Goal: Task Accomplishment & Management: Complete application form

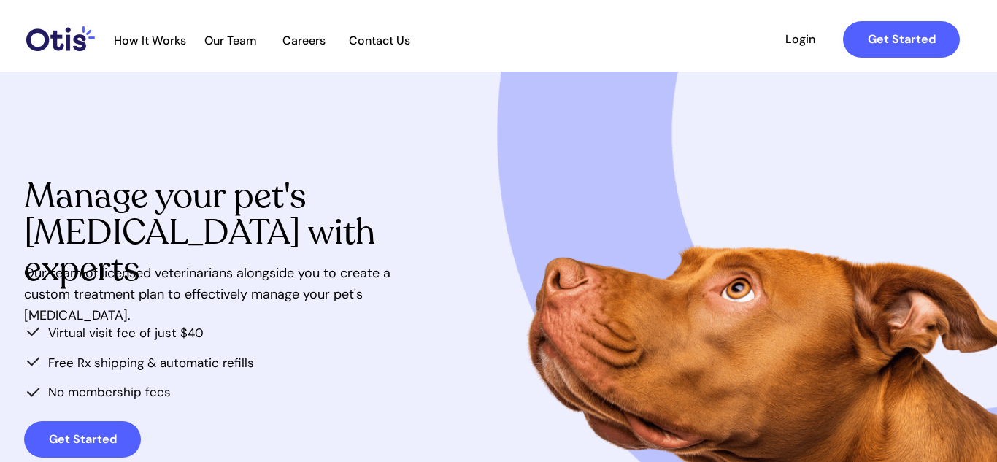
scroll to position [7, 0]
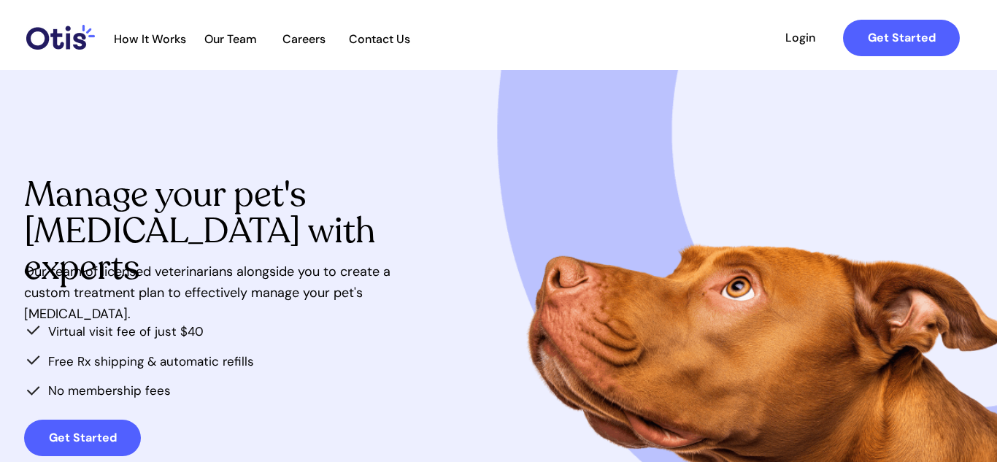
drag, startPoint x: 90, startPoint y: 443, endPoint x: 175, endPoint y: 448, distance: 84.8
click at [91, 443] on strong "Get Started" at bounding box center [83, 437] width 68 height 15
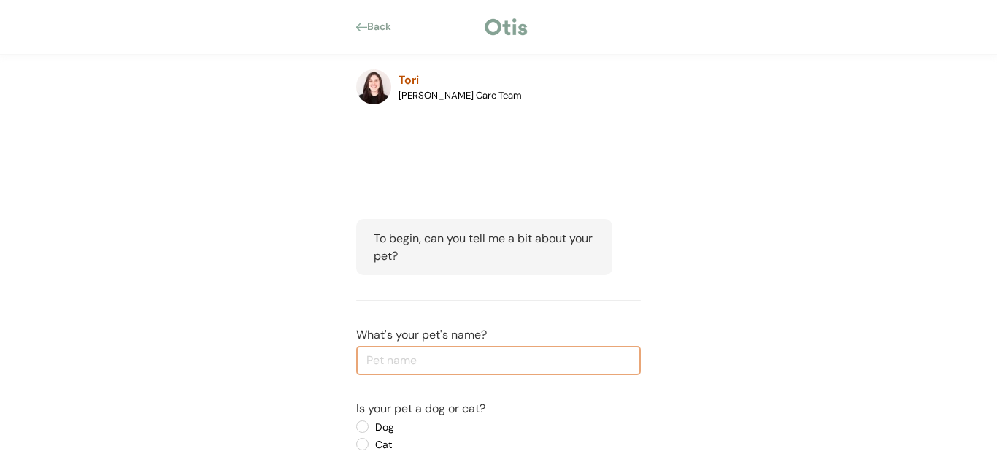
click at [373, 26] on div "Back" at bounding box center [383, 27] width 33 height 15
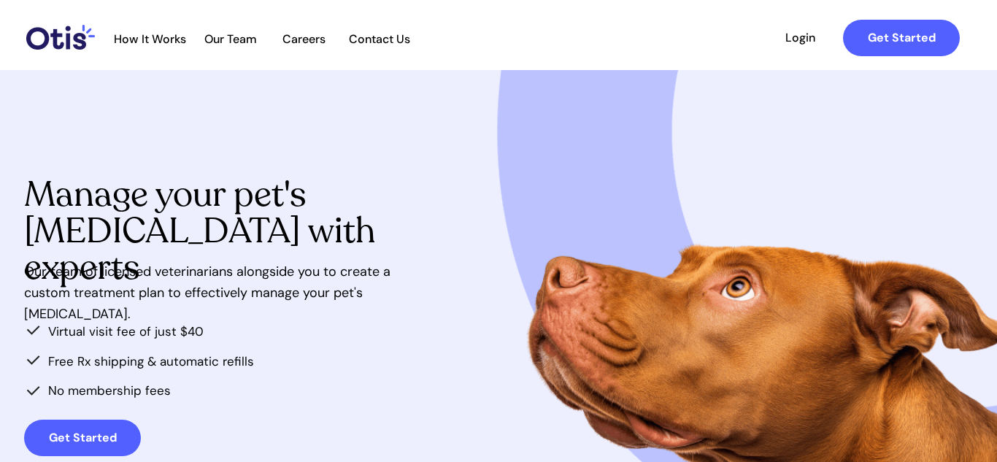
scroll to position [7, 0]
click at [798, 34] on span "Login" at bounding box center [800, 38] width 67 height 14
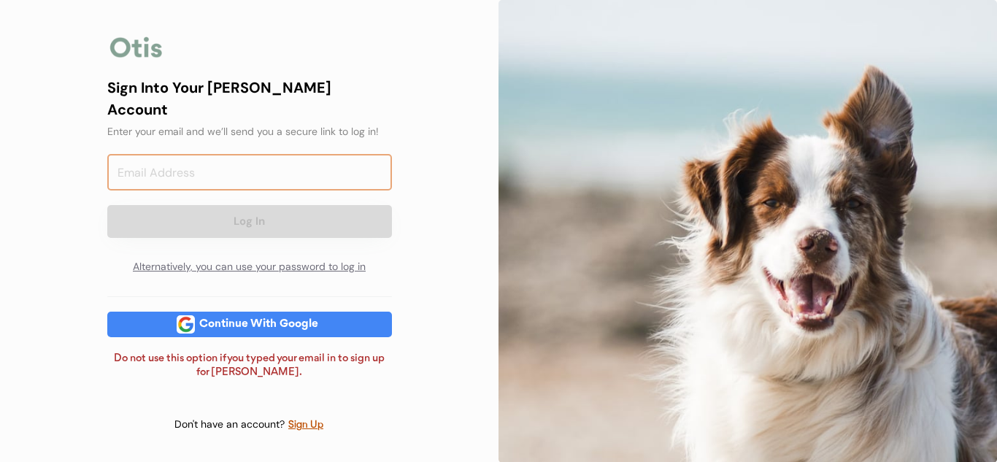
click at [282, 176] on input "email" at bounding box center [249, 172] width 285 height 37
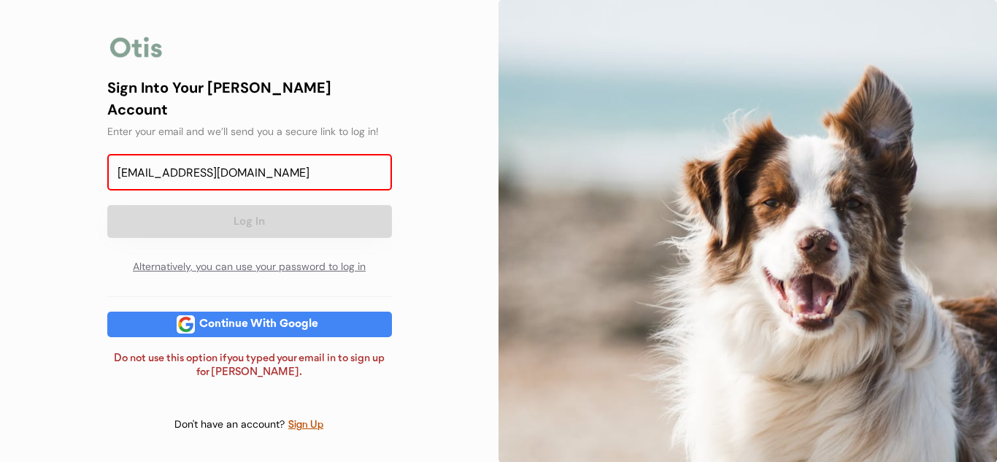
type input "heatherrfizer@gmail.com"
click at [318, 319] on div "Continue With Google" at bounding box center [259, 324] width 128 height 11
click at [299, 177] on input "heatherrfizer@gmail.com" at bounding box center [249, 172] width 285 height 37
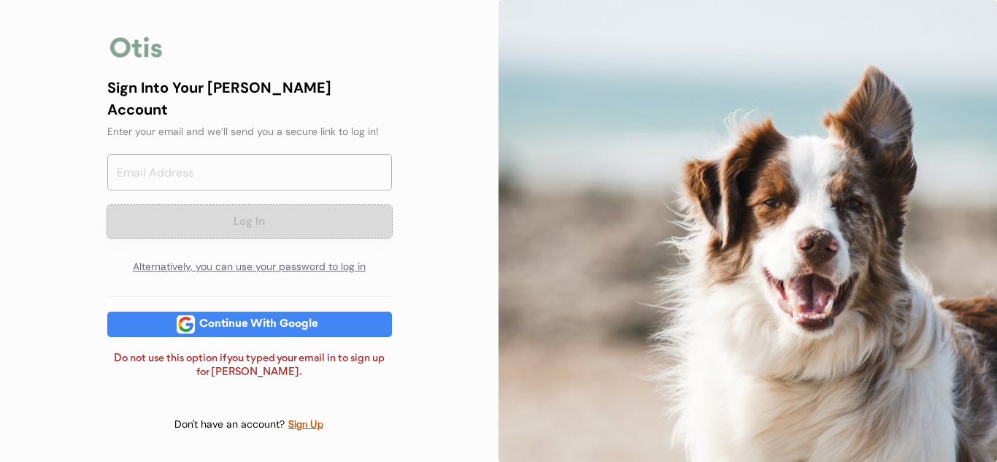
click at [278, 218] on button "Log In" at bounding box center [249, 221] width 285 height 33
click at [256, 165] on input "email" at bounding box center [249, 172] width 285 height 37
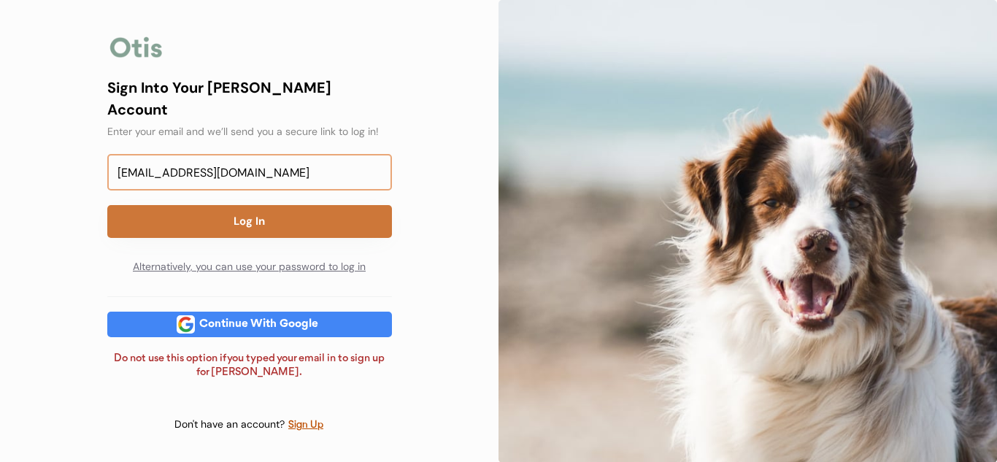
type input "heatherrfizer@gmail.com"
click at [291, 221] on button "Log In" at bounding box center [249, 221] width 285 height 33
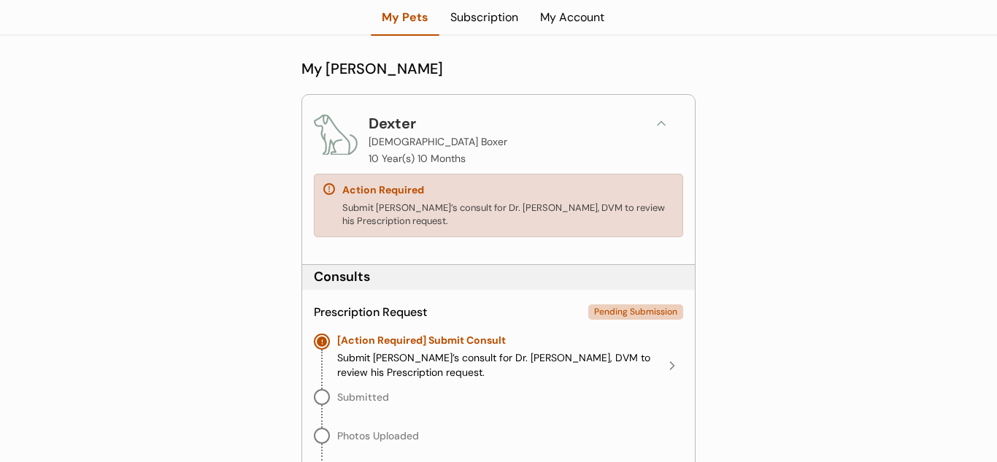
scroll to position [111, 0]
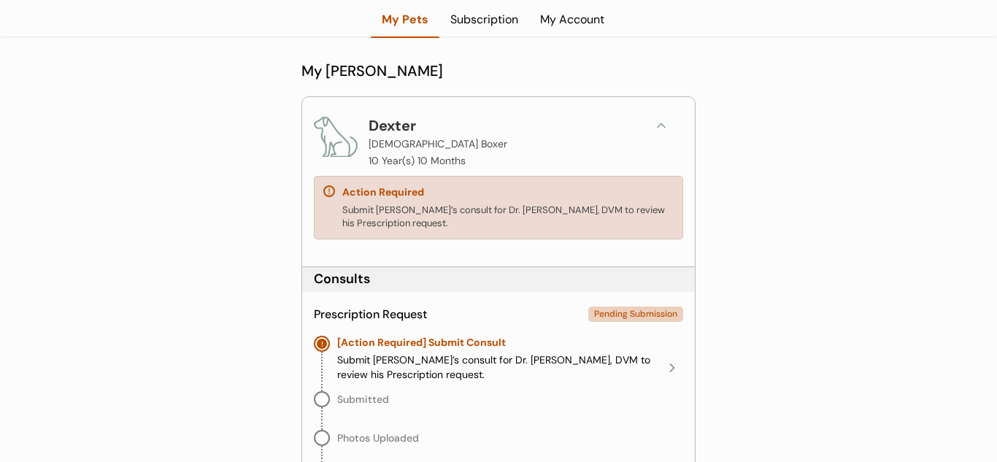
click at [383, 129] on div "Dexter" at bounding box center [396, 126] width 55 height 22
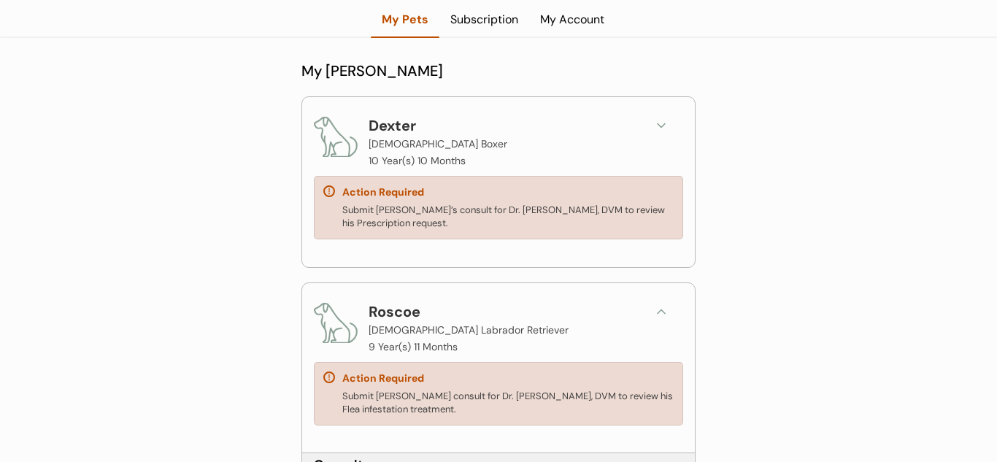
click at [405, 198] on div "Action Required Submit Dexter’s consult for Dr. Kit Warren, DVM to review his P…" at bounding box center [498, 208] width 369 height 64
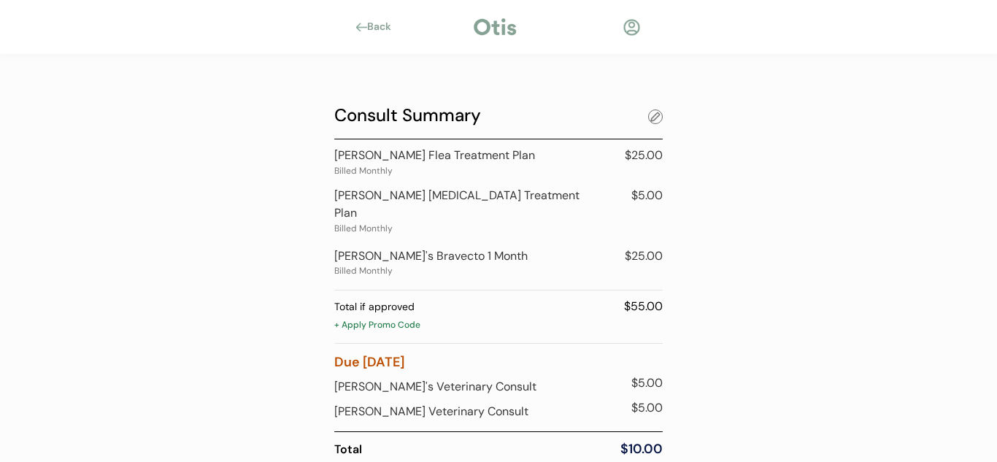
click at [652, 120] on div at bounding box center [655, 117] width 15 height 15
click at [625, 27] on div at bounding box center [632, 27] width 18 height 18
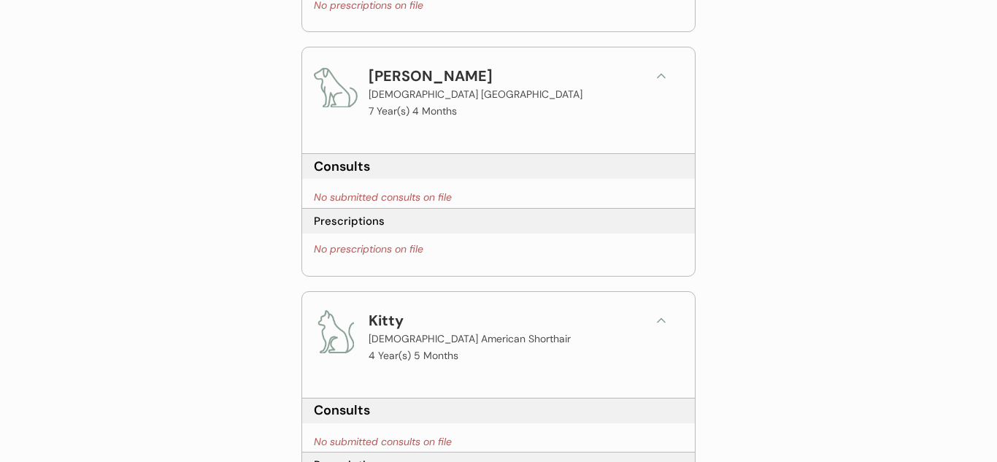
scroll to position [1242, 0]
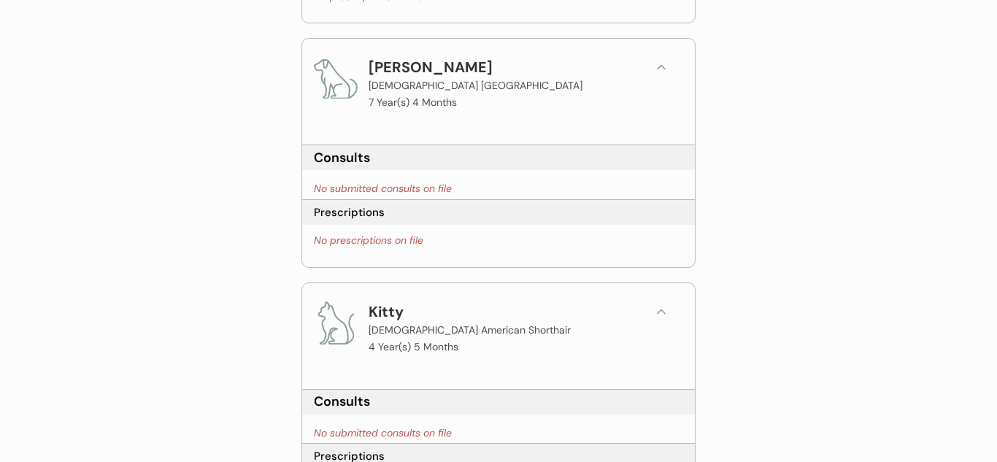
click at [332, 84] on img at bounding box center [336, 78] width 44 height 44
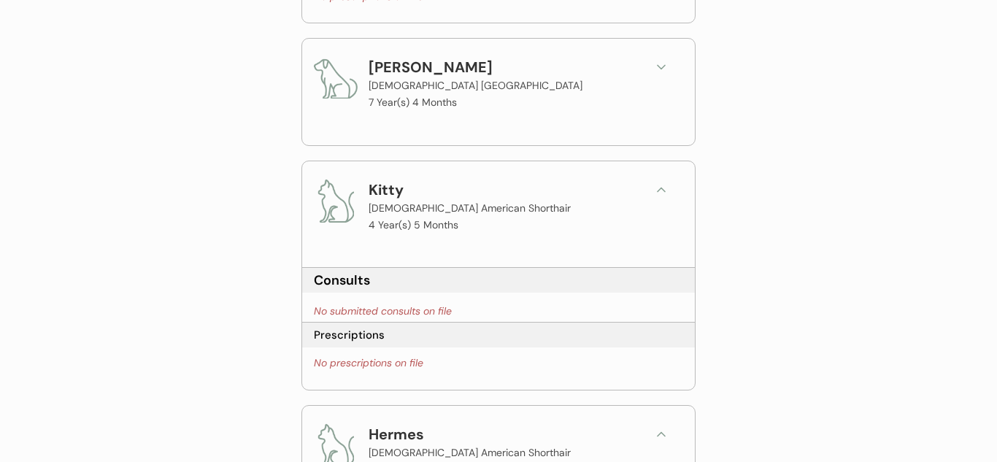
click at [345, 74] on img at bounding box center [336, 78] width 44 height 44
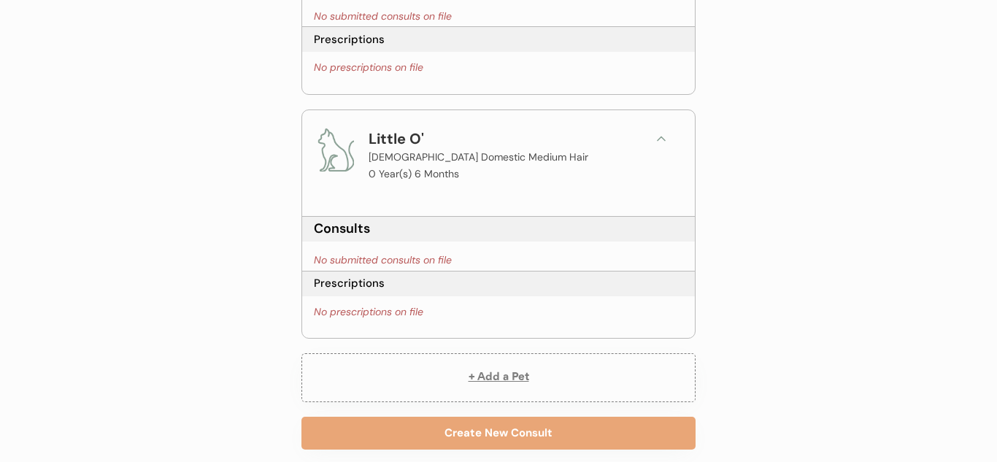
scroll to position [1917, 0]
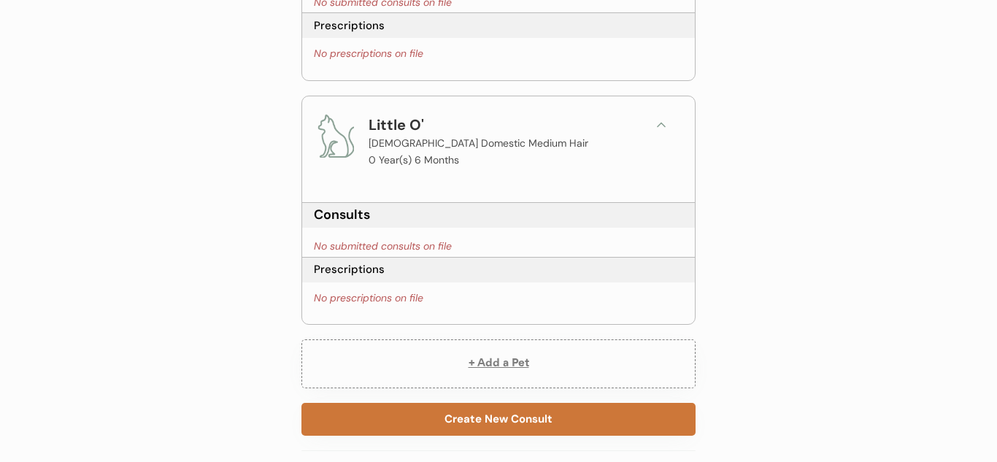
click at [533, 421] on button "Create New Consult" at bounding box center [499, 419] width 394 height 33
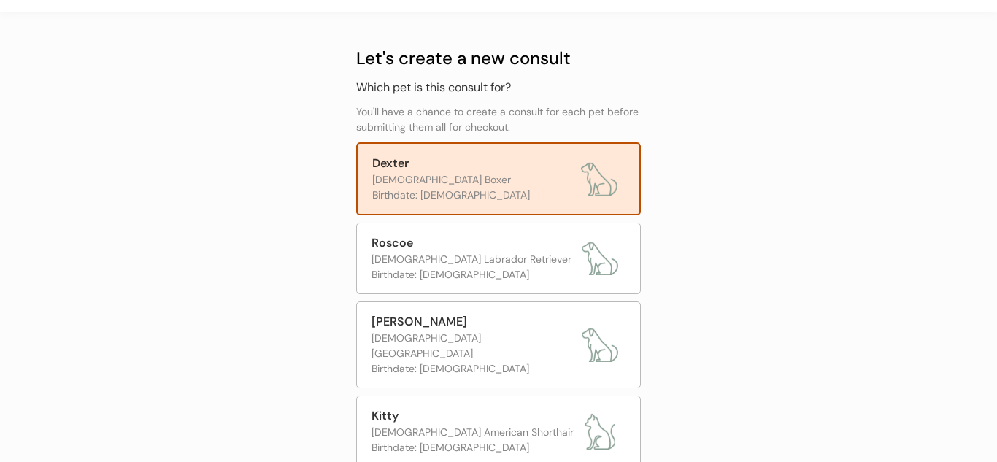
scroll to position [34, 0]
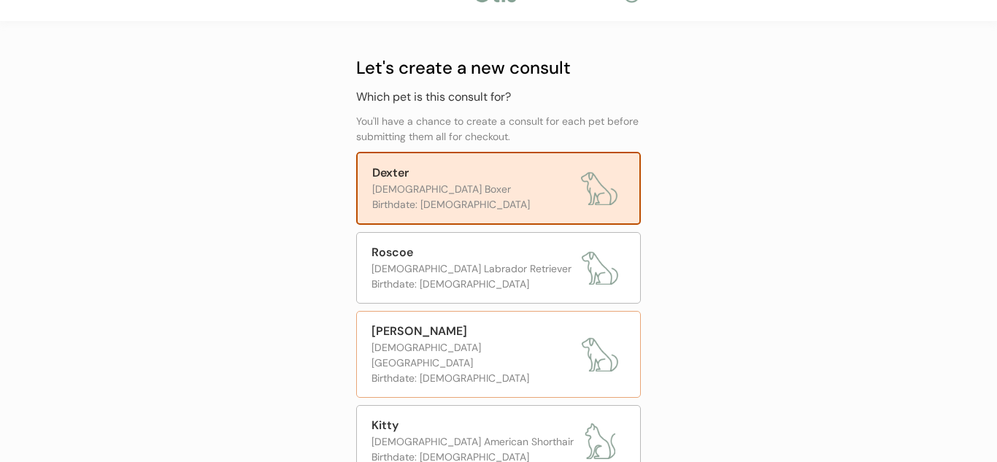
click at [487, 342] on div "[DEMOGRAPHIC_DATA] [GEOGRAPHIC_DATA]" at bounding box center [473, 355] width 203 height 31
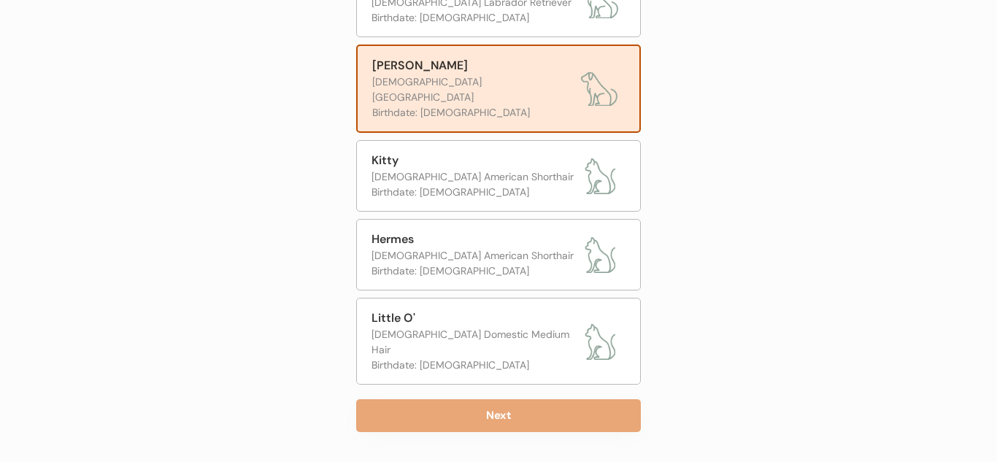
scroll to position [312, 0]
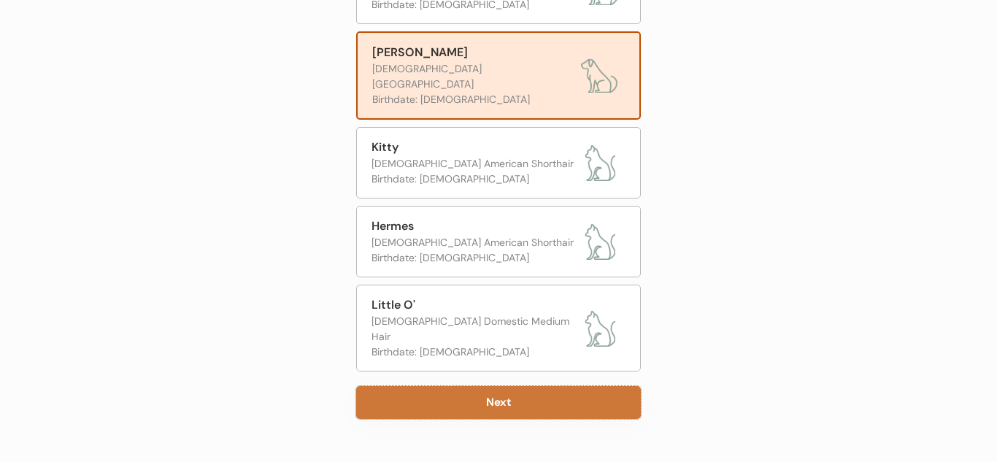
click at [513, 386] on button "Next" at bounding box center [498, 402] width 285 height 33
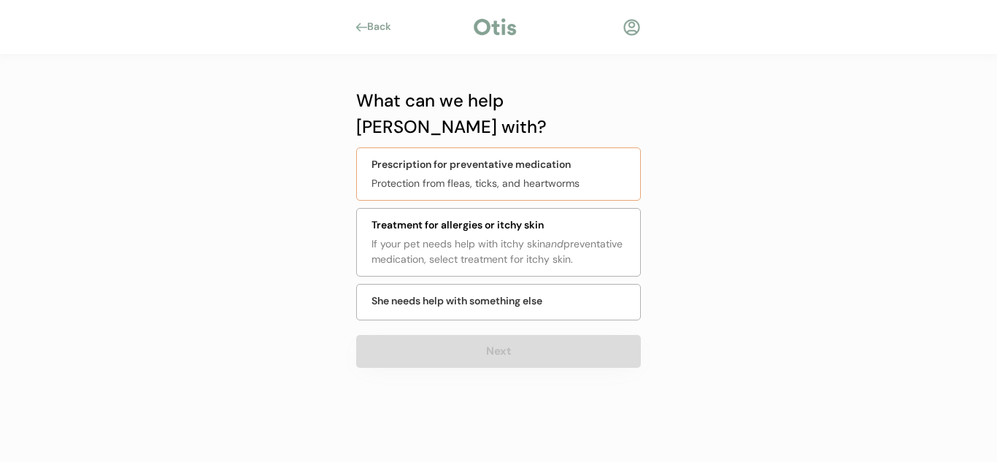
click at [590, 176] on div "Protection from fleas, ticks, and heartworms" at bounding box center [502, 183] width 260 height 15
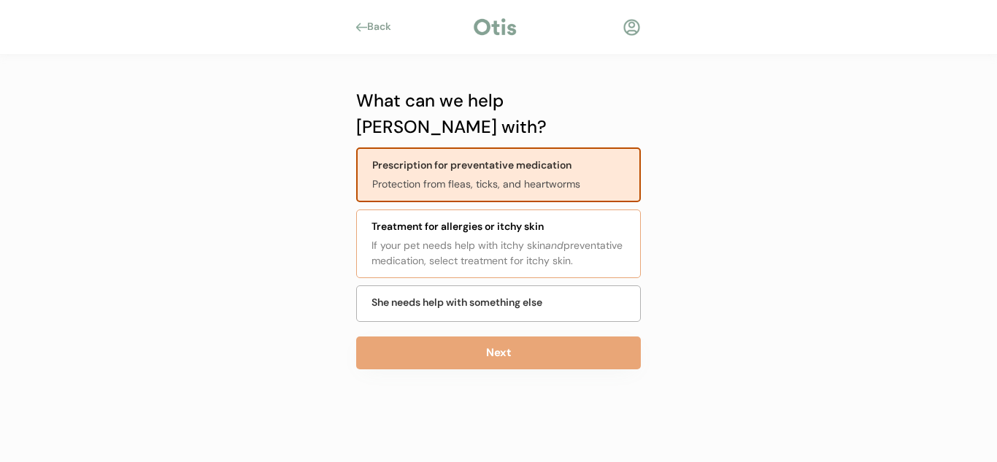
click at [567, 219] on div "Treatment for allergies or itchy skin" at bounding box center [502, 226] width 260 height 15
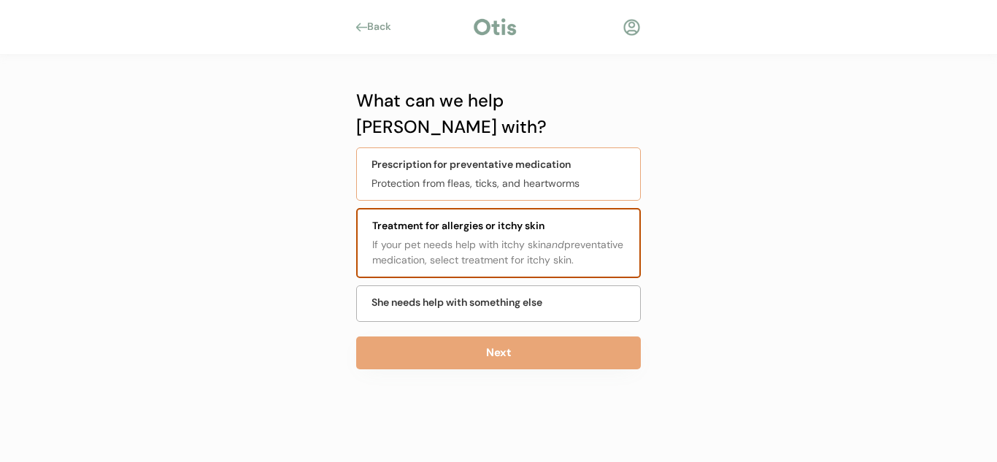
click at [577, 176] on div "Protection from fleas, ticks, and heartworms" at bounding box center [502, 183] width 260 height 15
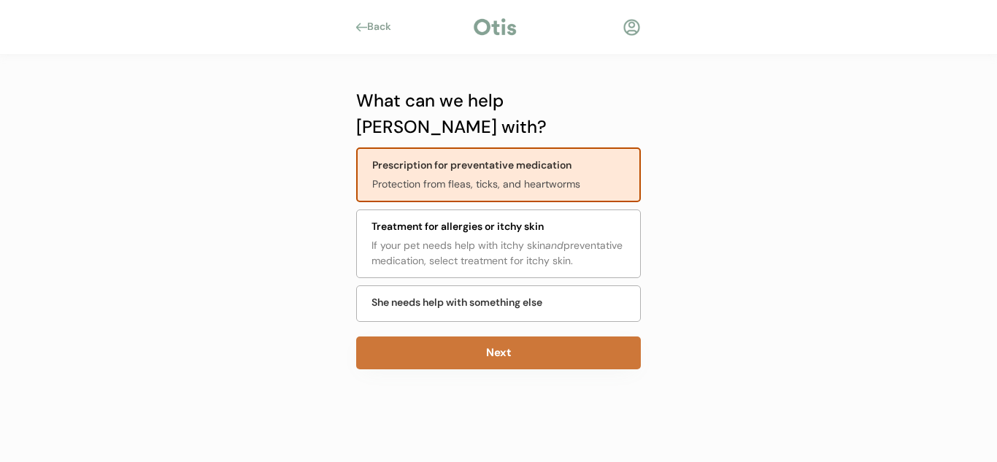
click at [572, 337] on button "Next" at bounding box center [498, 353] width 285 height 33
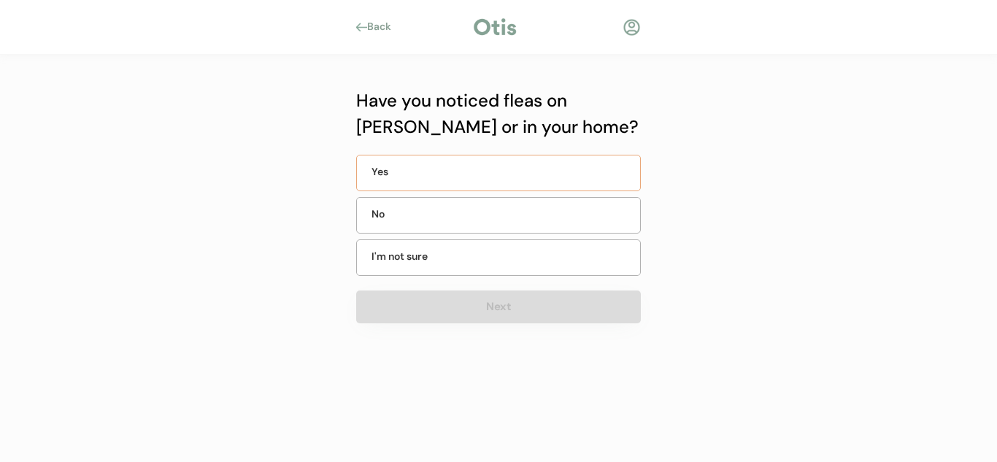
click at [477, 184] on div "Yes" at bounding box center [498, 173] width 285 height 37
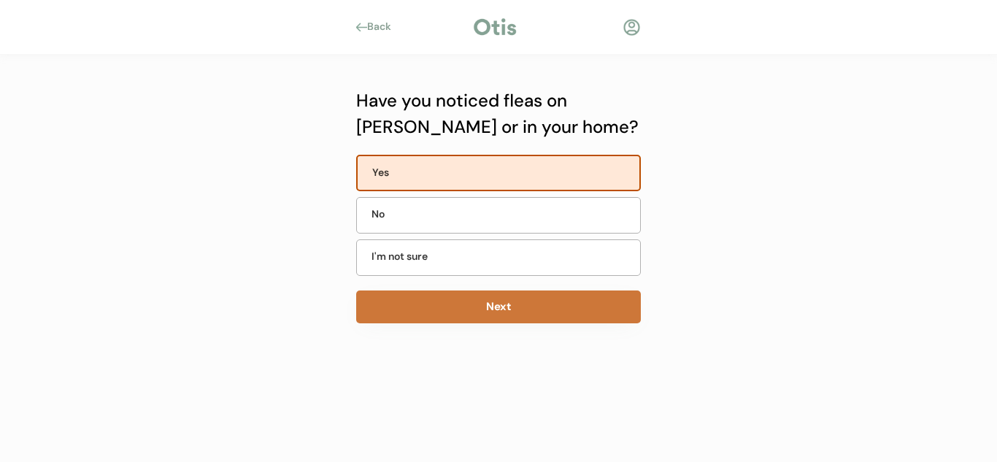
click at [524, 322] on button "Next" at bounding box center [498, 307] width 285 height 33
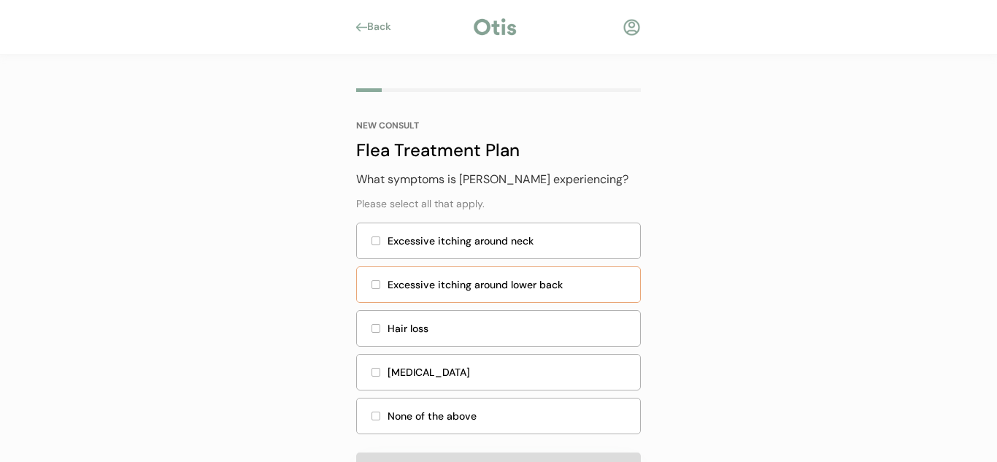
click at [509, 287] on div "Excessive itching around lower back" at bounding box center [510, 284] width 244 height 15
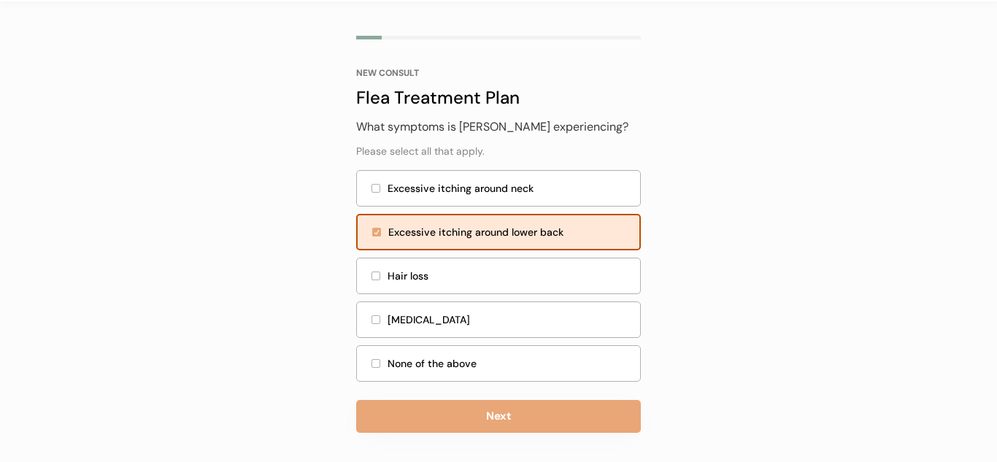
scroll to position [57, 0]
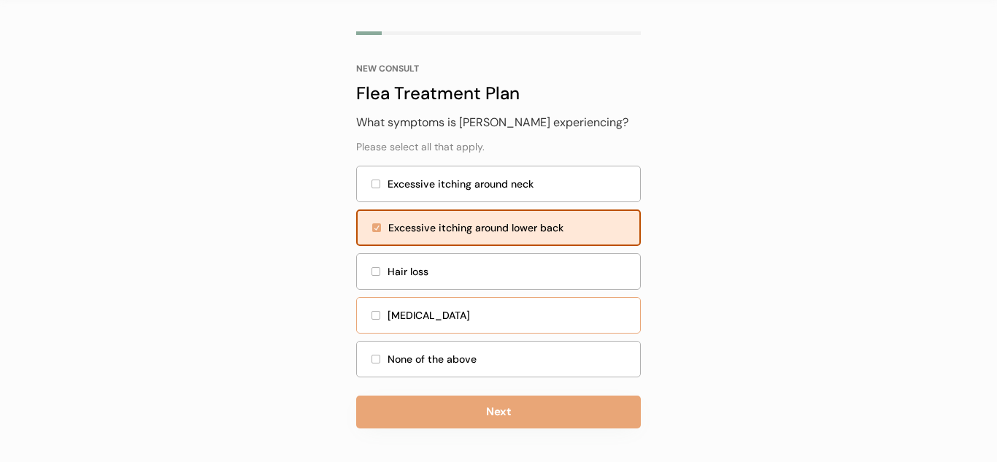
click at [474, 304] on div "Skin discoloration" at bounding box center [498, 315] width 285 height 37
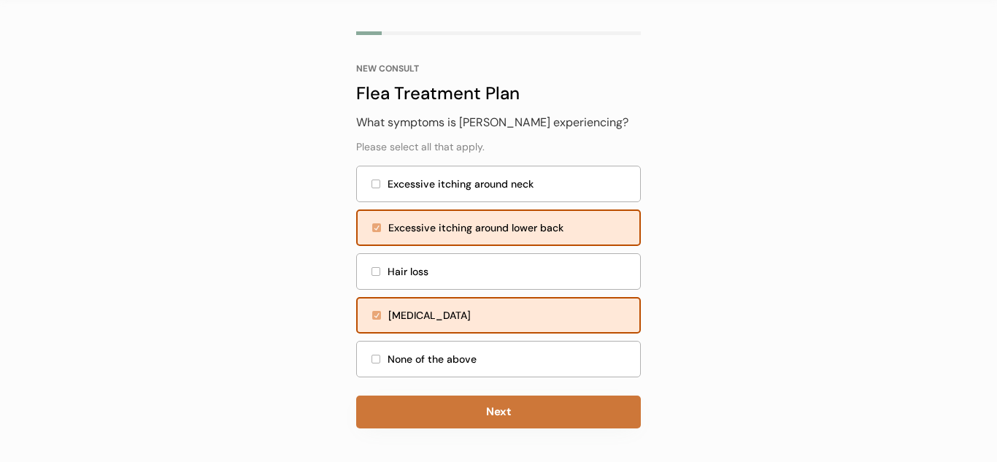
click at [491, 405] on button "Next" at bounding box center [498, 412] width 285 height 33
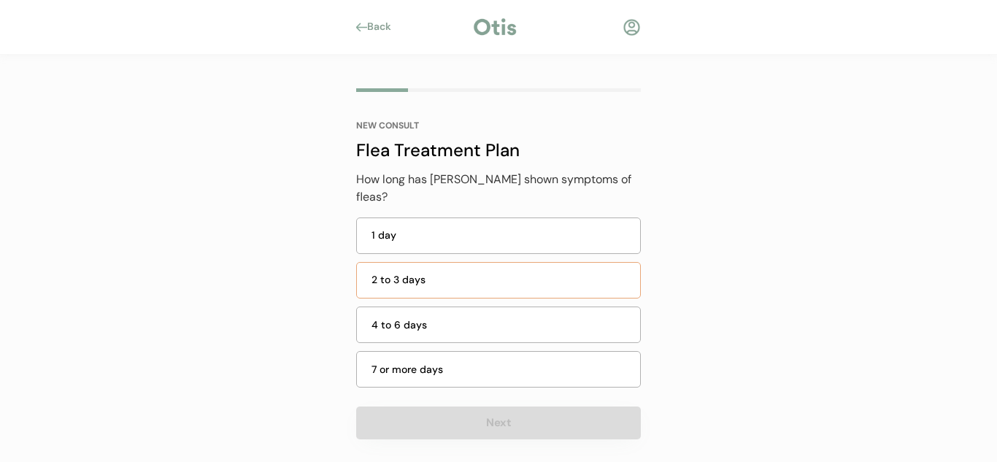
click at [518, 262] on div "2 to 3 days" at bounding box center [498, 280] width 285 height 37
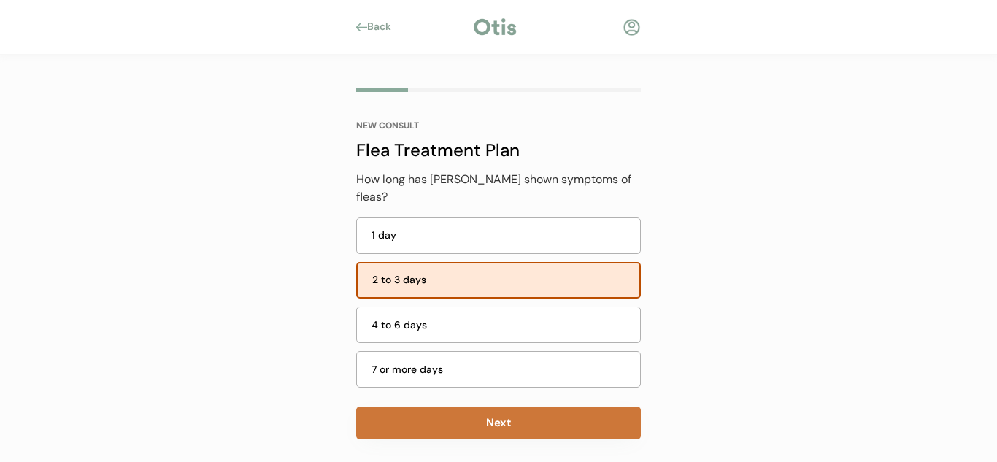
click at [532, 418] on button "Next" at bounding box center [498, 423] width 285 height 33
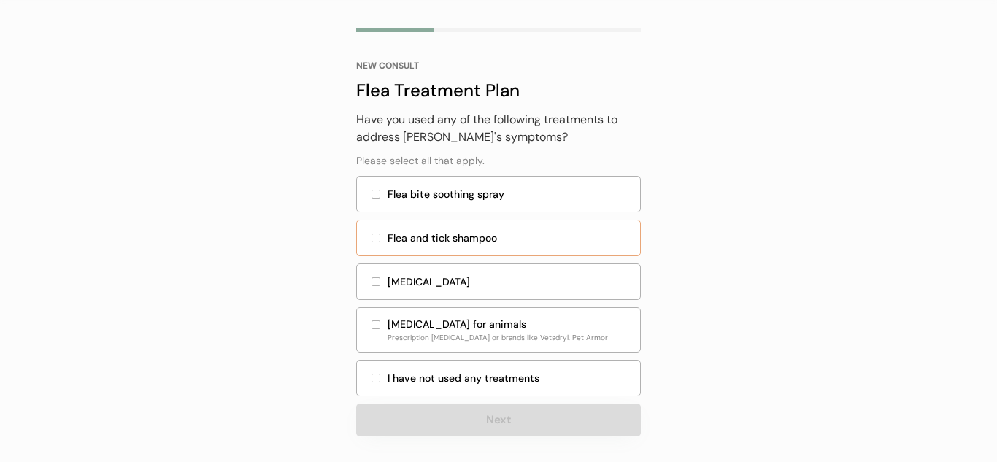
scroll to position [68, 0]
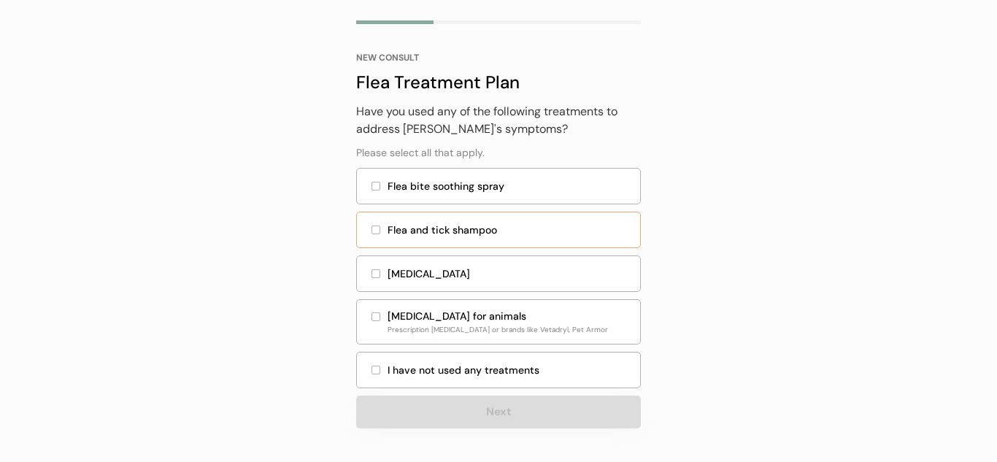
click at [463, 235] on div "Flea and tick shampoo" at bounding box center [510, 230] width 244 height 15
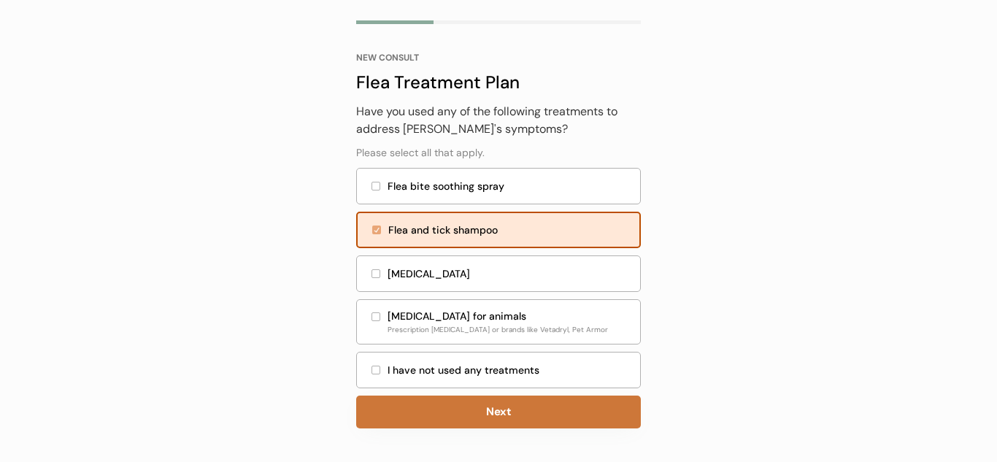
click at [524, 402] on button "Next" at bounding box center [498, 412] width 285 height 33
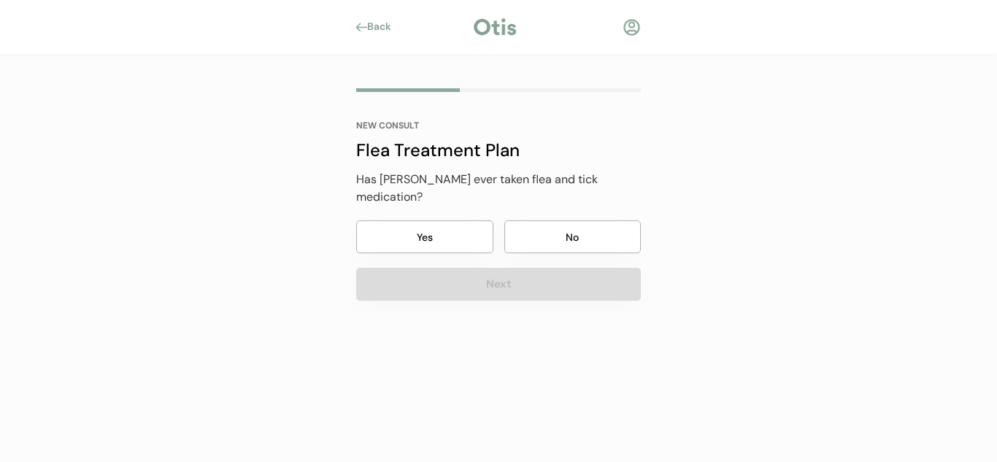
click at [483, 221] on button "Yes" at bounding box center [424, 237] width 137 height 33
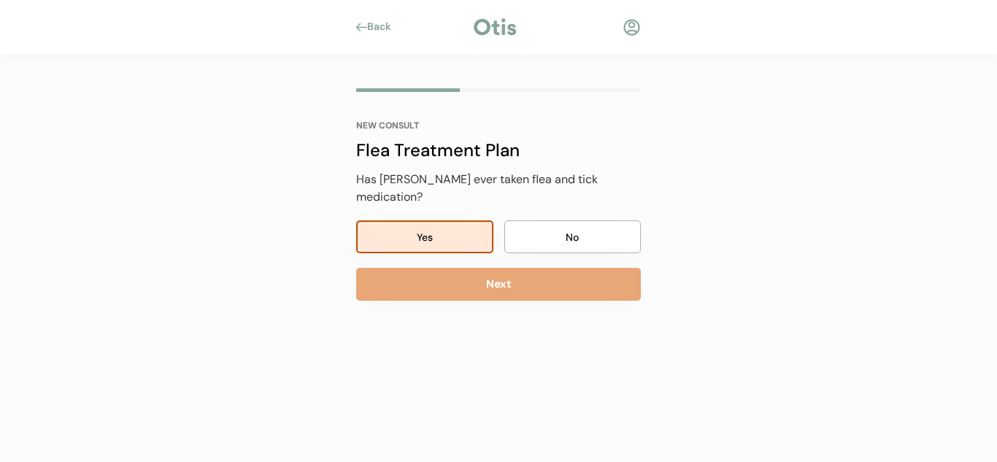
click at [499, 284] on div "NEW CONSULT Flea Treatment Plan What symptoms is Chloe experiencing? Please sel…" at bounding box center [498, 237] width 329 height 365
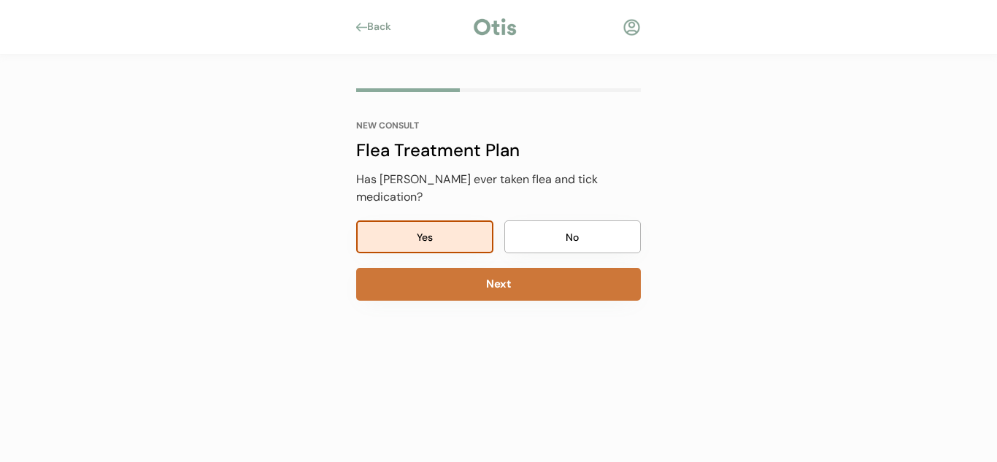
click at [512, 273] on button "Next" at bounding box center [498, 284] width 285 height 33
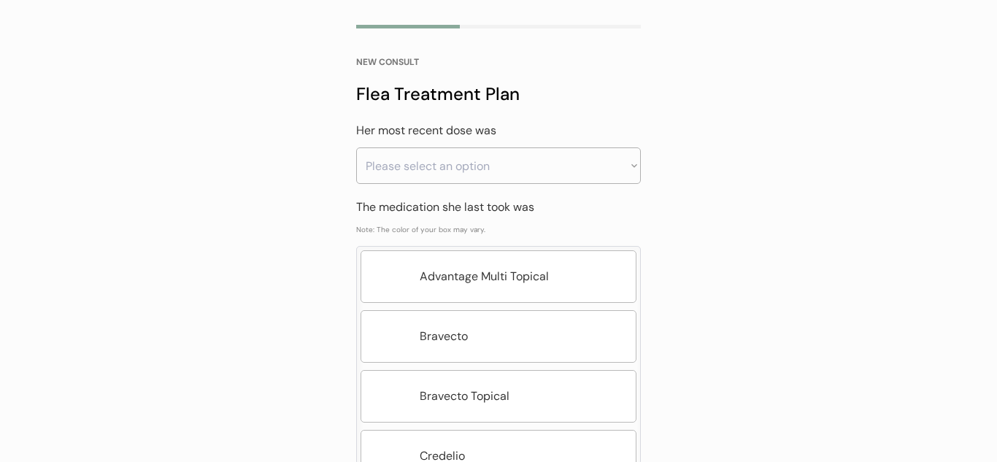
scroll to position [75, 0]
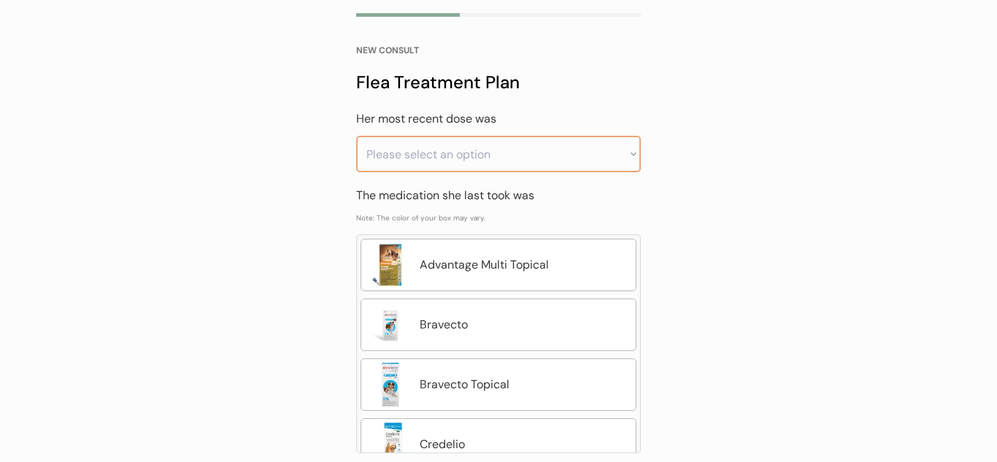
click at [617, 161] on select "Please select an option Less than a month ago Within the last 1 - 2 months With…" at bounding box center [498, 154] width 285 height 37
select select ""greater_than_6_months_ago""
click at [356, 136] on select "Please select an option Less than a month ago Within the last 1 - 2 months With…" at bounding box center [498, 154] width 285 height 37
click at [687, 226] on div "Back NEW CONSULT Flea Treatment Plan What symptoms is Chloe experiencing? Pleas…" at bounding box center [498, 233] width 997 height 617
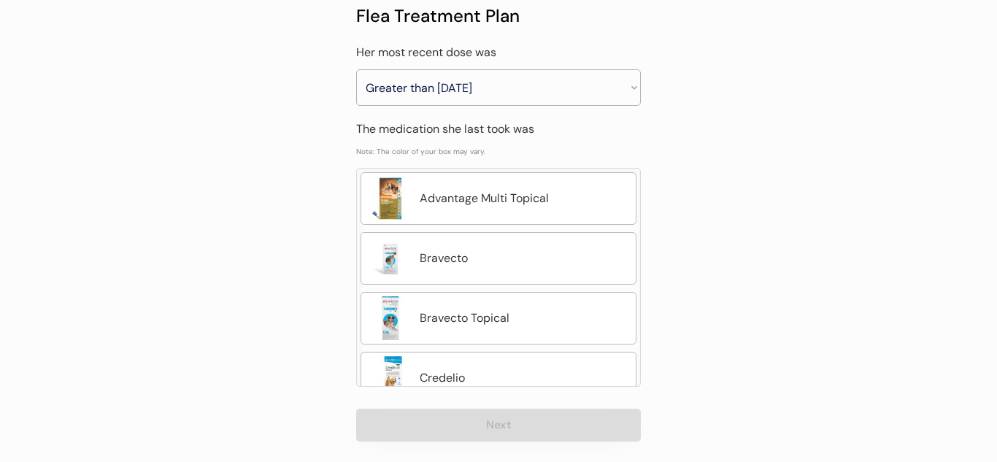
scroll to position [155, 0]
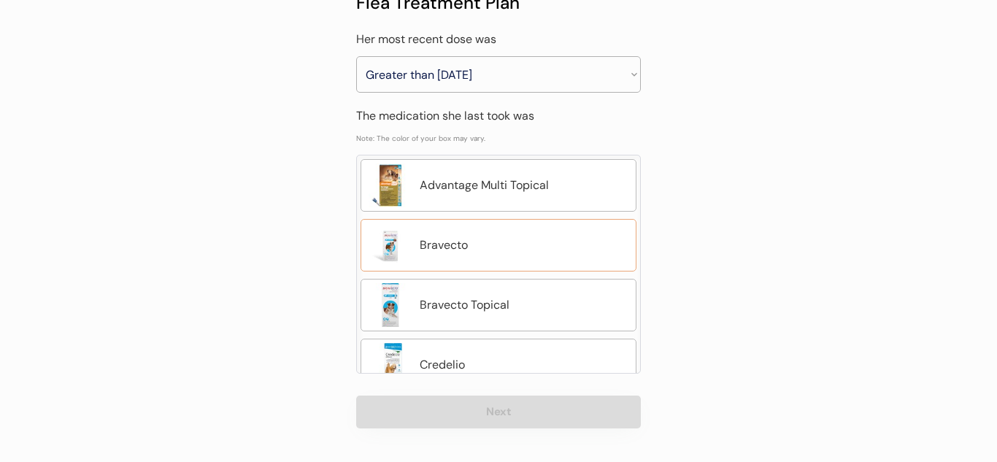
click at [537, 238] on div "Bravecto" at bounding box center [524, 246] width 209 height 18
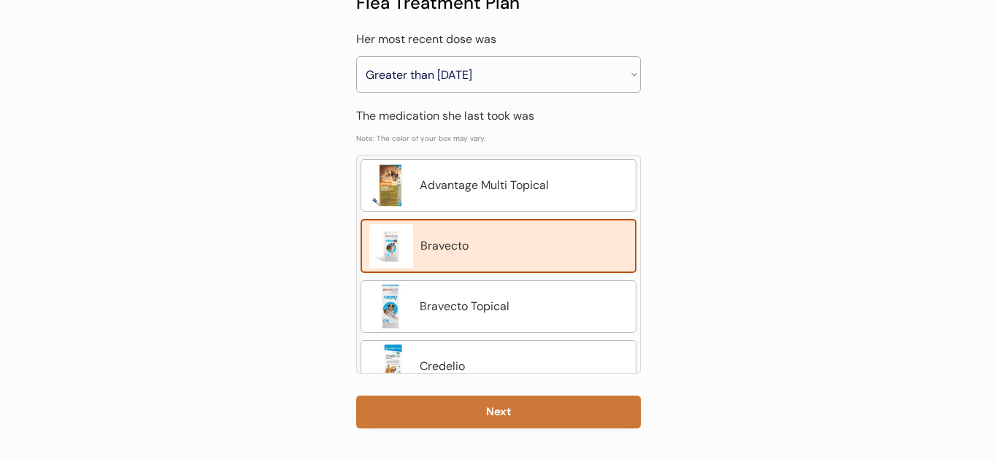
click at [488, 410] on button "Next" at bounding box center [498, 412] width 285 height 33
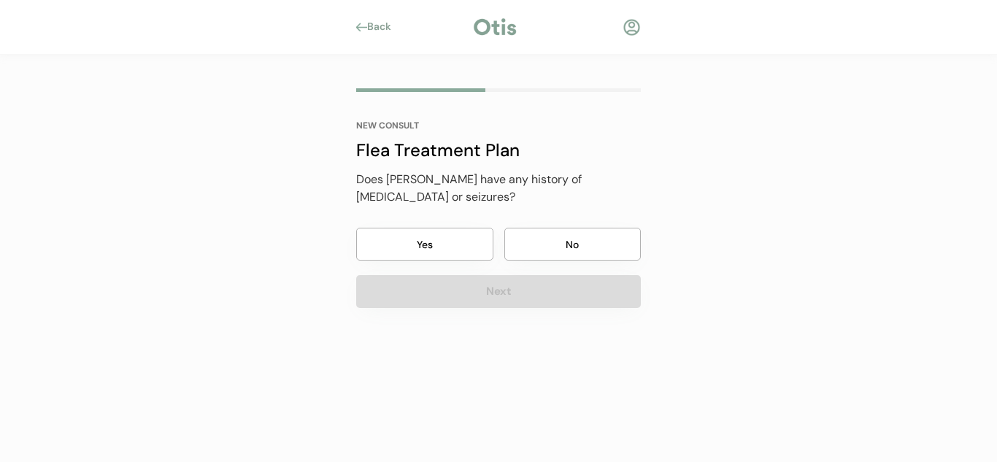
click at [602, 231] on button "No" at bounding box center [573, 244] width 137 height 33
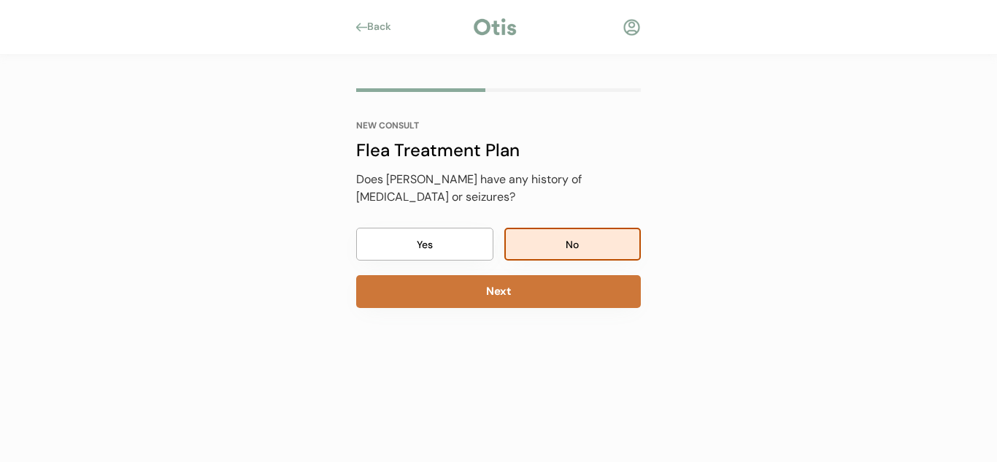
click at [595, 278] on button "Next" at bounding box center [498, 291] width 285 height 33
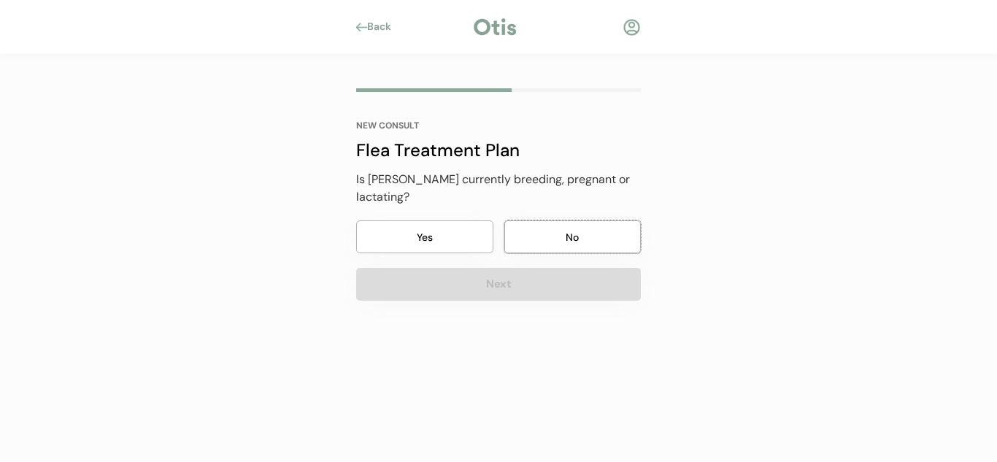
click at [567, 224] on button "No" at bounding box center [573, 237] width 137 height 33
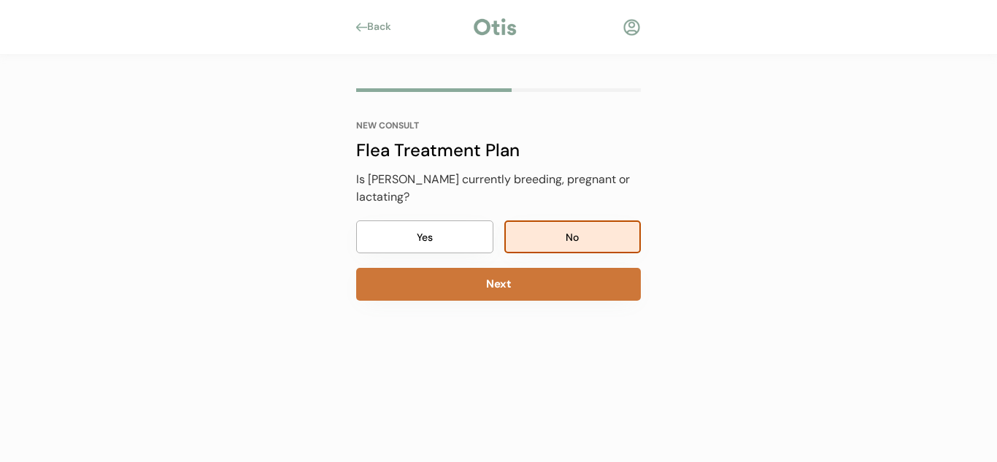
click at [553, 270] on button "Next" at bounding box center [498, 284] width 285 height 33
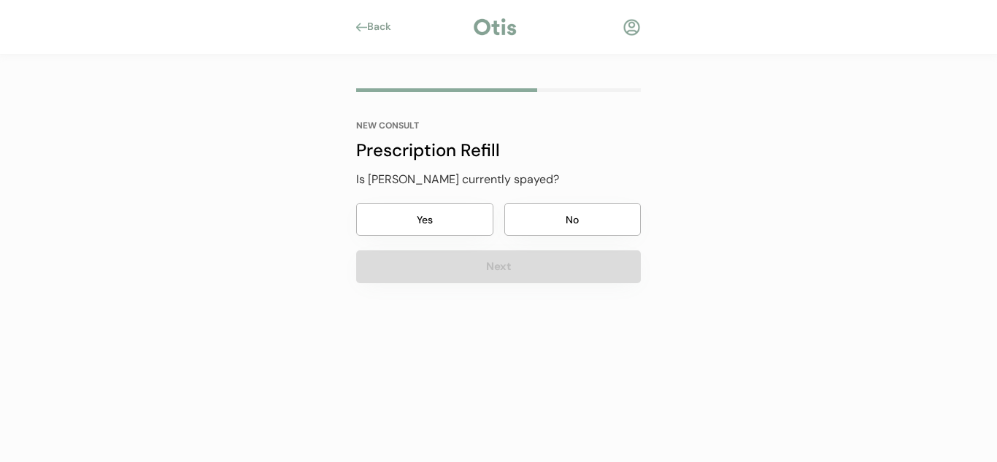
click at [581, 226] on button "No" at bounding box center [573, 219] width 137 height 33
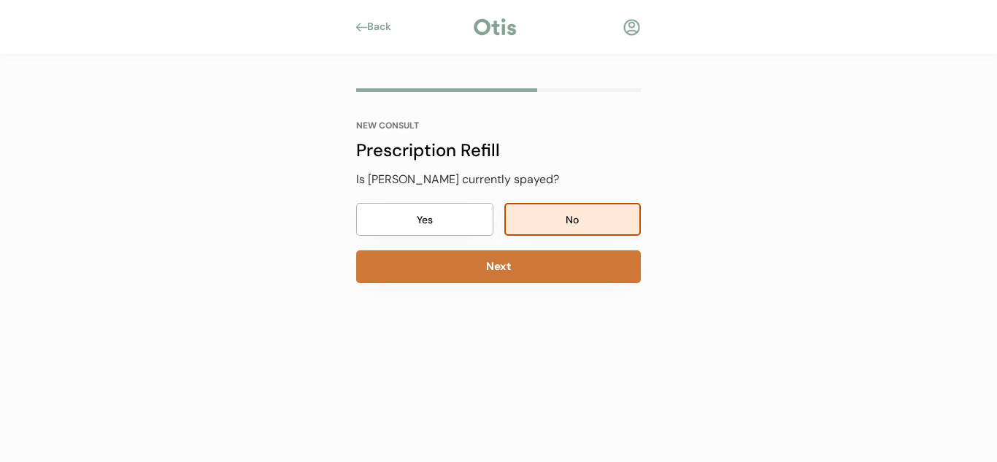
click at [538, 276] on button "Next" at bounding box center [498, 266] width 285 height 33
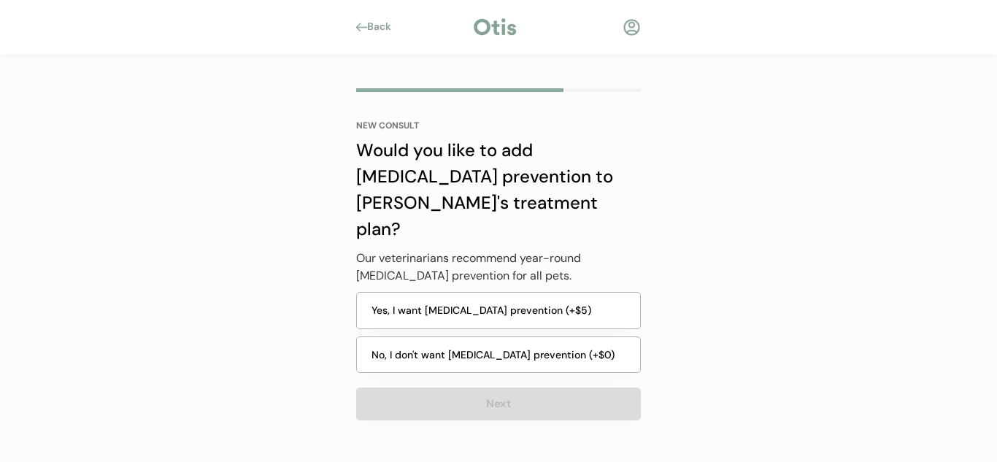
click at [412, 292] on button "Yes, I want heartworm prevention (+$5)" at bounding box center [498, 310] width 285 height 37
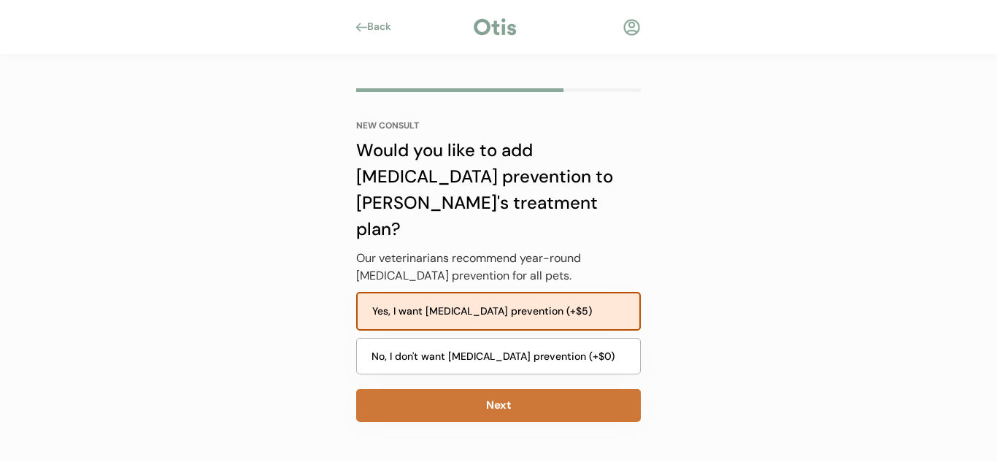
click at [497, 389] on button "Next" at bounding box center [498, 405] width 285 height 33
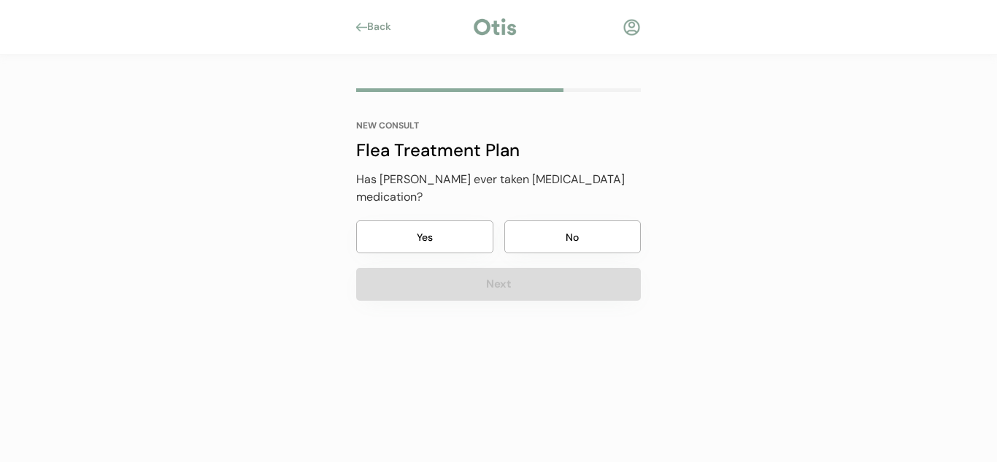
click at [455, 221] on button "Yes" at bounding box center [424, 237] width 137 height 33
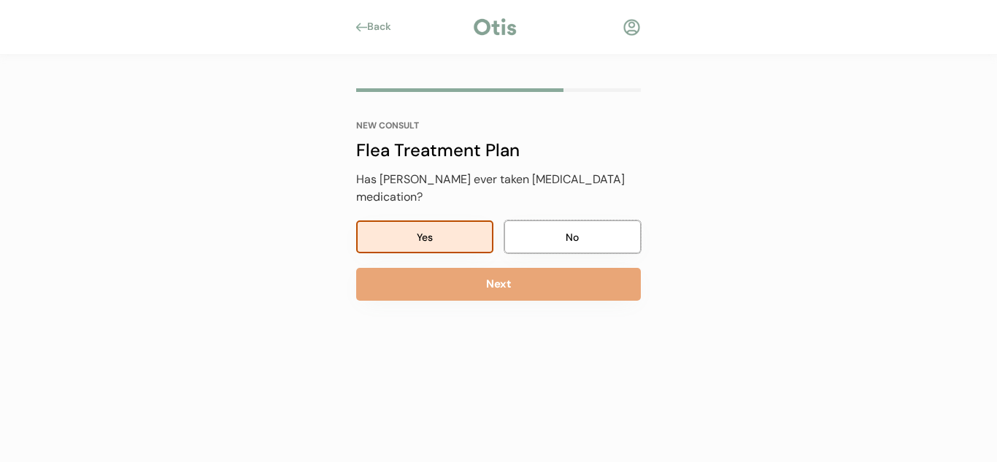
click at [529, 221] on button "No" at bounding box center [573, 237] width 137 height 33
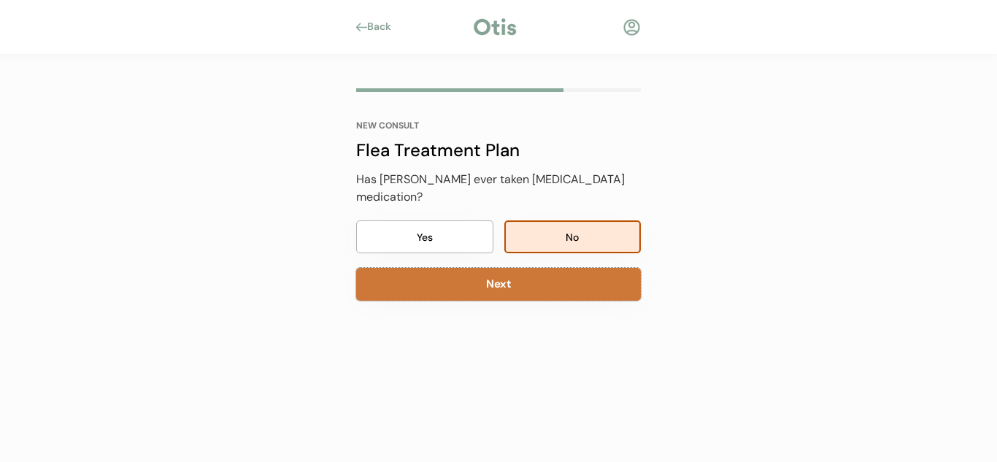
click at [517, 272] on button "Next" at bounding box center [498, 284] width 285 height 33
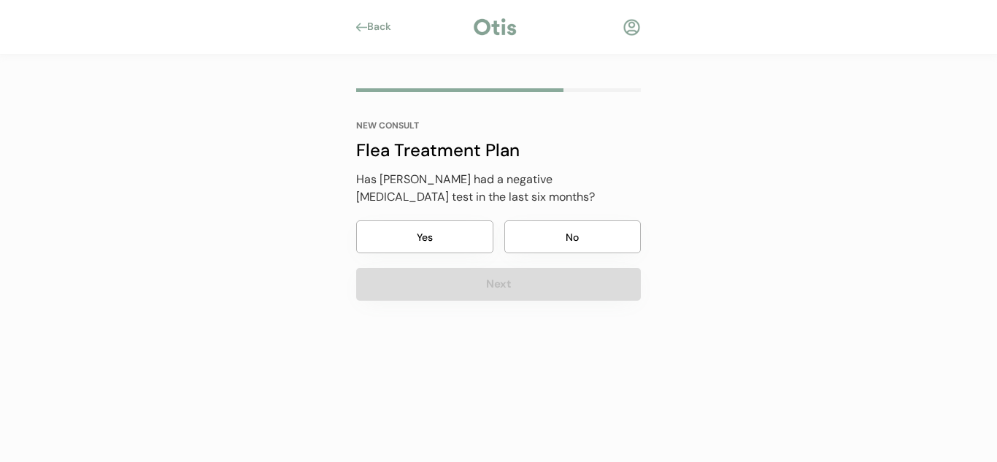
click at [533, 234] on button "No" at bounding box center [573, 237] width 137 height 33
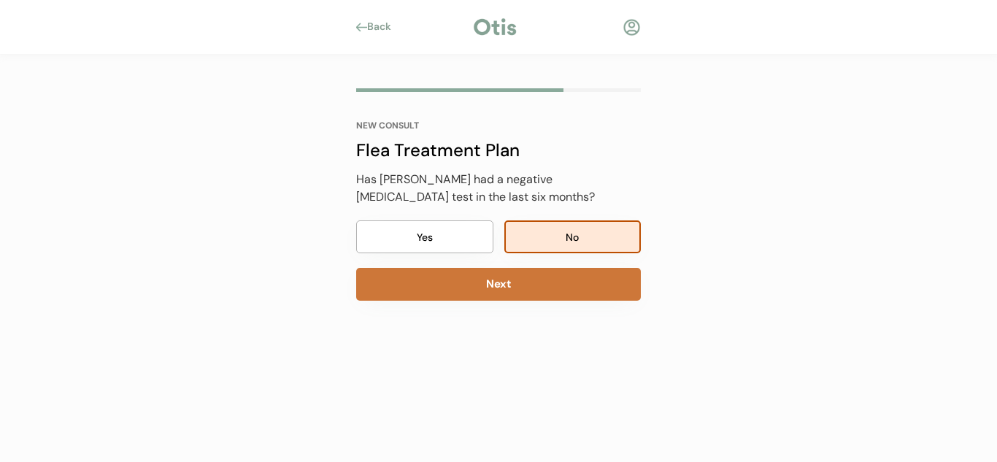
click at [520, 282] on button "Next" at bounding box center [498, 284] width 285 height 33
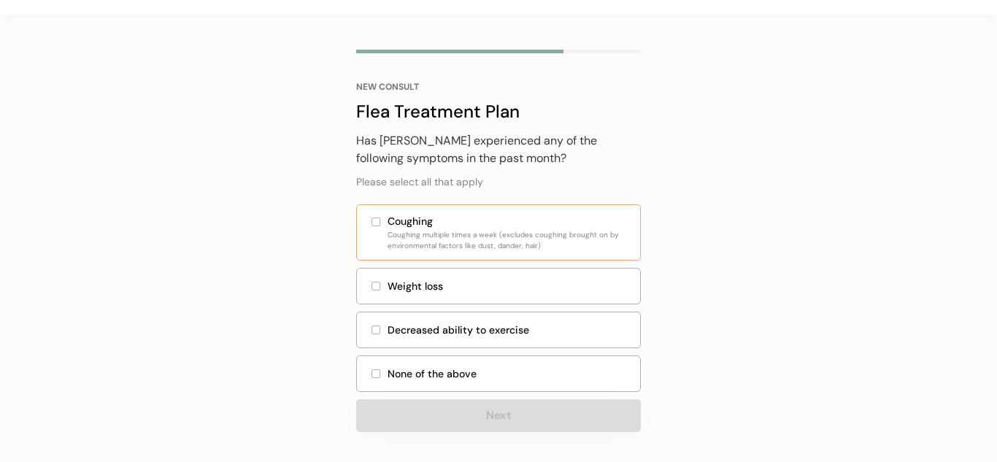
scroll to position [42, 0]
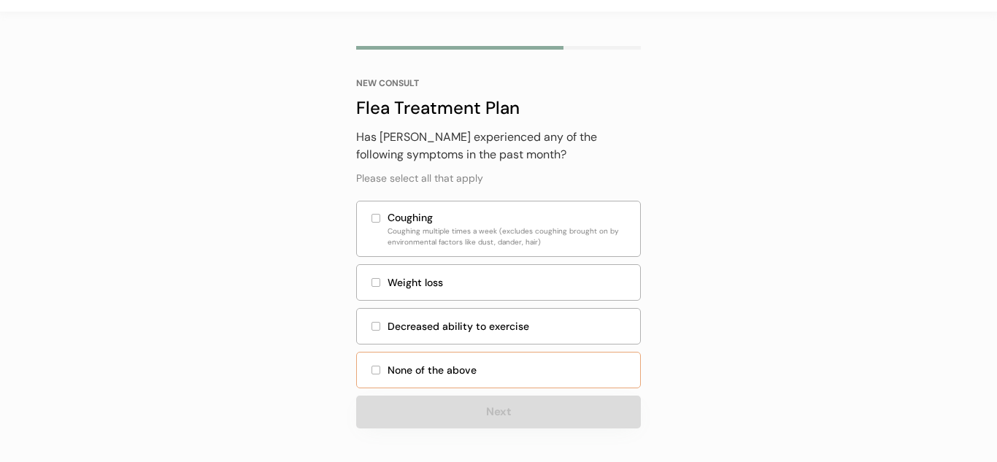
click at [530, 356] on div "None of the above" at bounding box center [498, 370] width 285 height 37
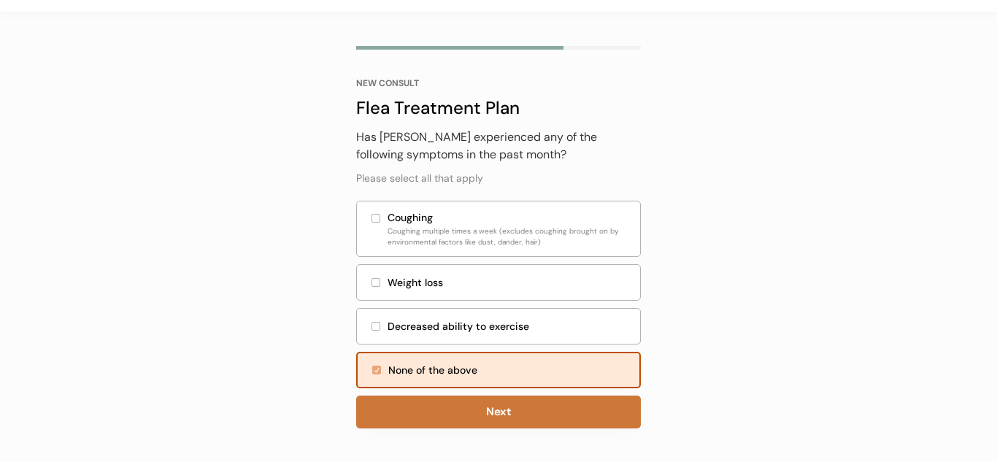
click at [522, 405] on button "Next" at bounding box center [498, 412] width 285 height 33
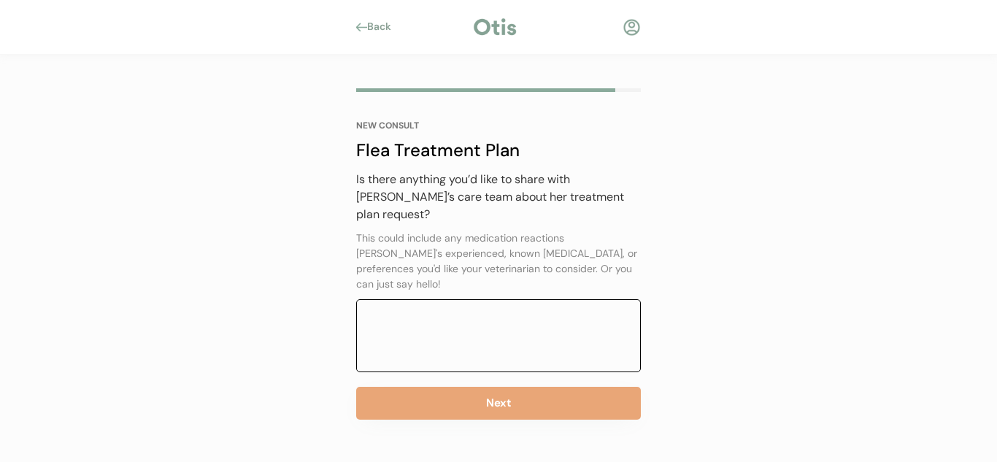
click at [567, 302] on textarea at bounding box center [498, 335] width 285 height 73
click at [394, 299] on textarea "she had to have allergy medication last time she had leas" at bounding box center [498, 335] width 285 height 73
type textarea "she had to have allergy medication last time she had fleas"
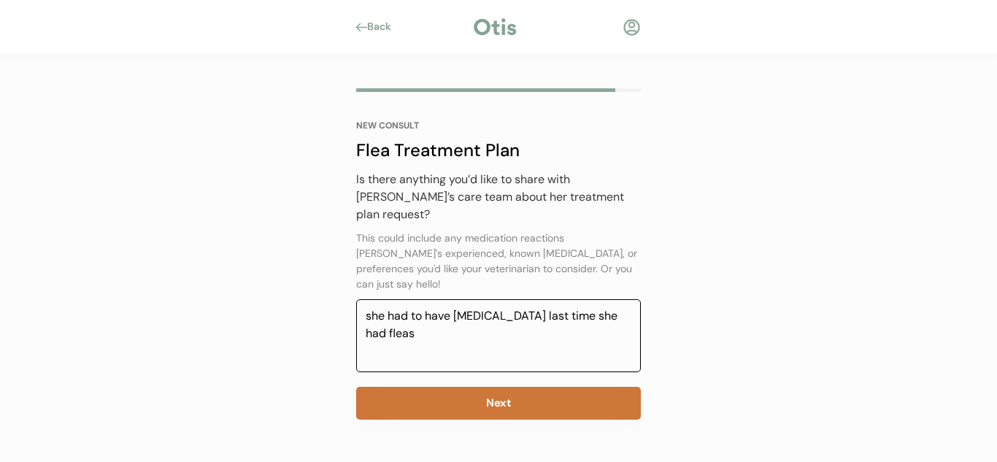
click at [451, 387] on button "Next" at bounding box center [498, 403] width 285 height 33
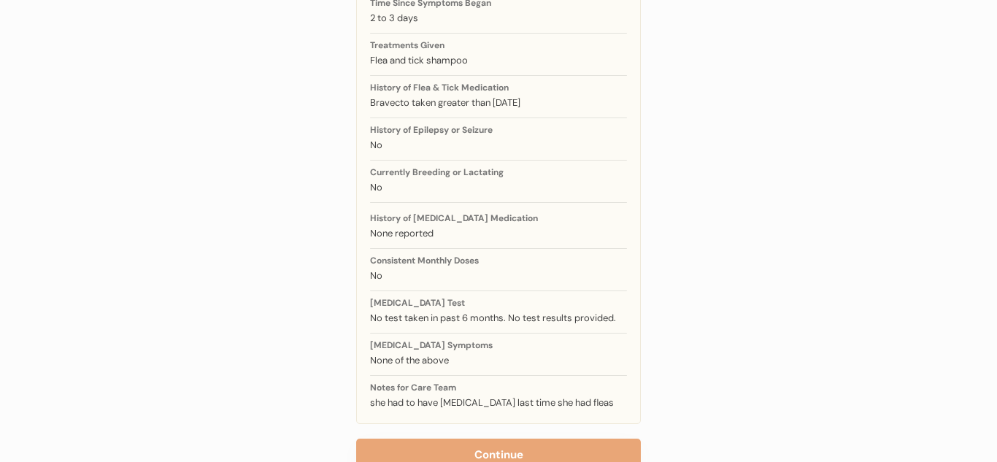
scroll to position [318, 0]
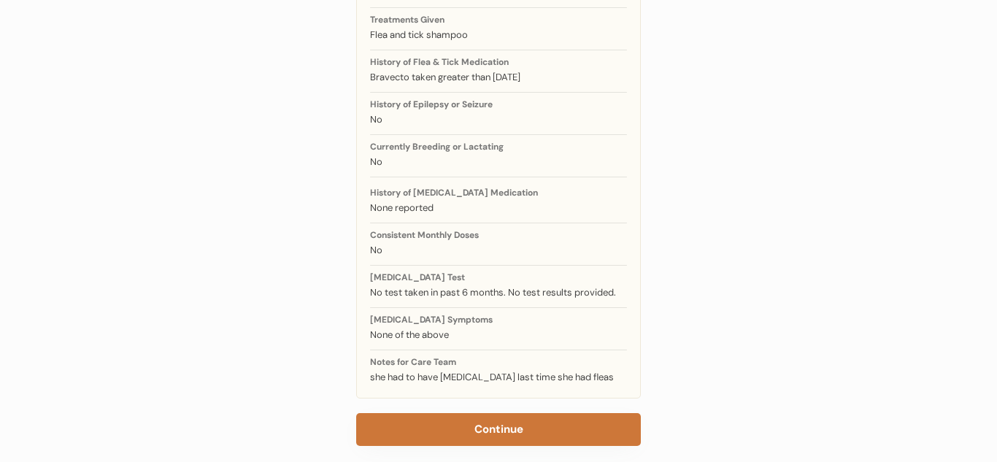
drag, startPoint x: 599, startPoint y: 408, endPoint x: 617, endPoint y: 381, distance: 32.6
click at [600, 413] on button "Continue" at bounding box center [498, 429] width 285 height 33
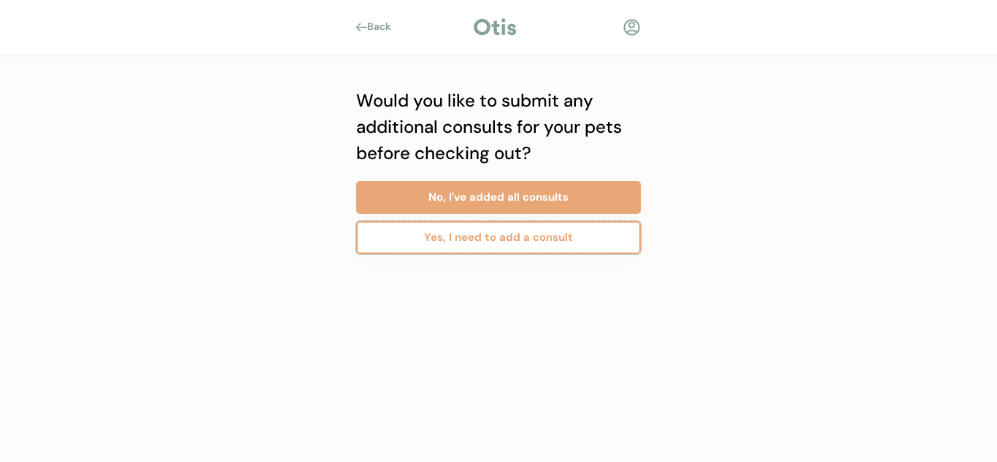
click at [557, 240] on button "Yes, I need to add a consult" at bounding box center [498, 237] width 285 height 33
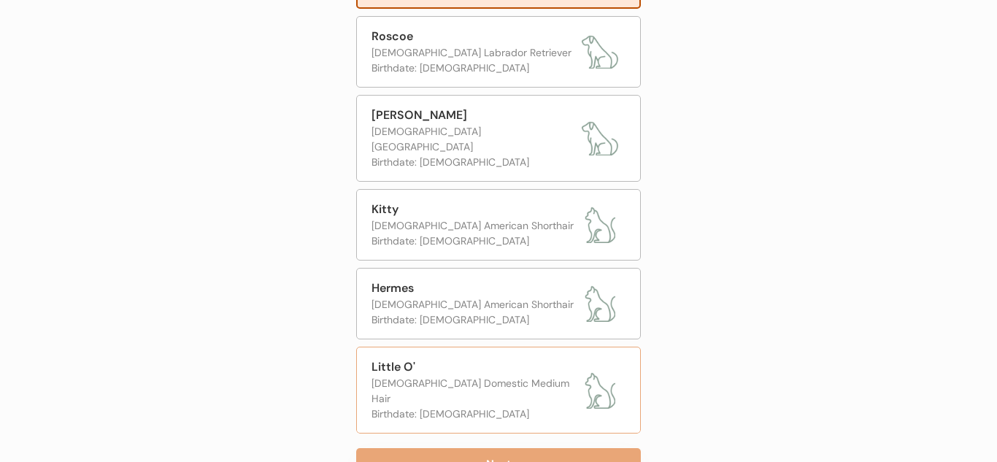
scroll to position [72, 0]
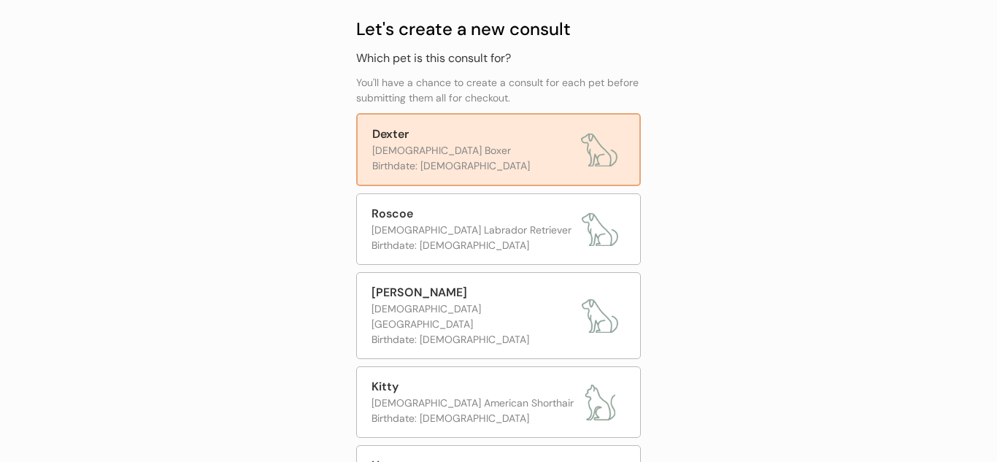
click at [502, 175] on div "[PERSON_NAME] [DEMOGRAPHIC_DATA] Boxer Birthdate: [DEMOGRAPHIC_DATA]" at bounding box center [498, 149] width 285 height 73
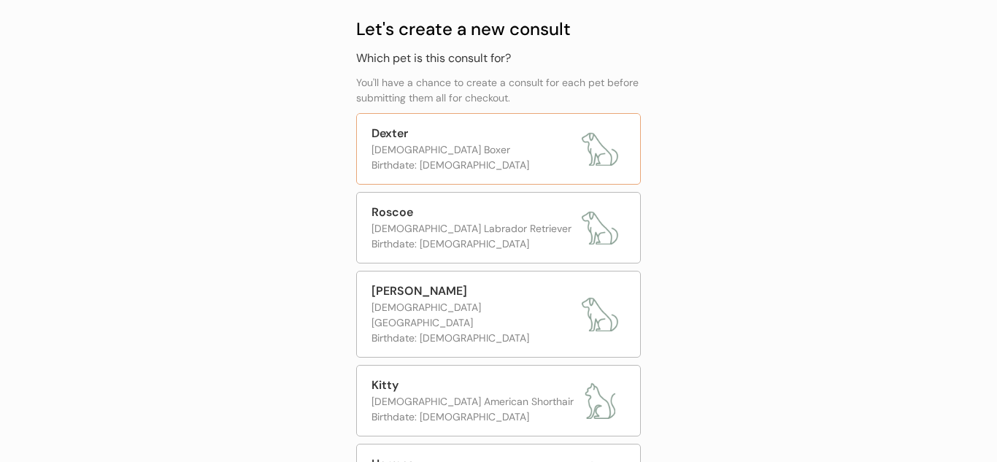
click at [483, 154] on div "[DEMOGRAPHIC_DATA] Boxer" at bounding box center [473, 149] width 203 height 15
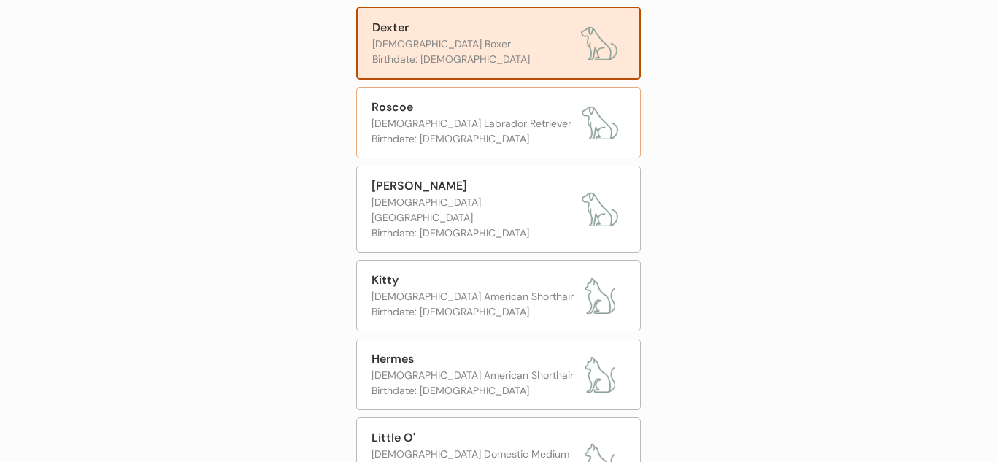
scroll to position [312, 0]
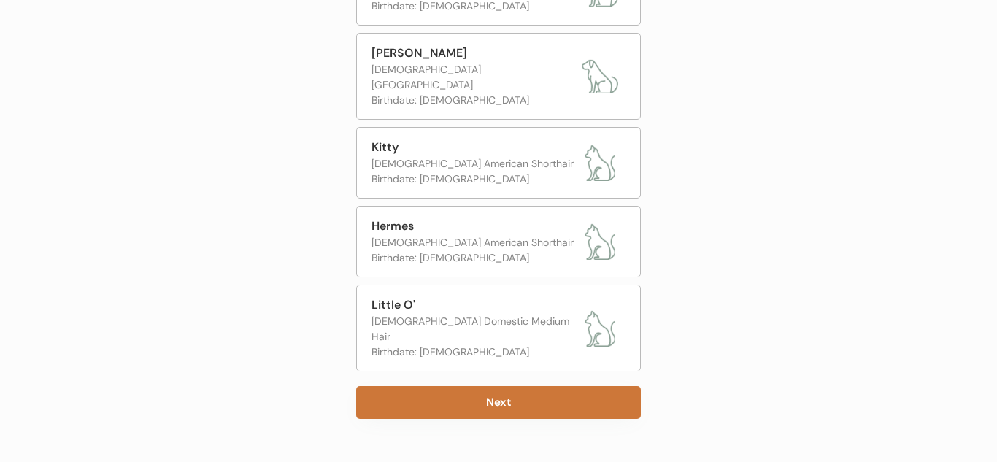
click at [477, 386] on button "Next" at bounding box center [498, 402] width 285 height 33
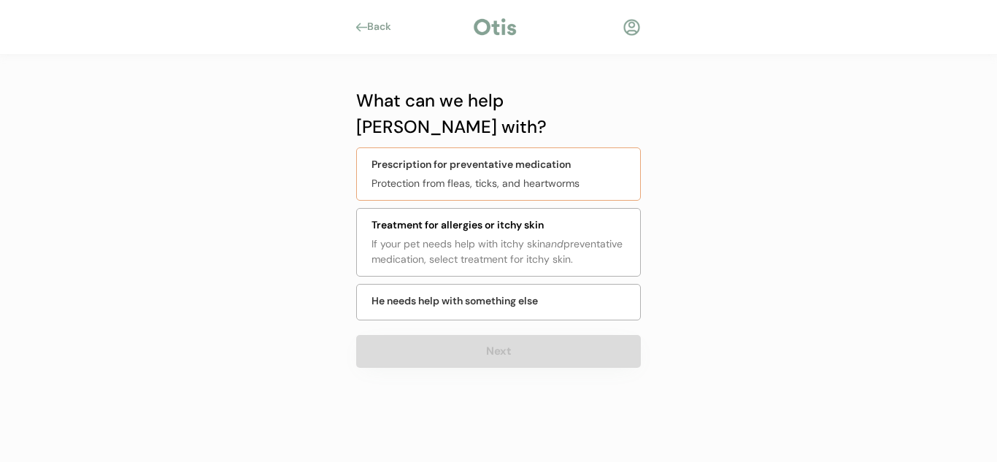
click at [546, 157] on div "Prescription for preventative medication" at bounding box center [471, 164] width 199 height 15
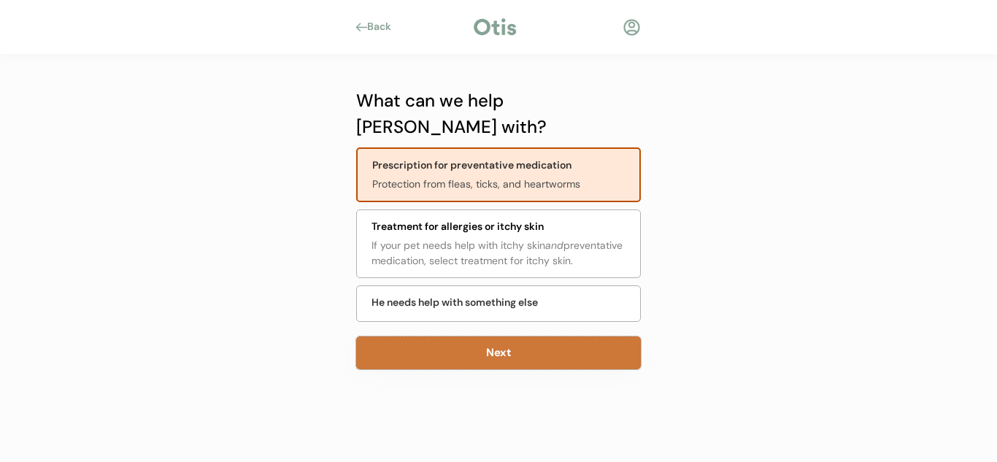
click at [564, 337] on button "Next" at bounding box center [498, 353] width 285 height 33
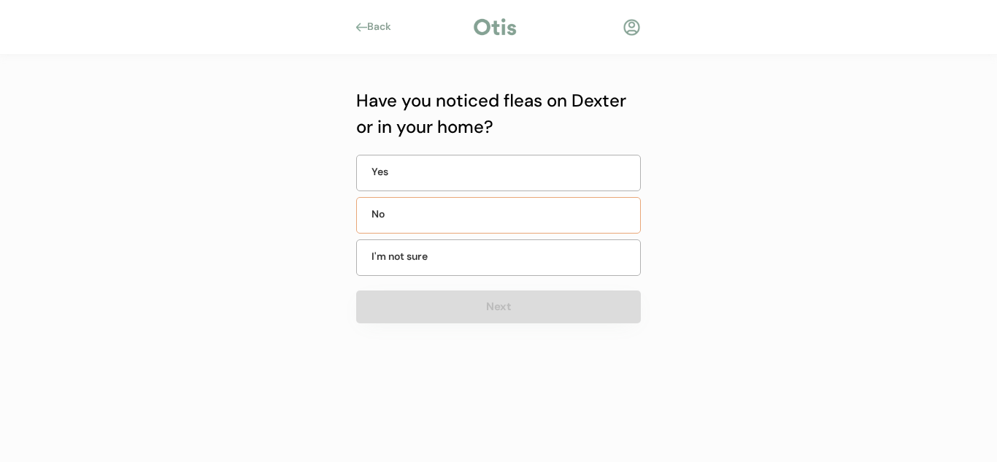
click at [537, 223] on div "No" at bounding box center [498, 215] width 285 height 37
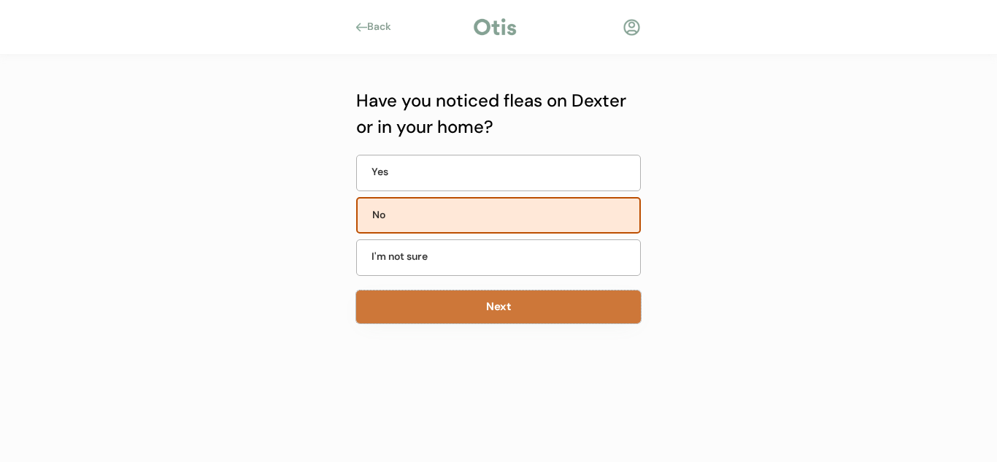
click at [535, 309] on button "Next" at bounding box center [498, 307] width 285 height 33
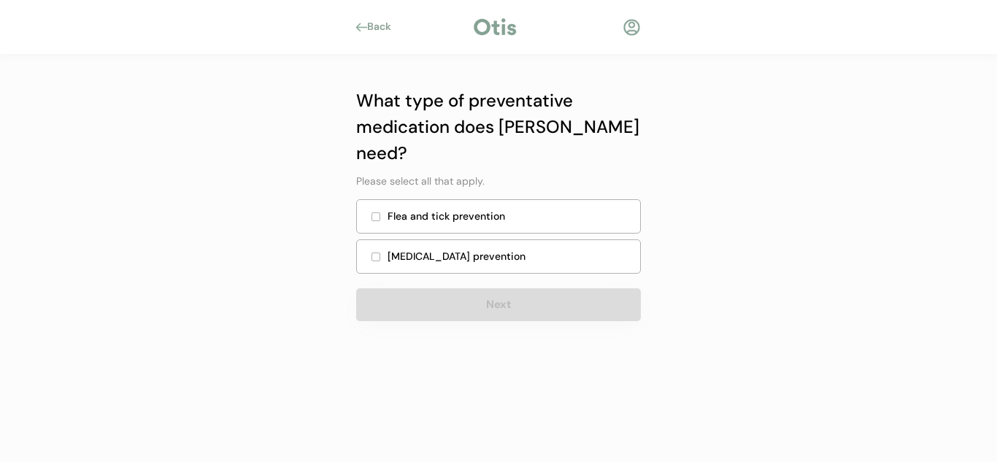
click at [543, 209] on div "Flea and tick prevention" at bounding box center [510, 216] width 244 height 15
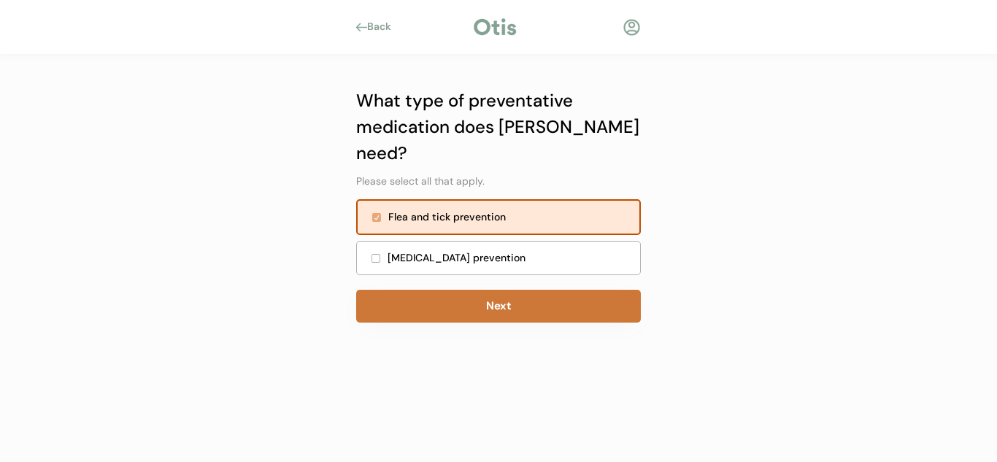
click at [532, 290] on button "Next" at bounding box center [498, 306] width 285 height 33
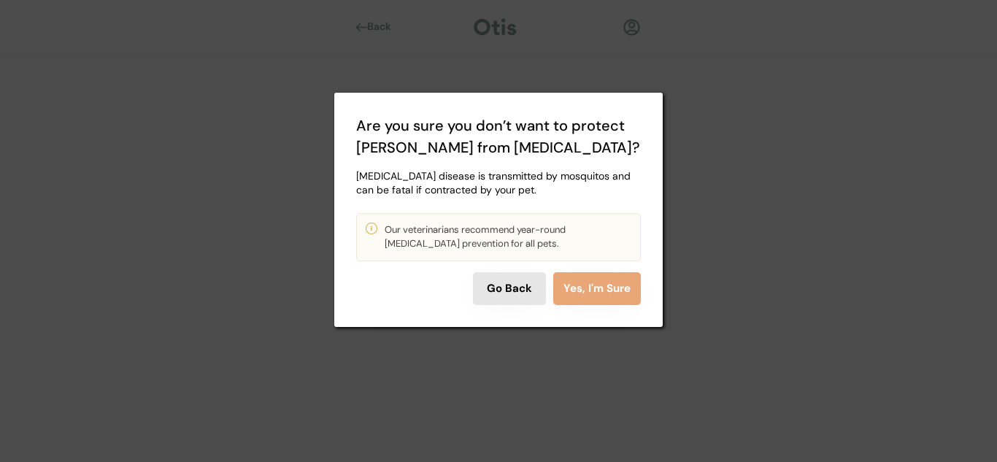
click at [482, 291] on button "Go Back" at bounding box center [509, 288] width 73 height 33
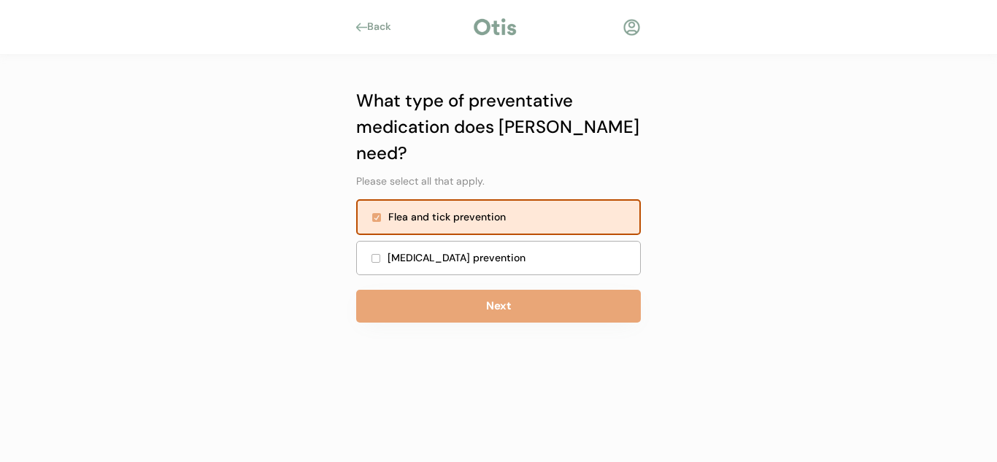
click at [462, 250] on div "Heartworm prevention" at bounding box center [510, 257] width 244 height 15
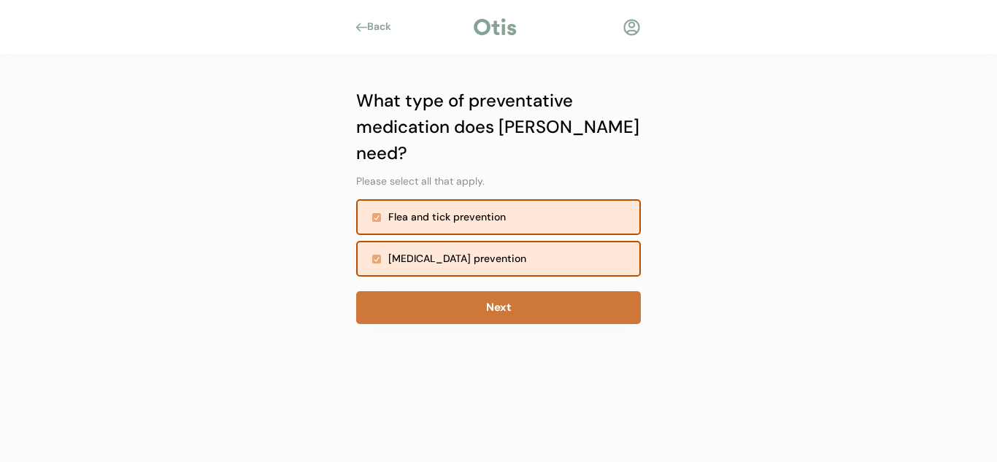
click at [463, 291] on button "Next" at bounding box center [498, 307] width 285 height 33
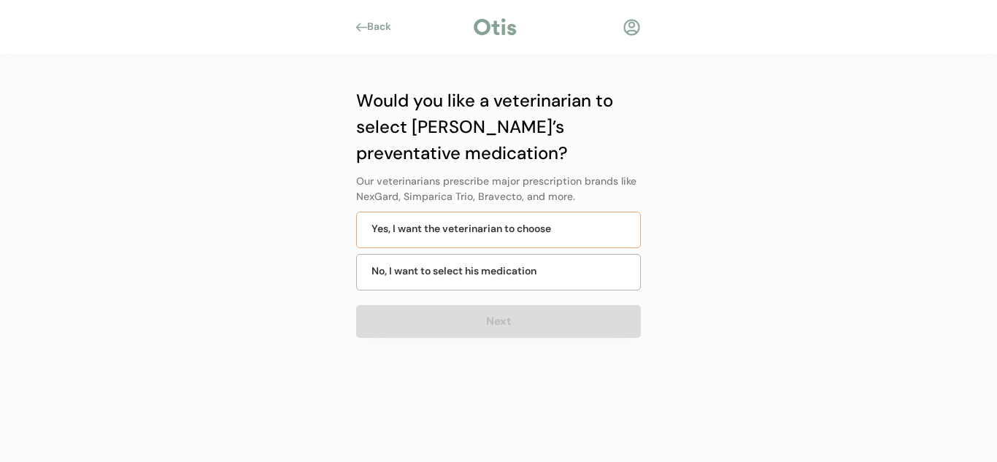
click at [578, 239] on div "Yes, I want the veterinarian to choose" at bounding box center [498, 230] width 285 height 37
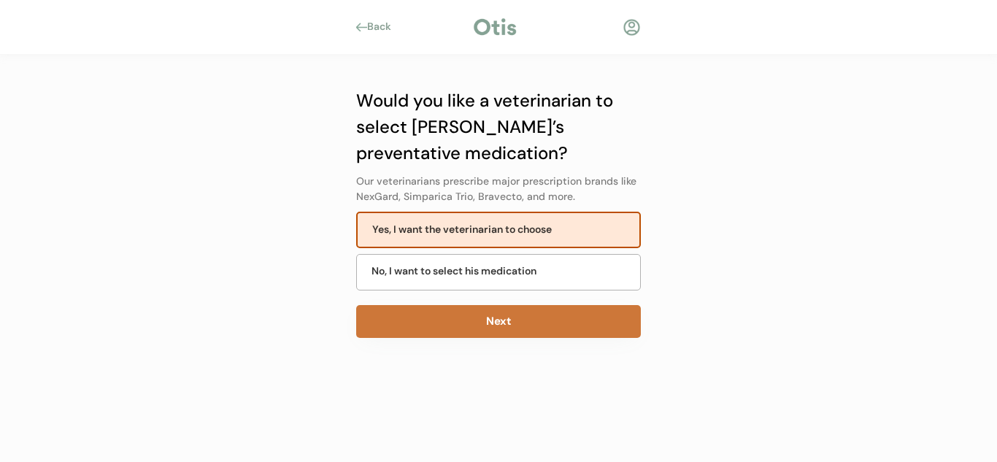
click at [556, 321] on button "Next" at bounding box center [498, 321] width 285 height 33
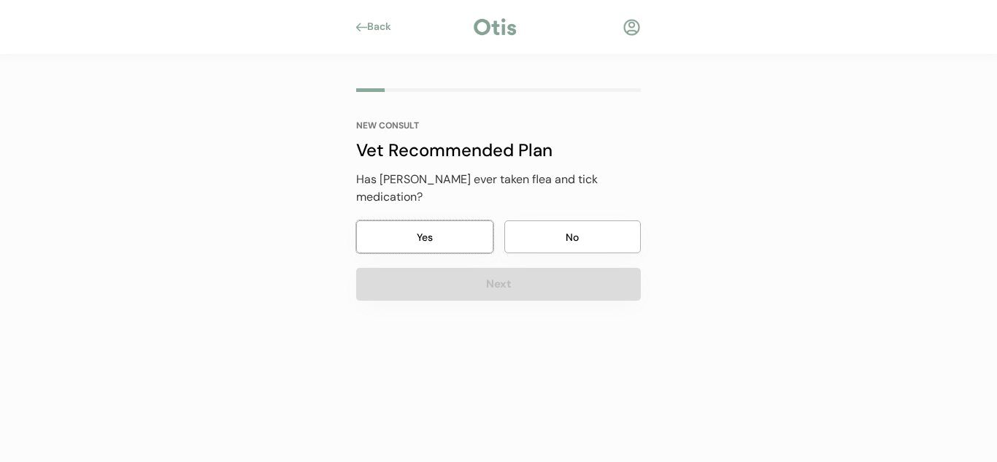
click at [440, 232] on button "Yes" at bounding box center [424, 237] width 137 height 33
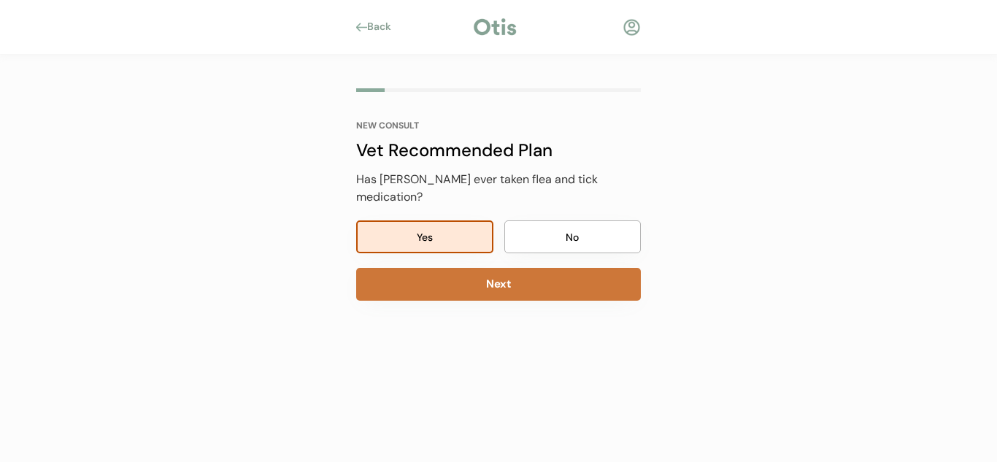
click at [429, 283] on button "Next" at bounding box center [498, 284] width 285 height 33
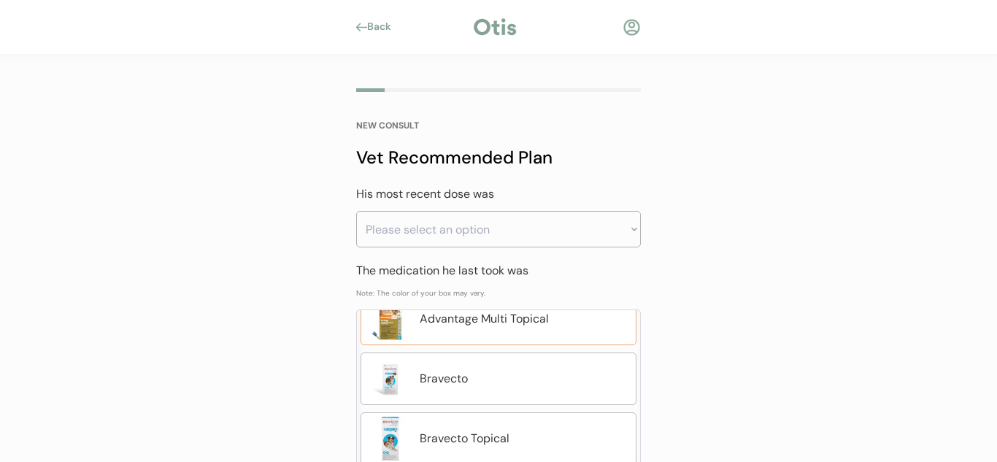
scroll to position [92, 0]
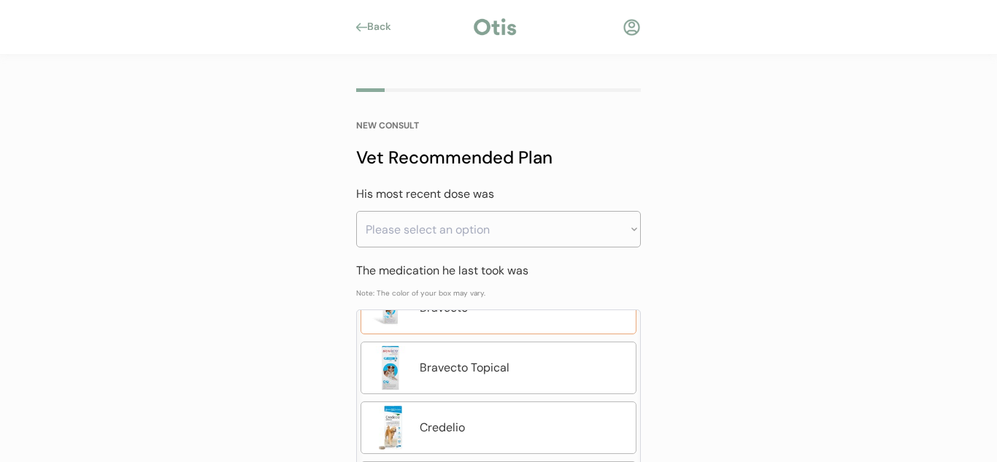
click at [491, 321] on div "Bravecto" at bounding box center [499, 308] width 276 height 53
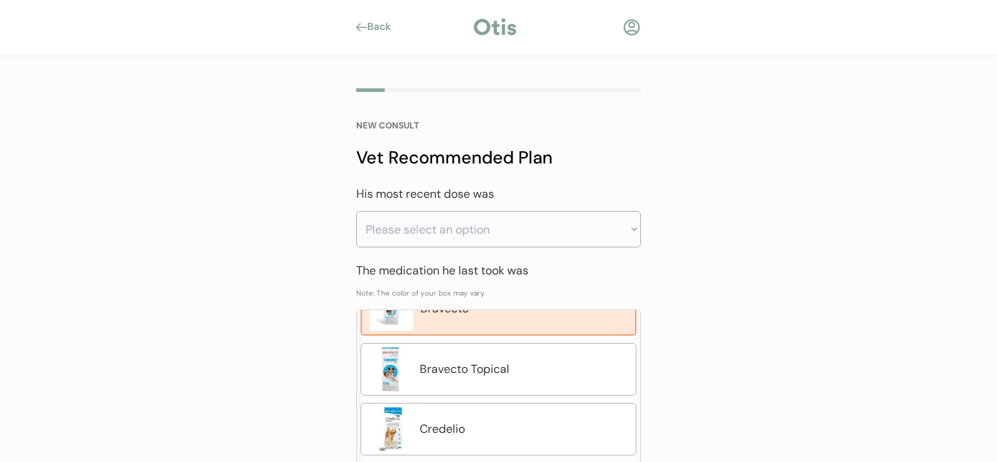
scroll to position [93, 0]
drag, startPoint x: 702, startPoint y: 176, endPoint x: 712, endPoint y: 294, distance: 118.0
click at [702, 176] on div "Back NEW CONSULT Vet Recommended Plan Has Dexter ever taken flea and tick medic…" at bounding box center [498, 308] width 997 height 617
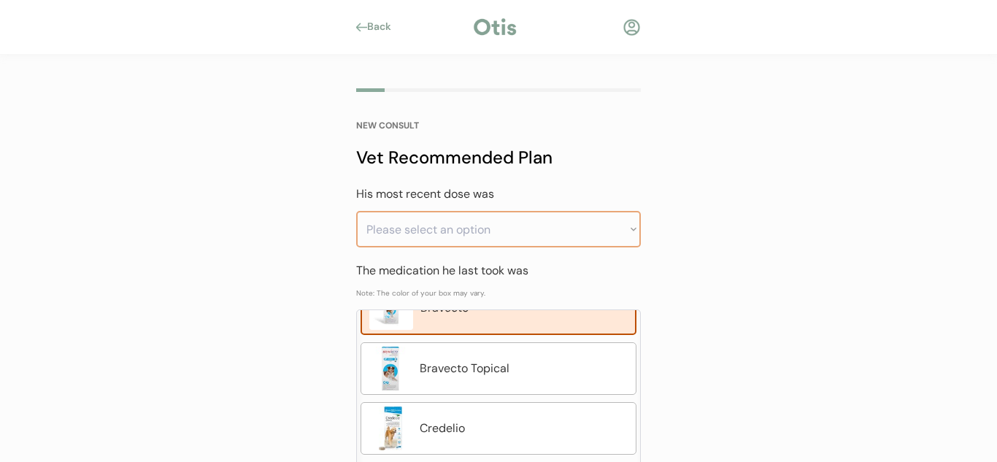
click at [595, 238] on select "Please select an option Less than a month ago Within the last 1 - 2 months With…" at bounding box center [498, 229] width 285 height 37
select select ""greater_than_6_months_ago""
click at [356, 211] on select "Please select an option Less than a month ago Within the last 1 - 2 months With…" at bounding box center [498, 229] width 285 height 37
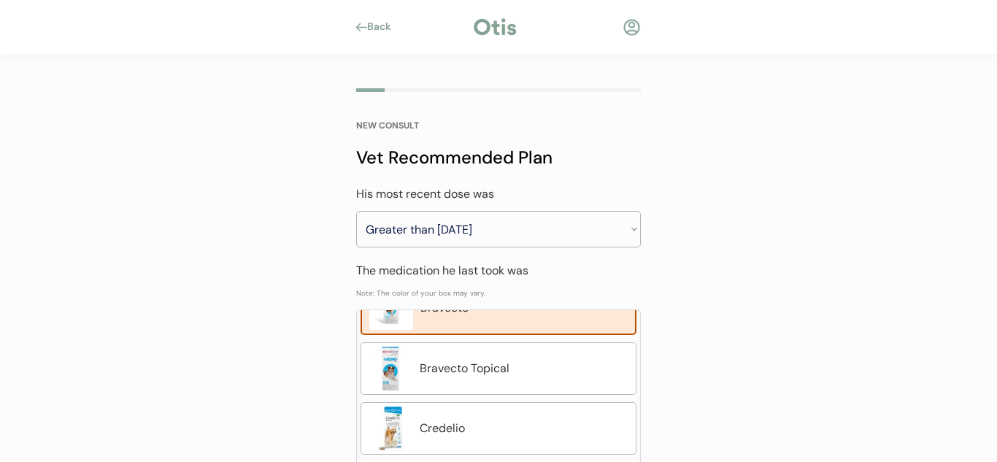
click at [778, 248] on div "Back NEW CONSULT Vet Recommended Plan Has Dexter ever taken flea and tick medic…" at bounding box center [498, 308] width 997 height 617
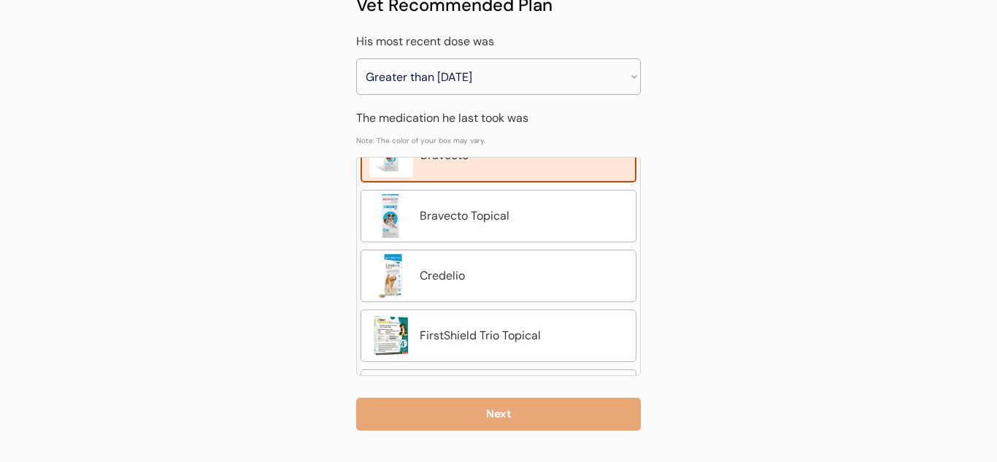
scroll to position [155, 0]
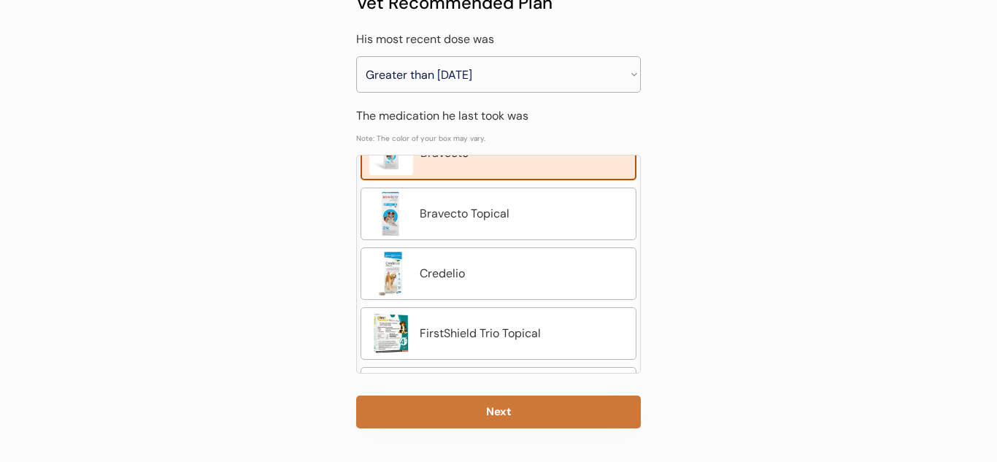
click at [605, 419] on button "Next" at bounding box center [498, 412] width 285 height 33
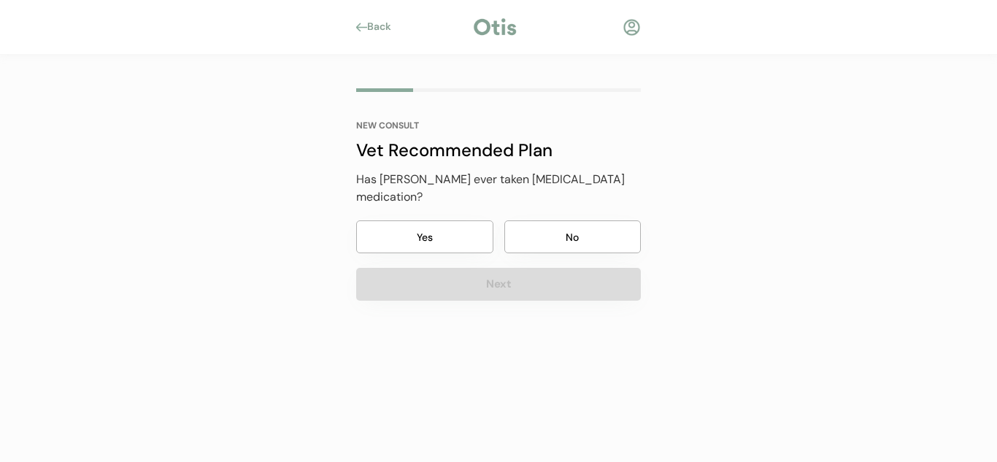
click at [448, 223] on button "Yes" at bounding box center [424, 237] width 137 height 33
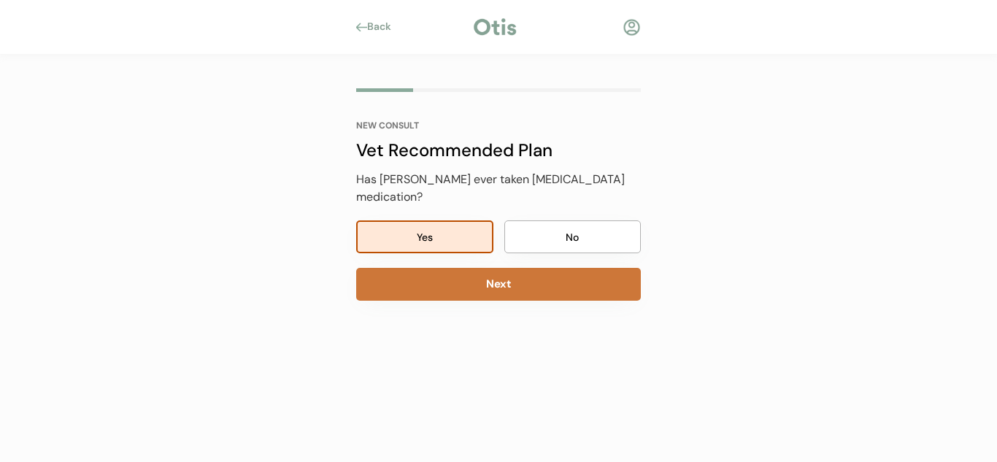
click at [491, 272] on button "Next" at bounding box center [498, 284] width 285 height 33
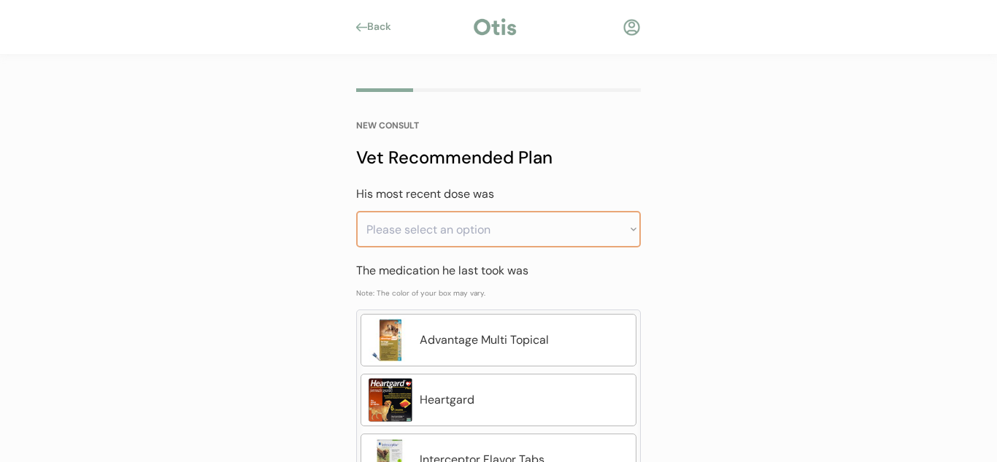
click at [586, 245] on select "Please select an option Less than a month ago Within the last 1 - 2 months With…" at bounding box center [498, 229] width 285 height 37
select select ""greater_than_6_months_ago""
click at [356, 211] on select "Please select an option Less than a month ago Within the last 1 - 2 months With…" at bounding box center [498, 229] width 285 height 37
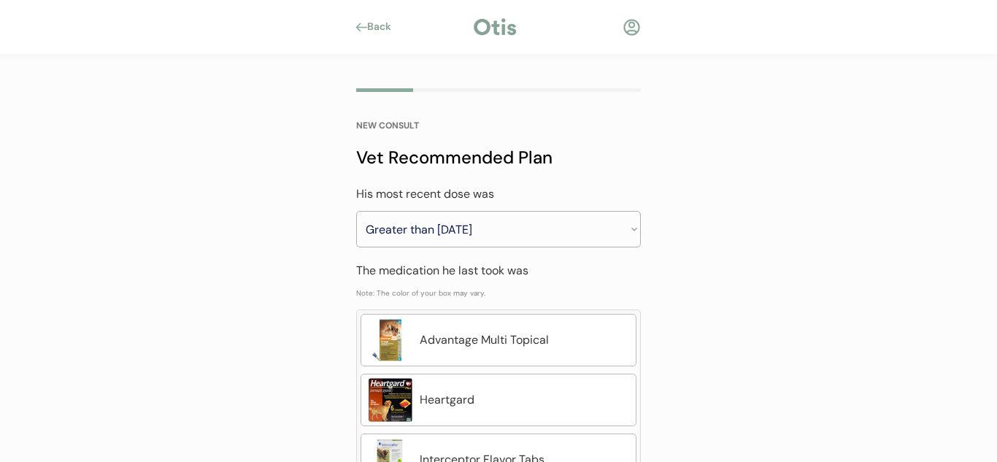
click at [770, 253] on div "Back NEW CONSULT Vet Recommended Plan Has Dexter ever taken flea and tick medic…" at bounding box center [498, 308] width 997 height 617
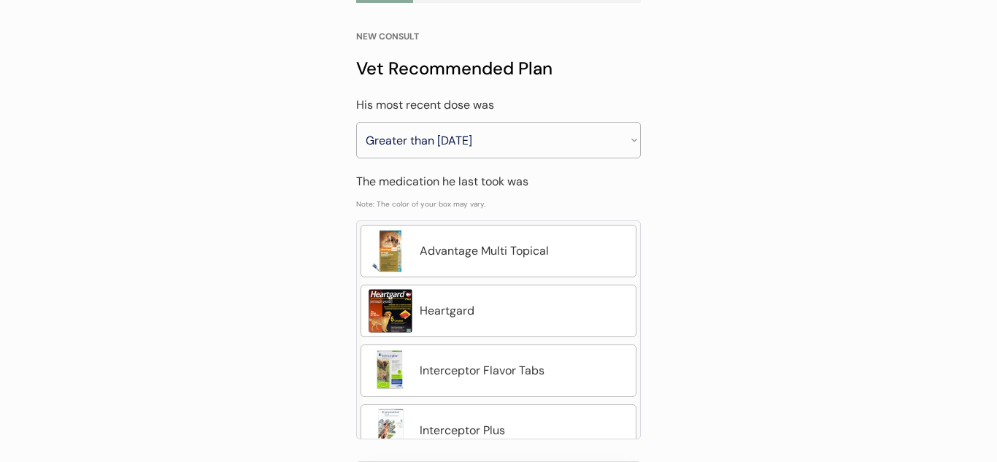
scroll to position [106, 0]
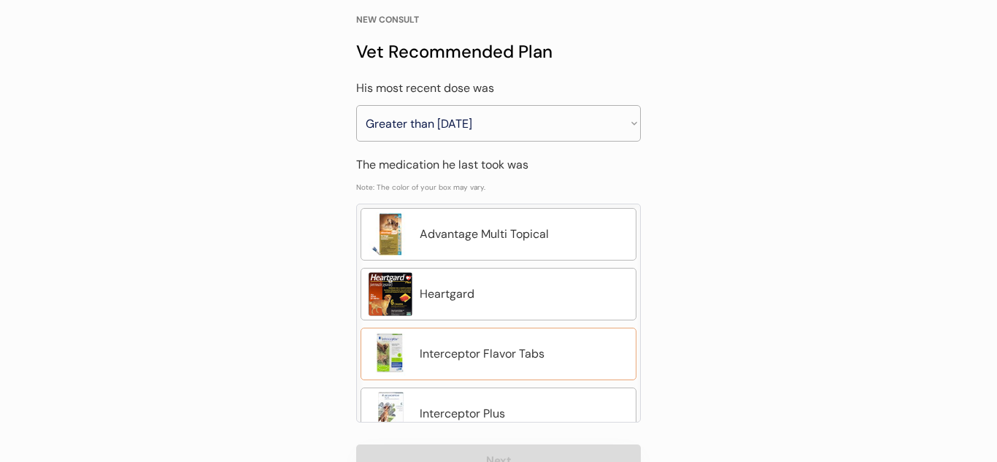
click at [526, 360] on div "Interceptor Flavor Tabs" at bounding box center [524, 354] width 209 height 18
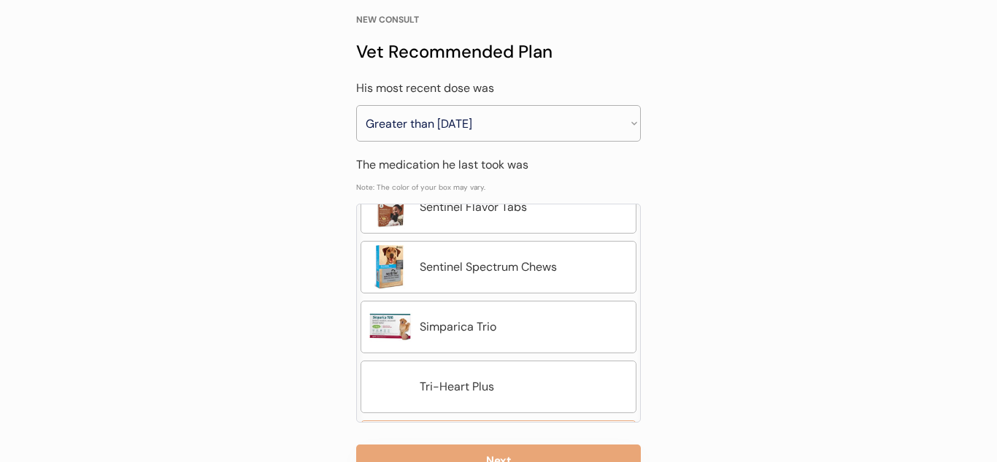
scroll to position [496, 0]
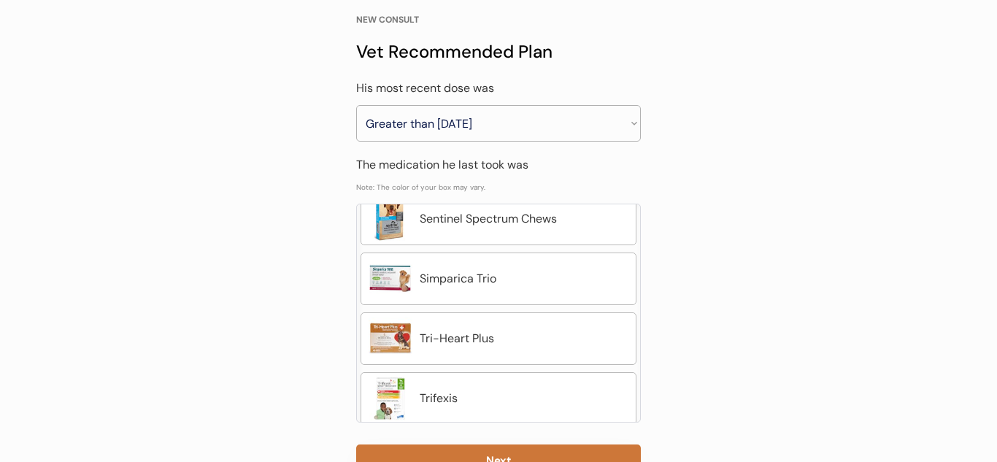
click at [516, 457] on button "Next" at bounding box center [498, 461] width 285 height 33
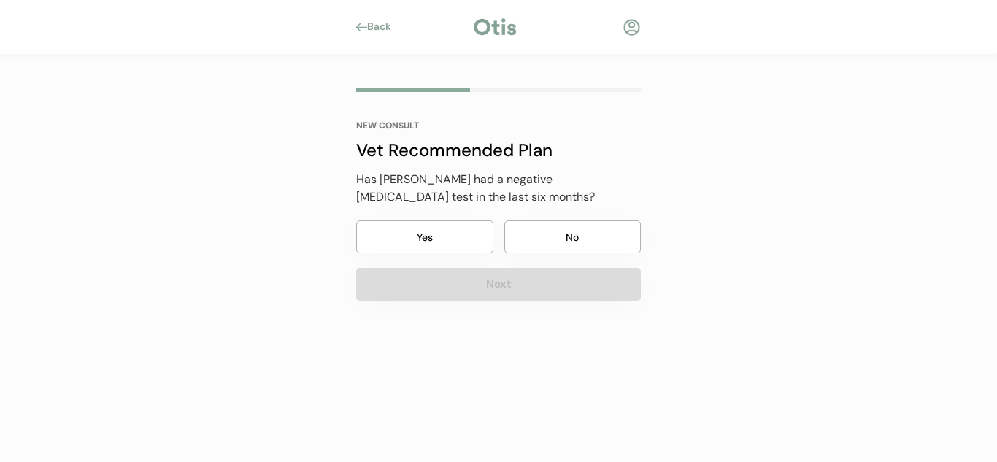
click at [551, 240] on button "No" at bounding box center [573, 237] width 137 height 33
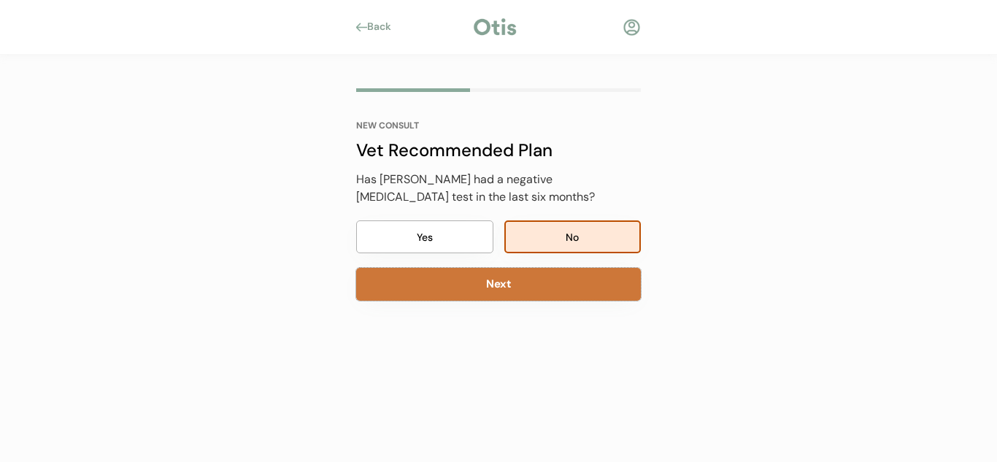
click at [529, 288] on button "Next" at bounding box center [498, 284] width 285 height 33
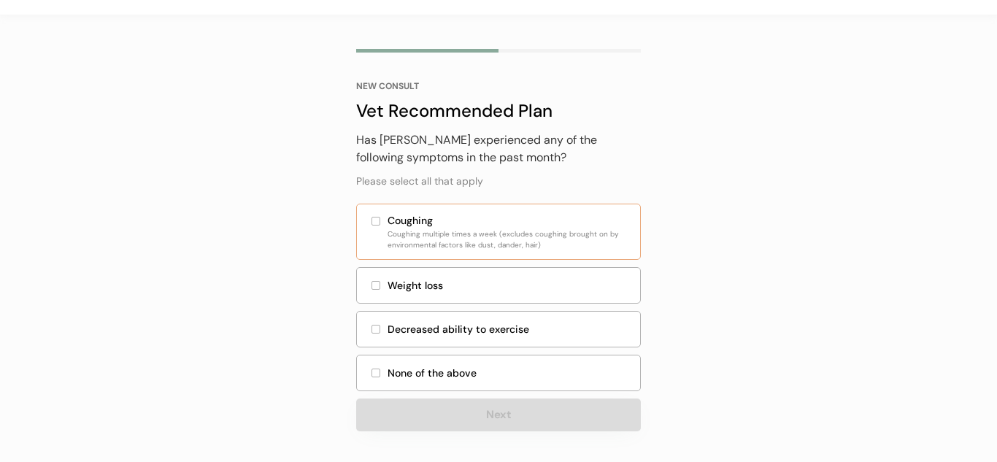
scroll to position [42, 0]
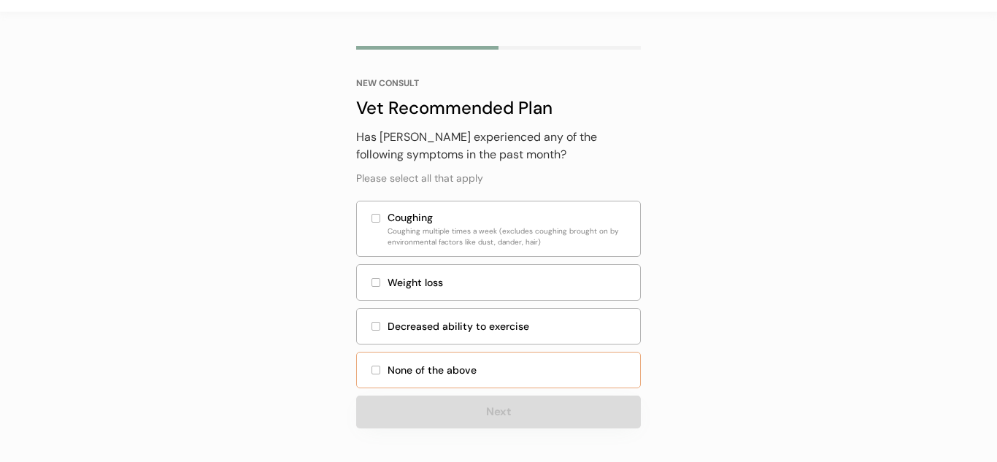
click at [482, 359] on div "None of the above" at bounding box center [498, 370] width 285 height 37
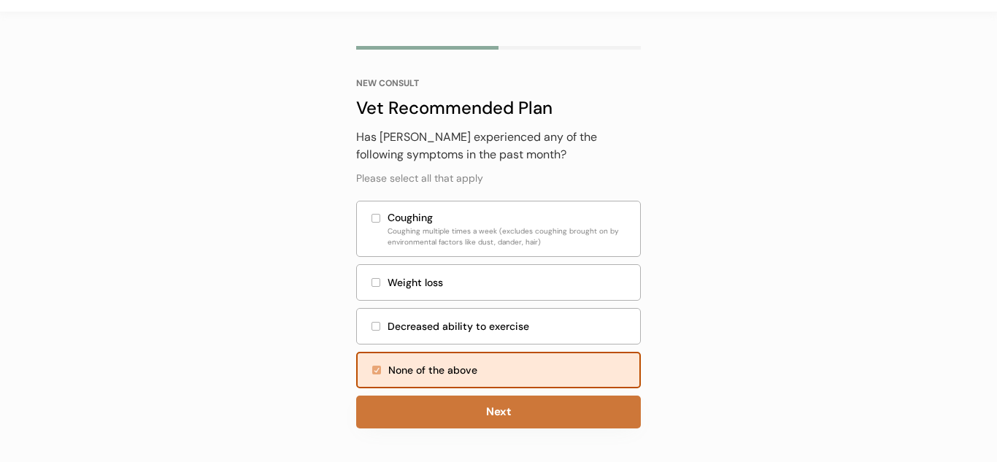
click at [510, 412] on button "Next" at bounding box center [498, 412] width 285 height 33
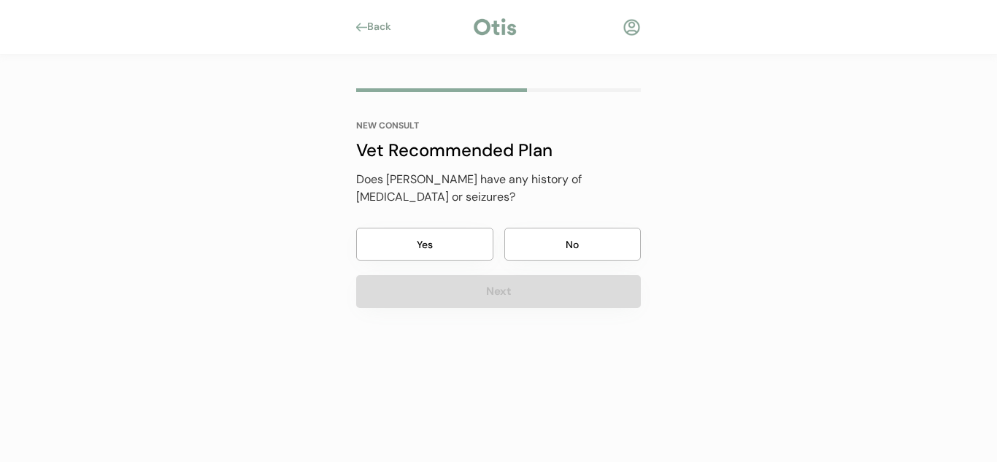
click at [554, 243] on button "No" at bounding box center [573, 244] width 137 height 33
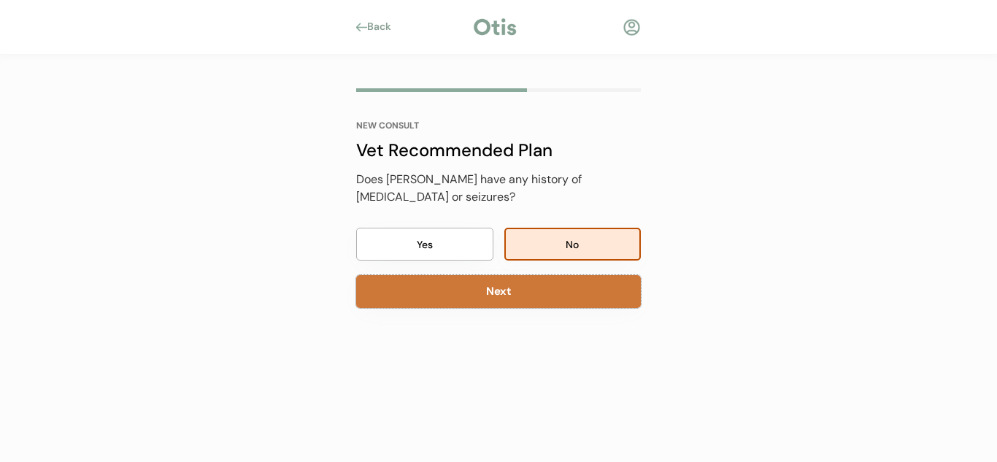
click at [536, 291] on button "Next" at bounding box center [498, 291] width 285 height 33
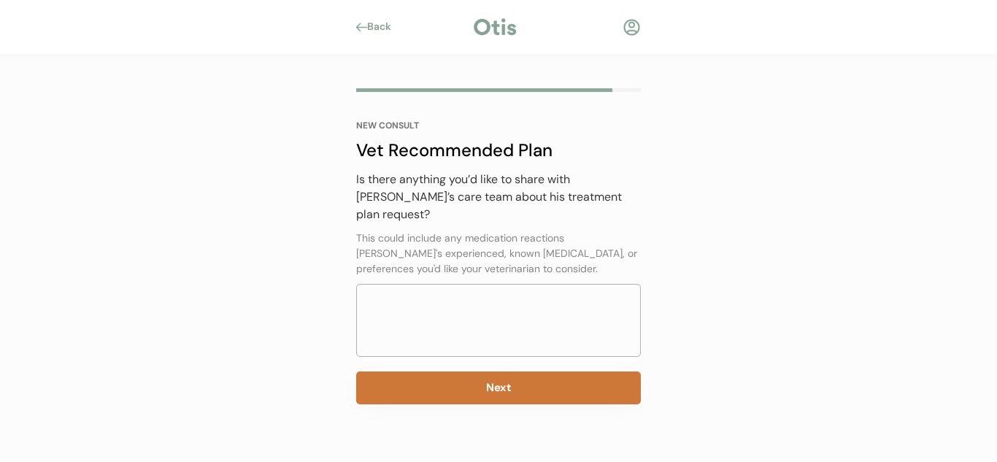
click at [515, 375] on button "Next" at bounding box center [498, 388] width 285 height 33
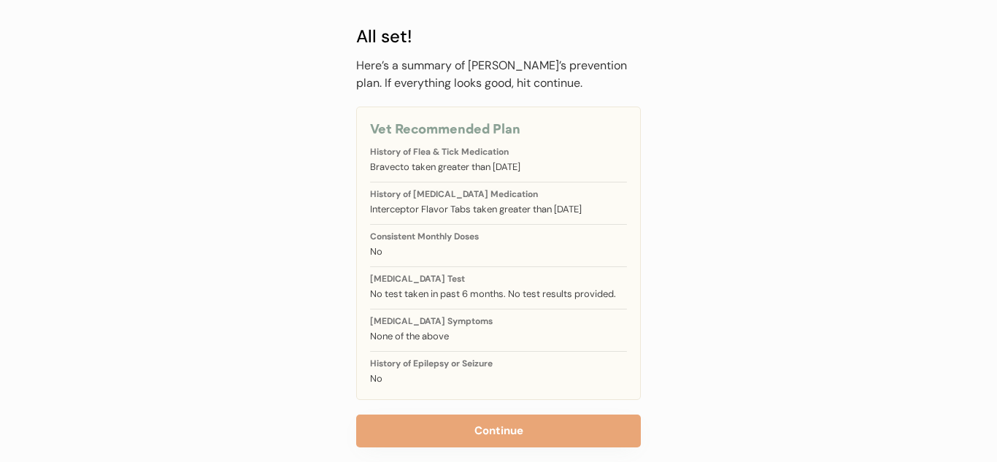
scroll to position [73, 0]
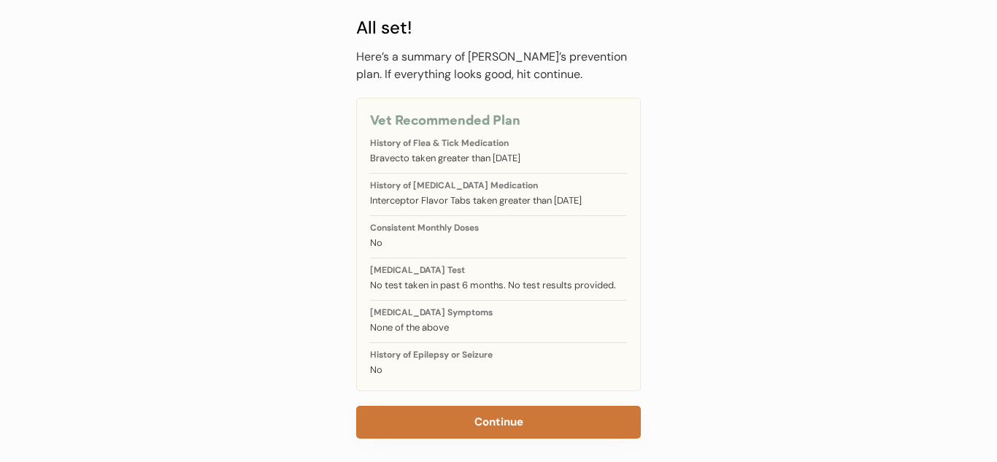
click at [570, 430] on button "Continue" at bounding box center [498, 422] width 285 height 33
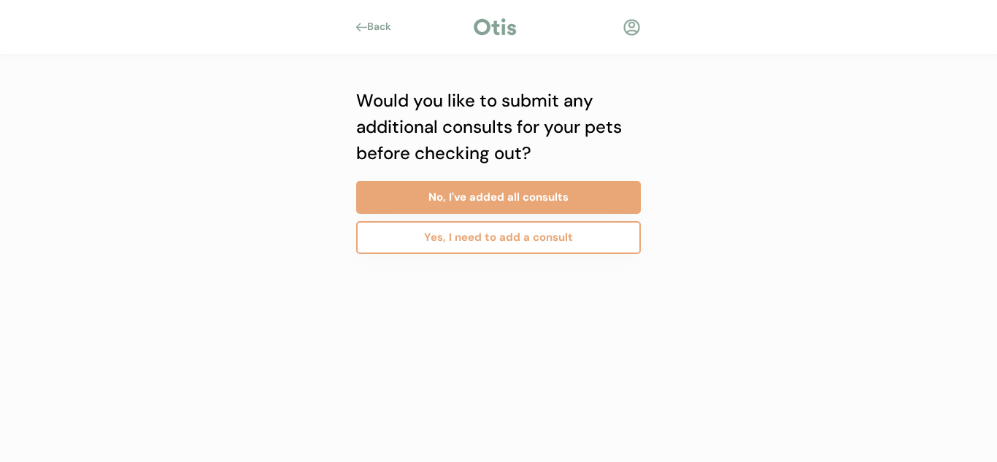
click at [555, 245] on button "Yes, I need to add a consult" at bounding box center [498, 237] width 285 height 33
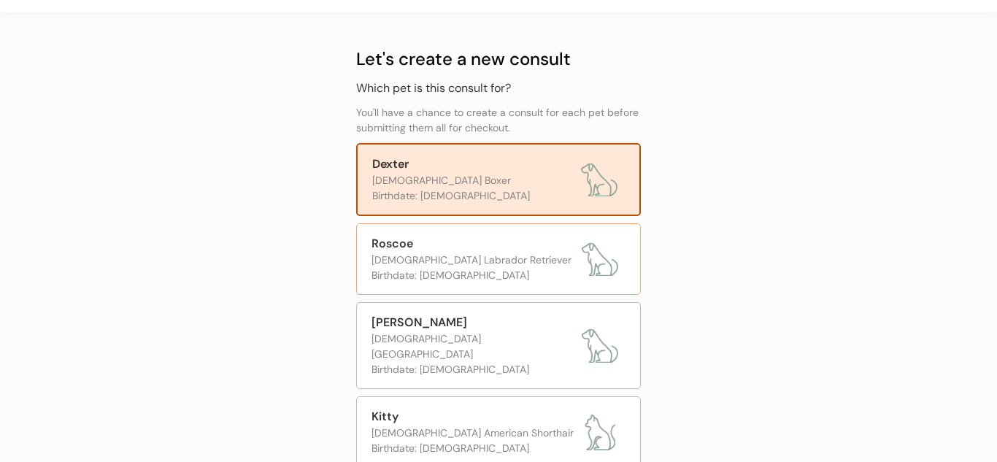
scroll to position [44, 0]
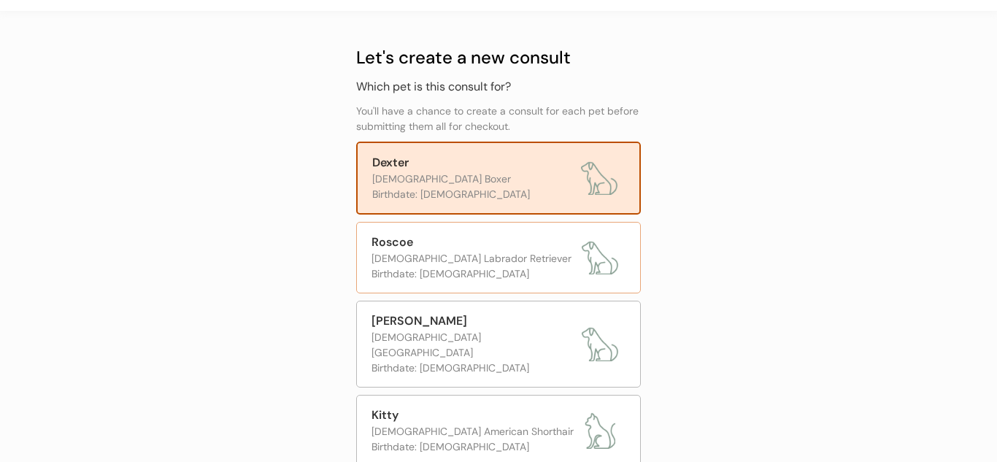
click at [478, 262] on div "[DEMOGRAPHIC_DATA] Labrador Retriever" at bounding box center [473, 258] width 203 height 15
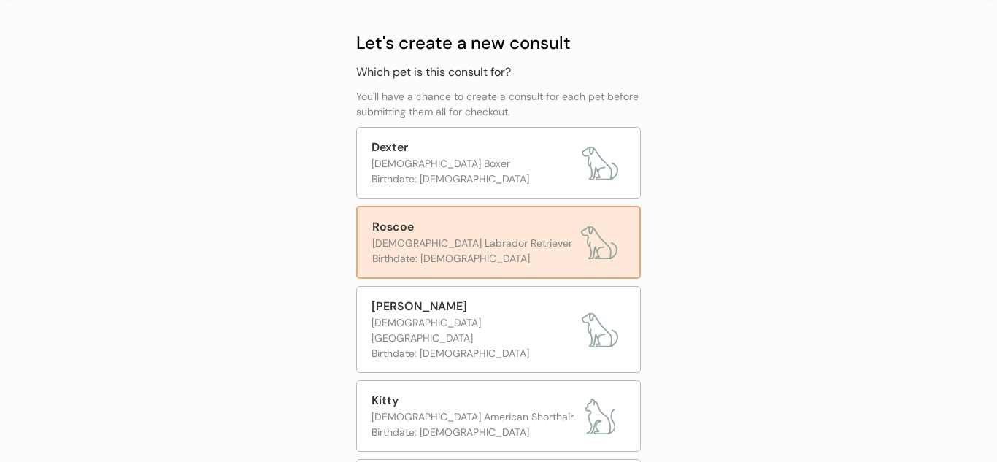
scroll to position [83, 0]
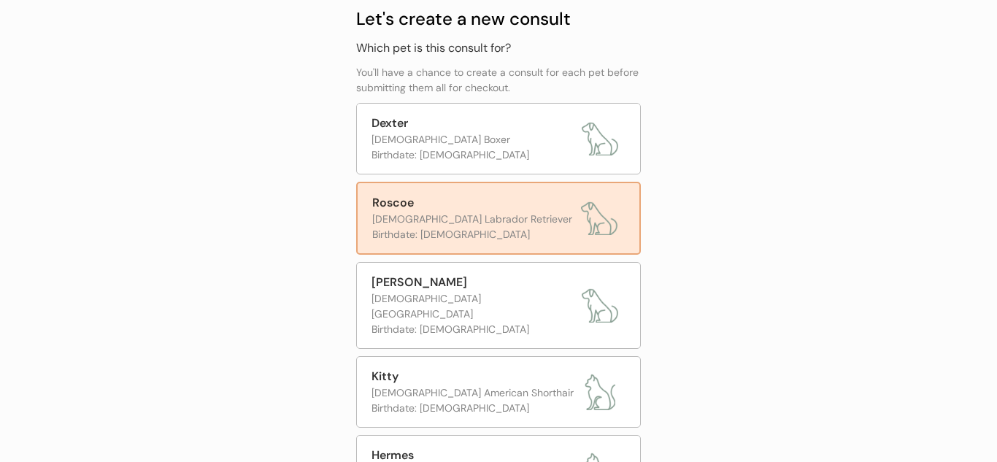
click at [548, 231] on div "Birthdate: [DEMOGRAPHIC_DATA]" at bounding box center [473, 234] width 202 height 15
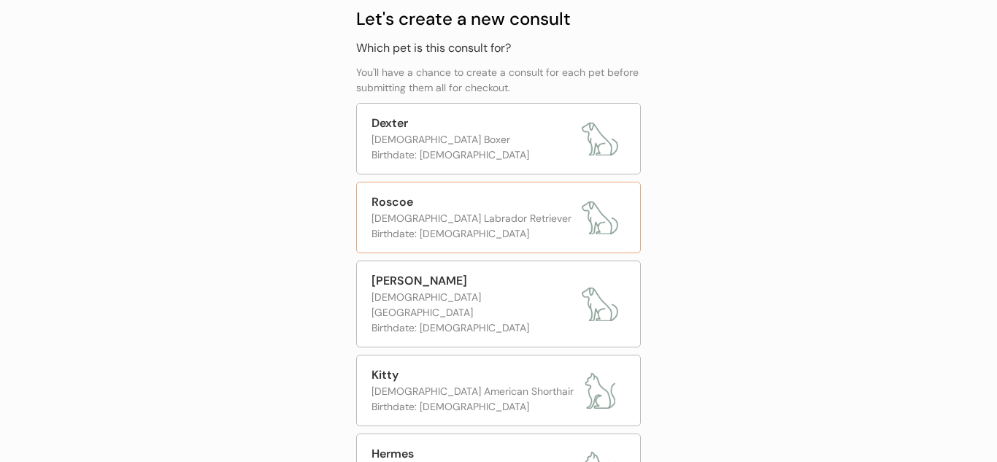
click at [606, 222] on img at bounding box center [600, 217] width 37 height 37
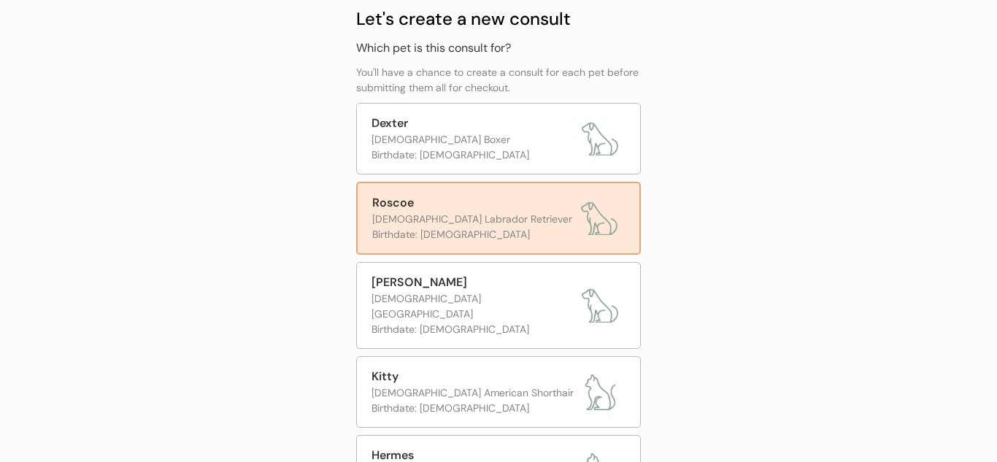
click at [403, 208] on div "Roscoe" at bounding box center [473, 203] width 202 height 18
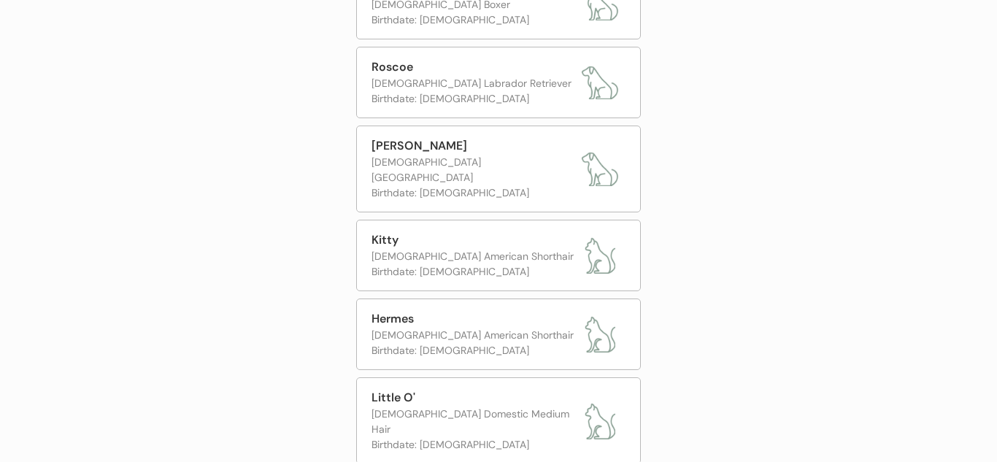
scroll to position [260, 0]
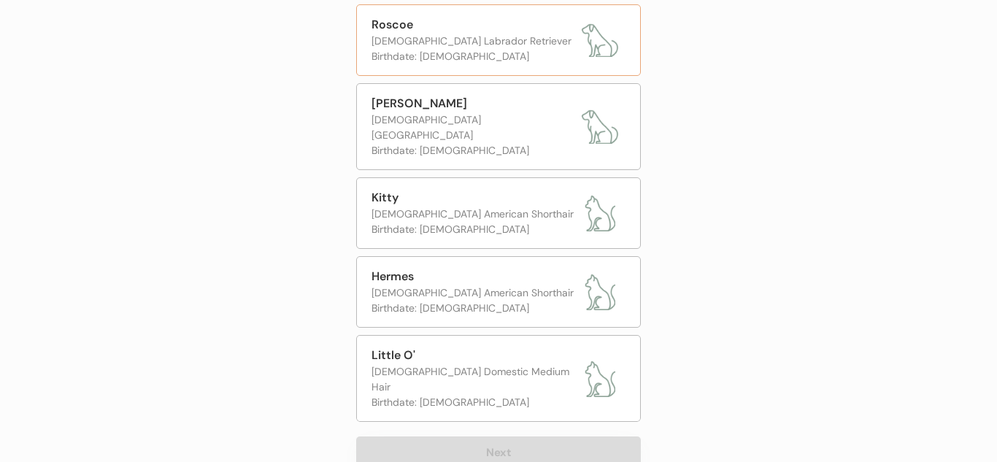
click at [453, 22] on div "Roscoe" at bounding box center [473, 25] width 203 height 18
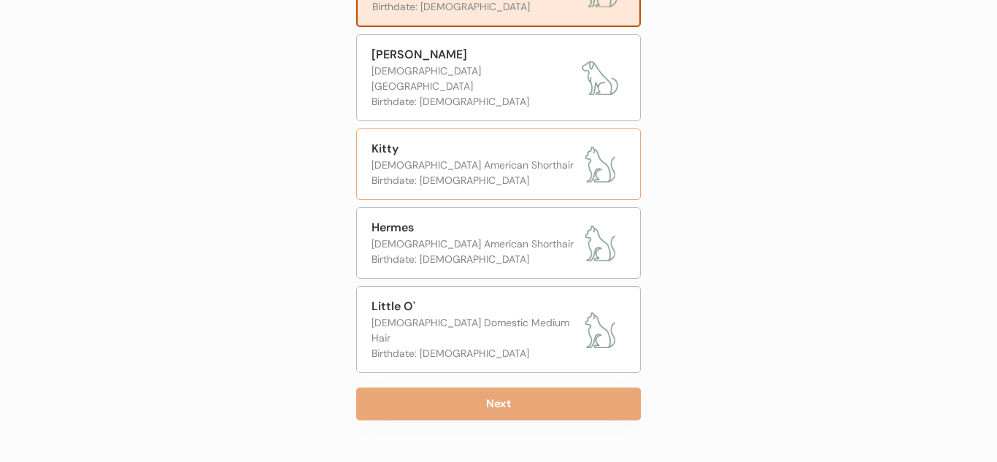
scroll to position [312, 0]
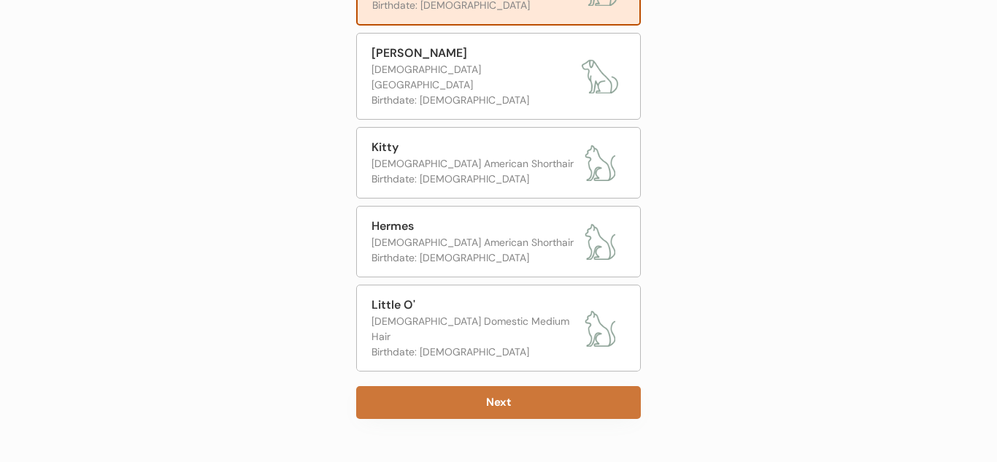
click at [392, 386] on button "Next" at bounding box center [498, 402] width 285 height 33
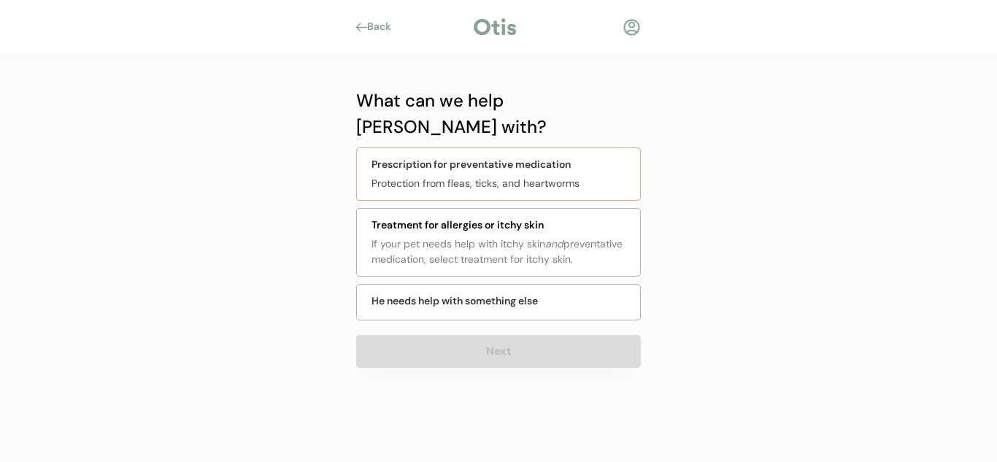
click at [571, 150] on div "Prescription for preventative medication Protection from fleas, ticks, and hear…" at bounding box center [498, 174] width 285 height 53
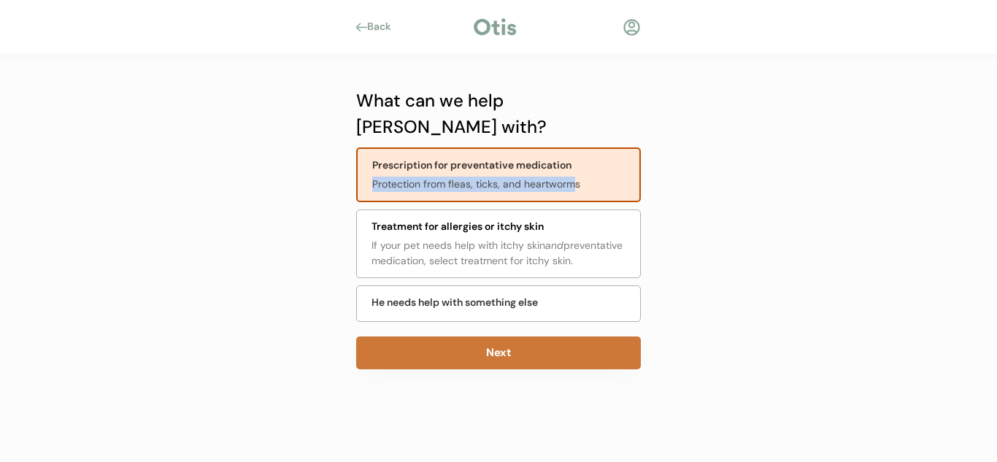
click at [518, 337] on button "Next" at bounding box center [498, 353] width 285 height 33
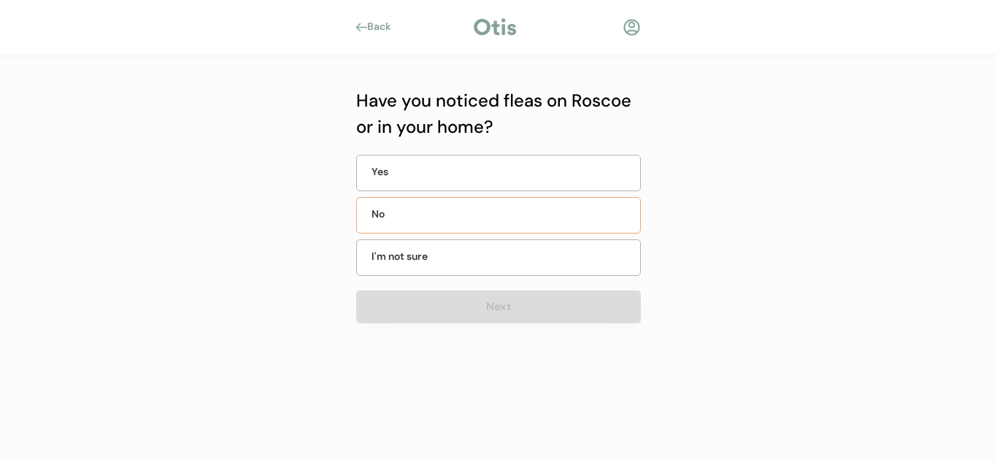
click at [522, 224] on div "No" at bounding box center [498, 215] width 285 height 37
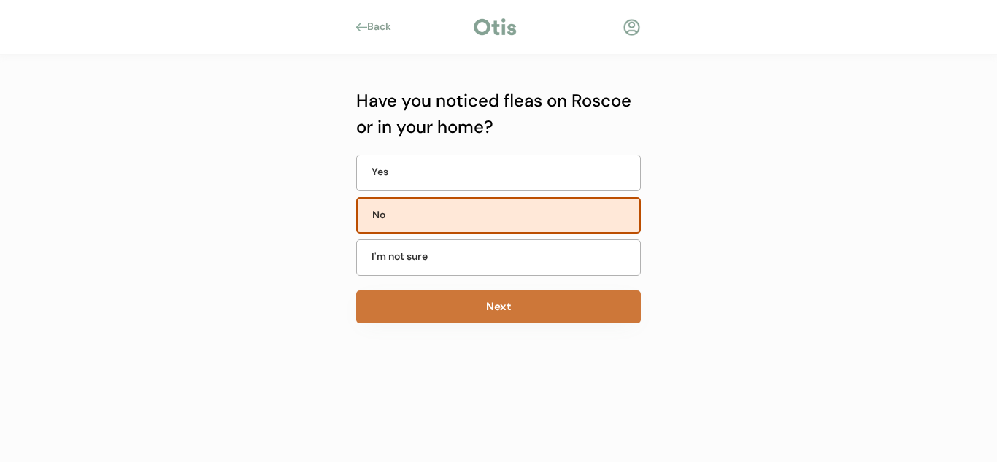
click at [494, 307] on button "Next" at bounding box center [498, 307] width 285 height 33
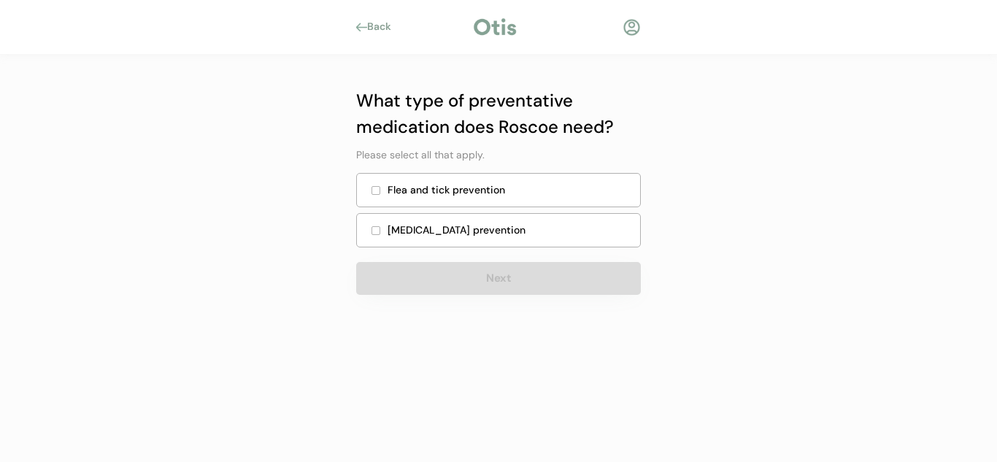
click at [507, 188] on div "Flea and tick prevention" at bounding box center [510, 190] width 244 height 15
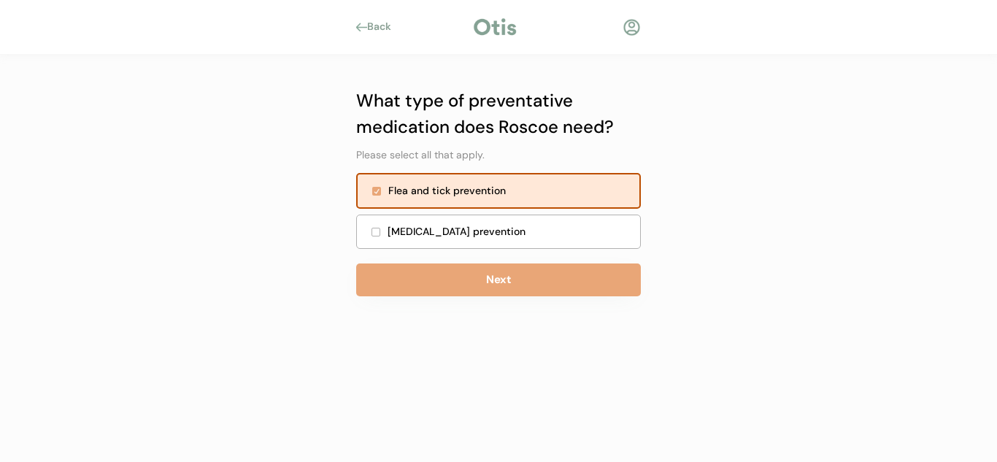
click at [497, 248] on div "[MEDICAL_DATA] prevention" at bounding box center [498, 232] width 285 height 34
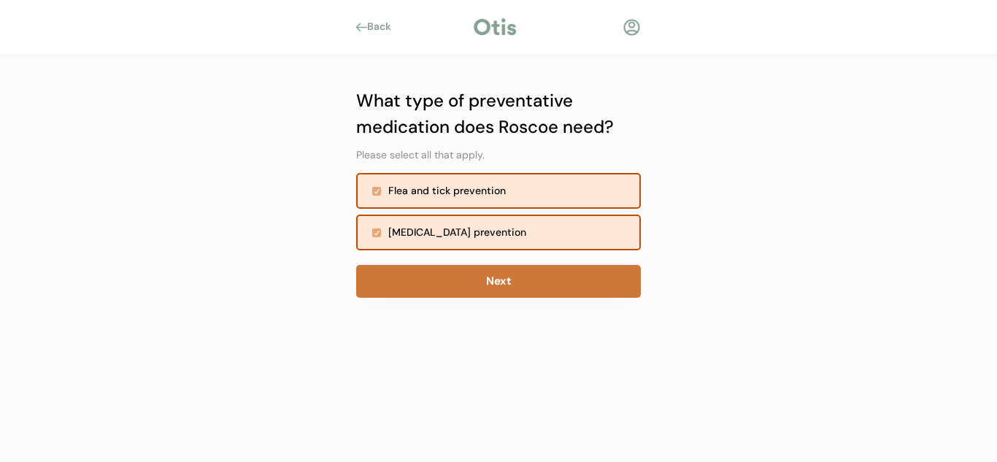
click at [496, 277] on button "Next" at bounding box center [498, 281] width 285 height 33
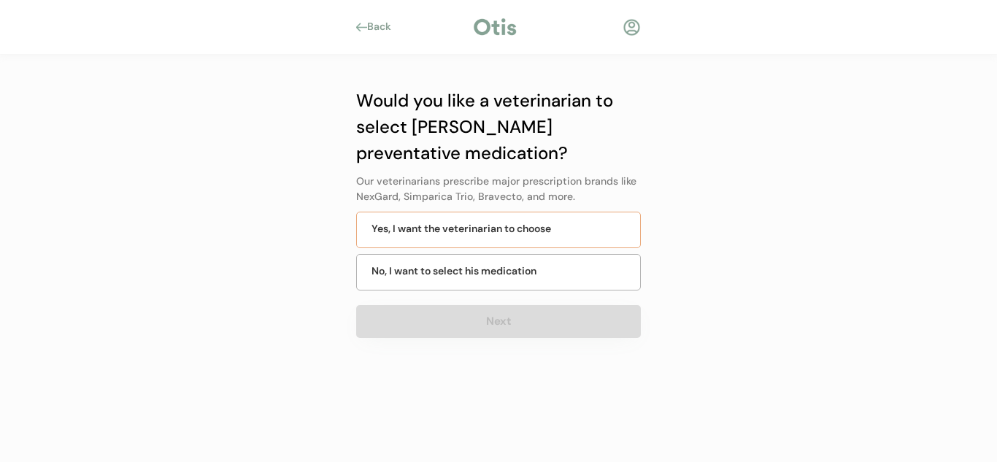
click at [510, 237] on div "Yes, I want the veterinarian to choose" at bounding box center [498, 230] width 285 height 37
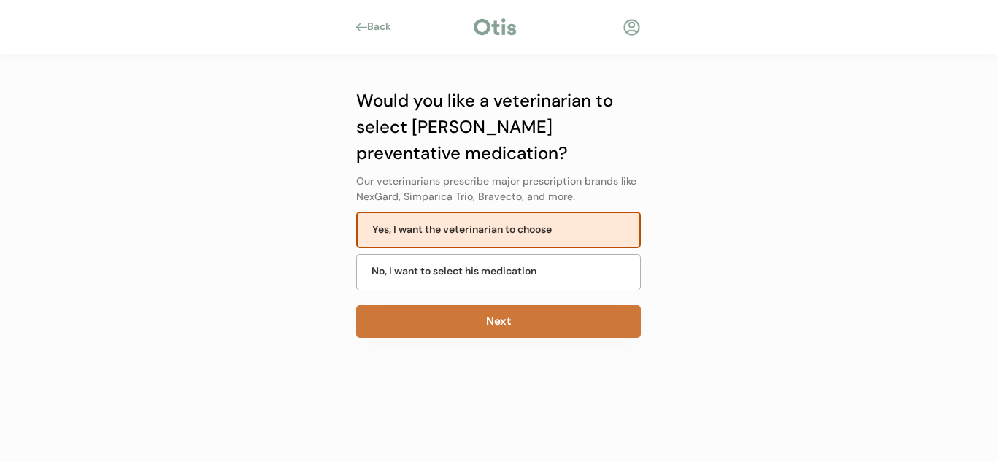
click at [497, 318] on button "Next" at bounding box center [498, 321] width 285 height 33
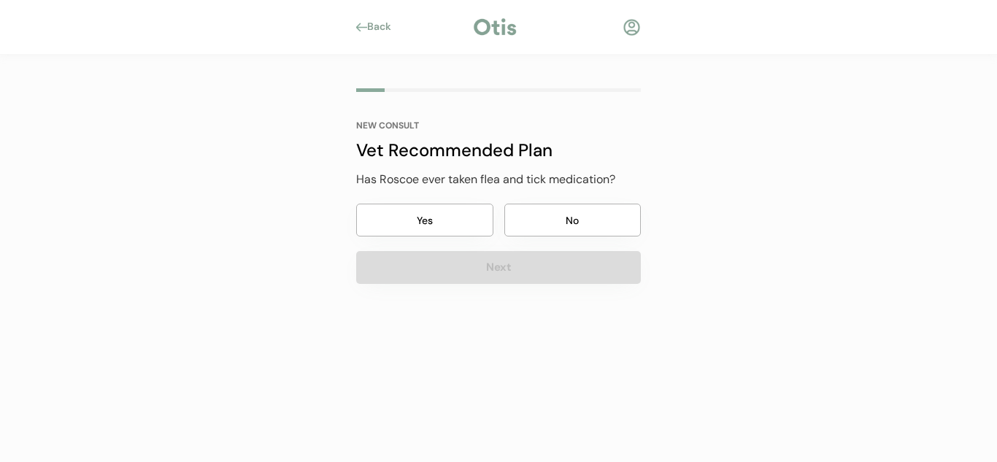
click at [475, 230] on button "Yes" at bounding box center [424, 220] width 137 height 33
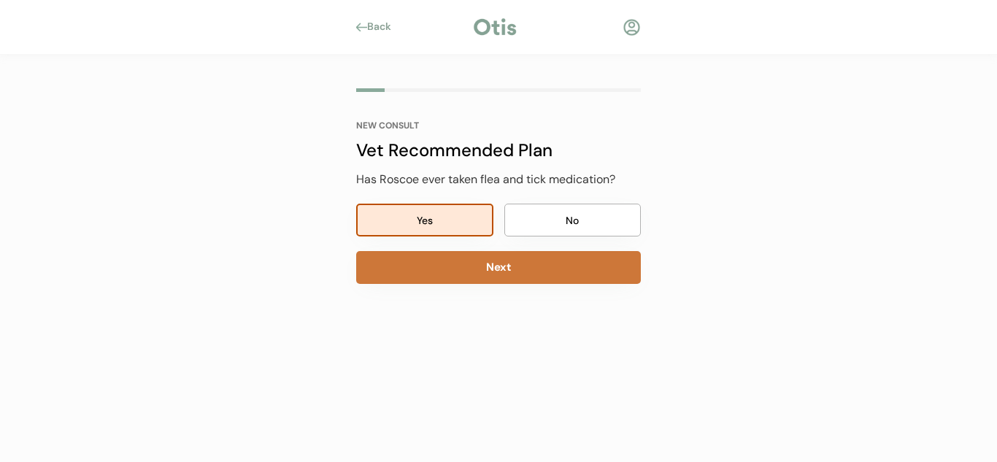
click at [499, 267] on button "Next" at bounding box center [498, 267] width 285 height 33
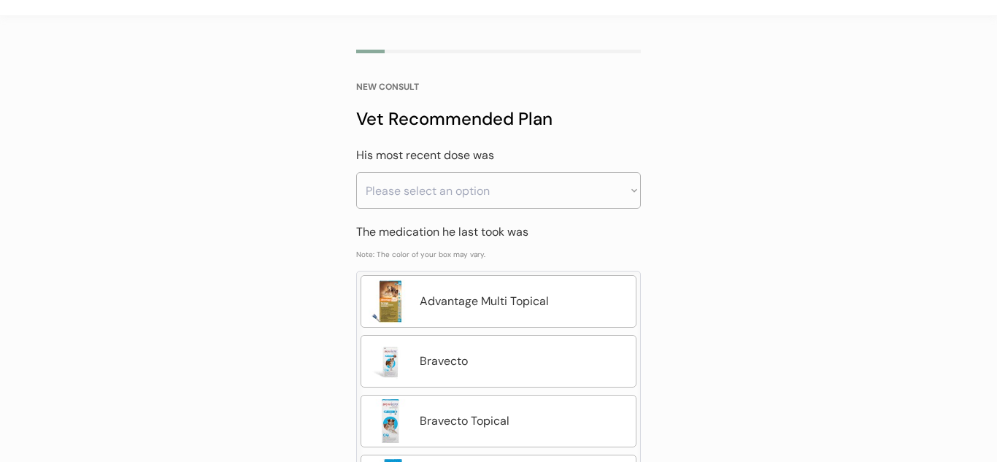
scroll to position [43, 0]
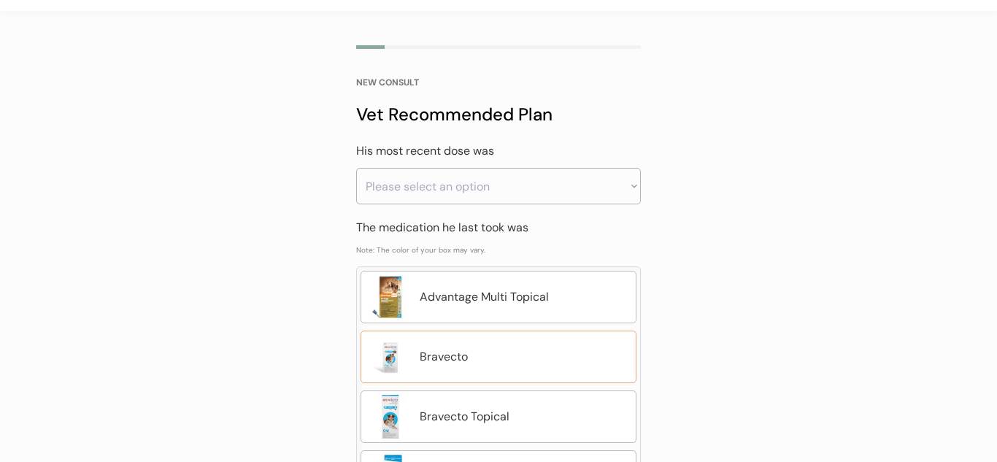
click at [515, 331] on div "Bravecto" at bounding box center [499, 357] width 276 height 53
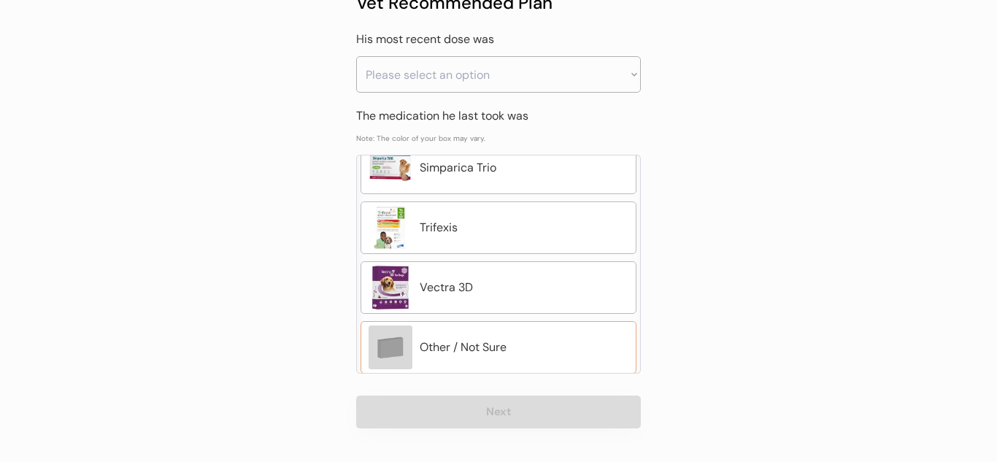
scroll to position [802, 0]
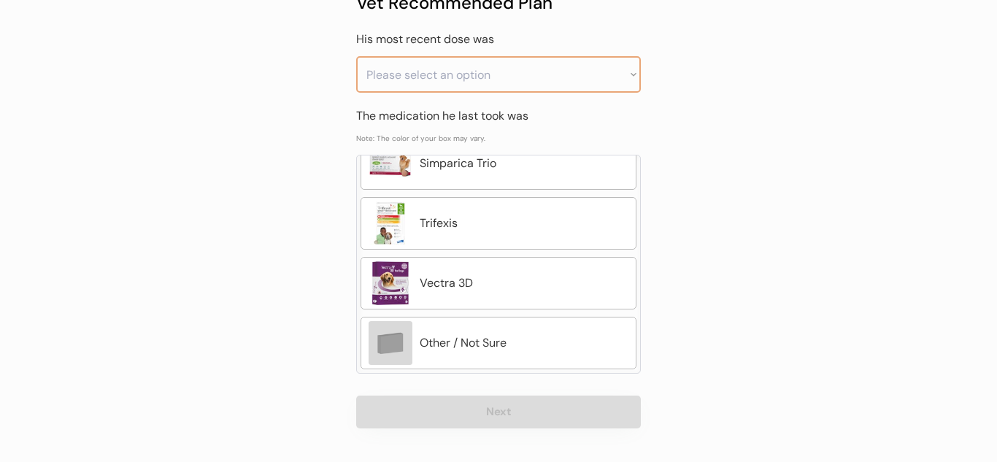
click at [507, 61] on select "Please select an option Less than a month ago Within the last 1 - 2 months With…" at bounding box center [498, 74] width 285 height 37
select select ""greater_than_6_months_ago""
click at [356, 56] on select "Please select an option Less than a month ago Within the last 1 - 2 months With…" at bounding box center [498, 74] width 285 height 37
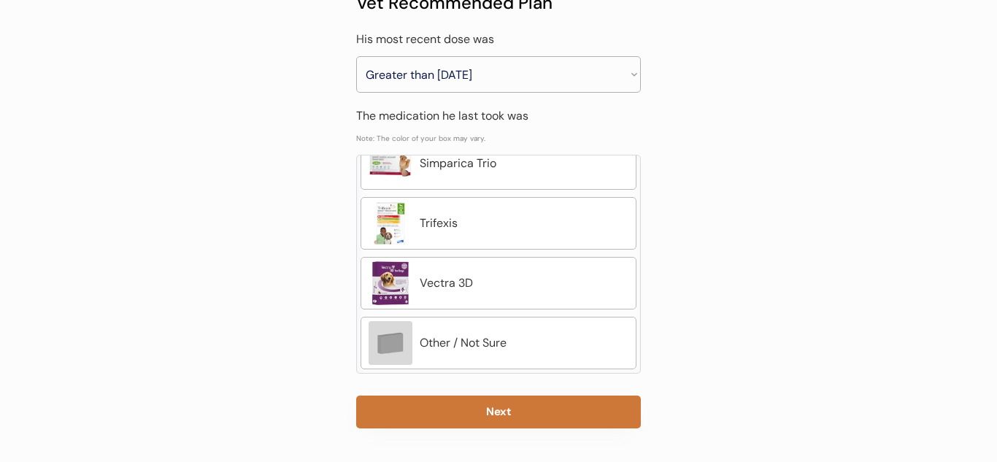
click at [510, 406] on button "Next" at bounding box center [498, 412] width 285 height 33
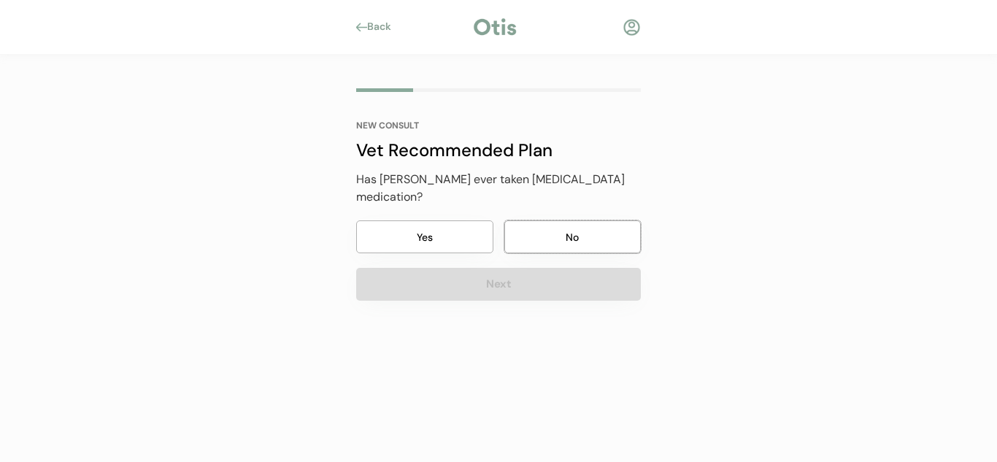
click at [516, 221] on button "No" at bounding box center [573, 237] width 137 height 33
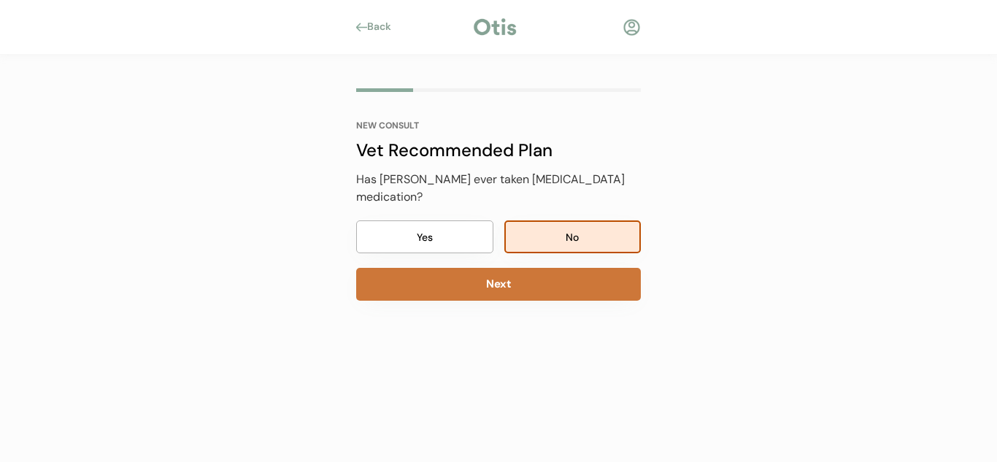
click at [498, 268] on button "Next" at bounding box center [498, 284] width 285 height 33
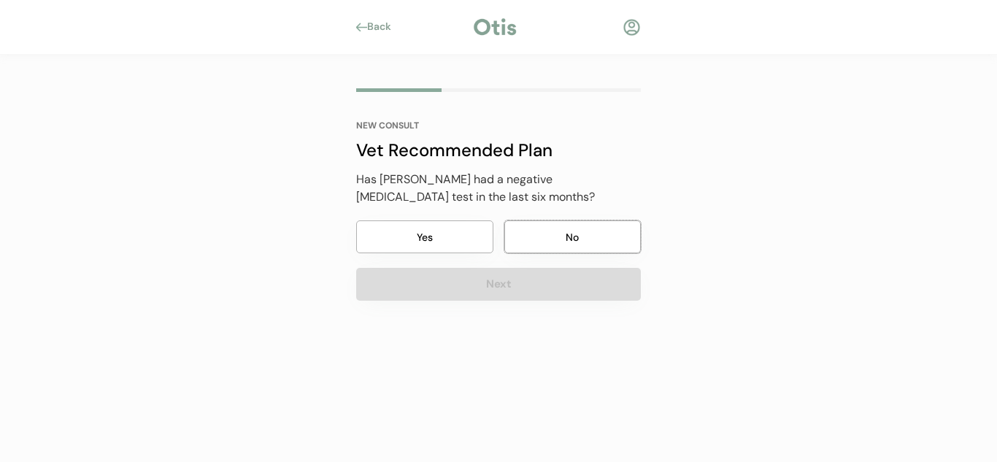
click at [554, 239] on button "No" at bounding box center [573, 237] width 137 height 33
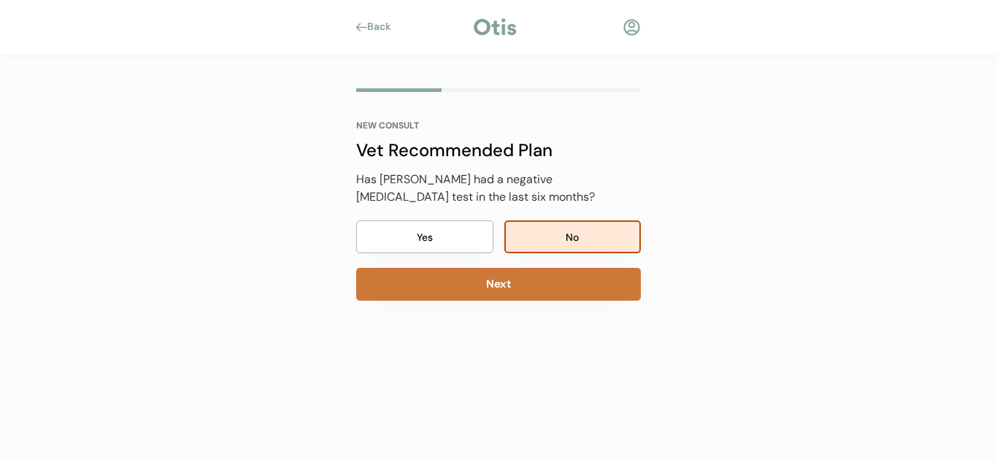
click at [529, 295] on button "Next" at bounding box center [498, 284] width 285 height 33
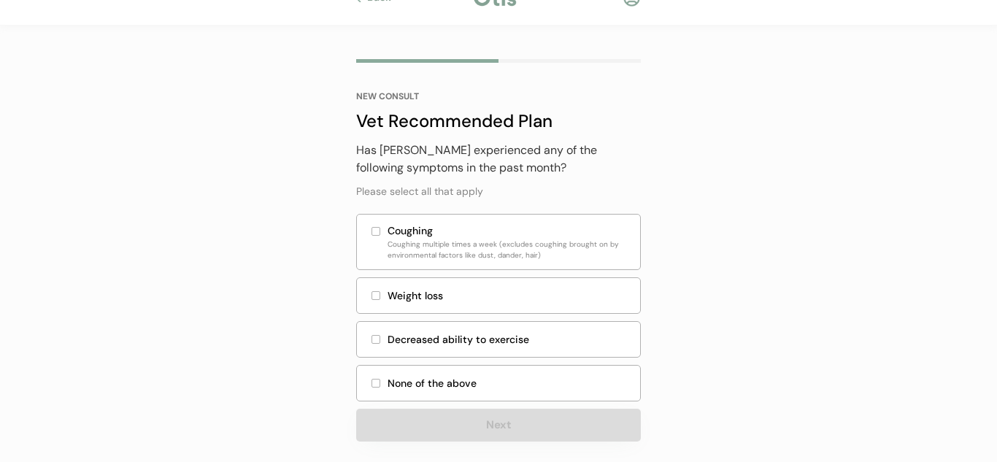
scroll to position [34, 0]
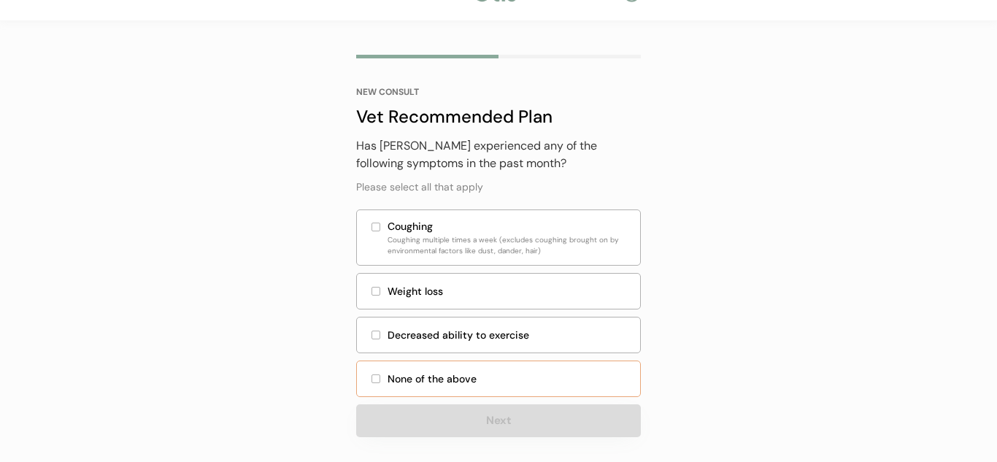
click at [488, 370] on div "None of the above" at bounding box center [498, 379] width 285 height 37
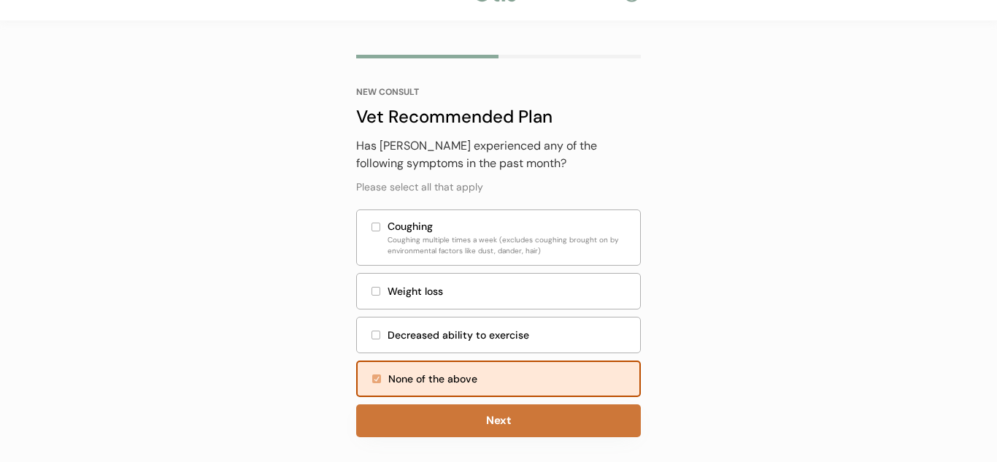
click at [496, 427] on button "Next" at bounding box center [498, 421] width 285 height 33
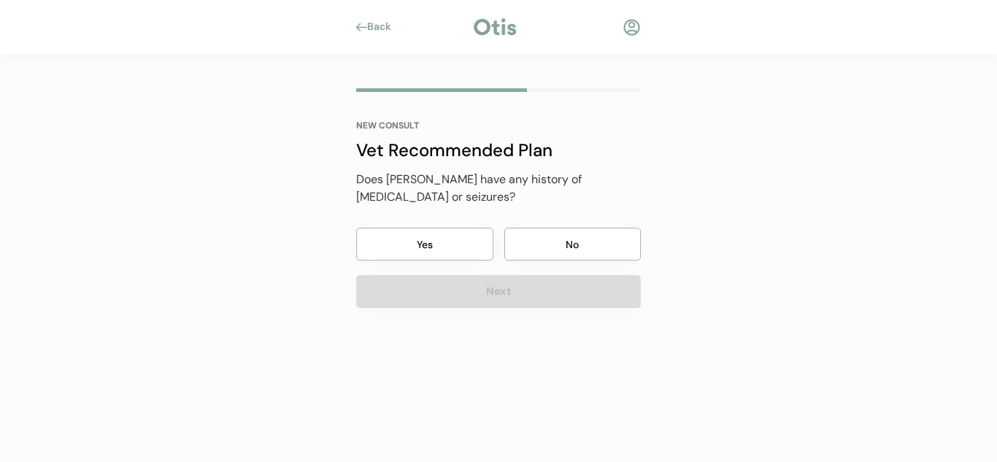
click at [547, 242] on button "No" at bounding box center [573, 244] width 137 height 33
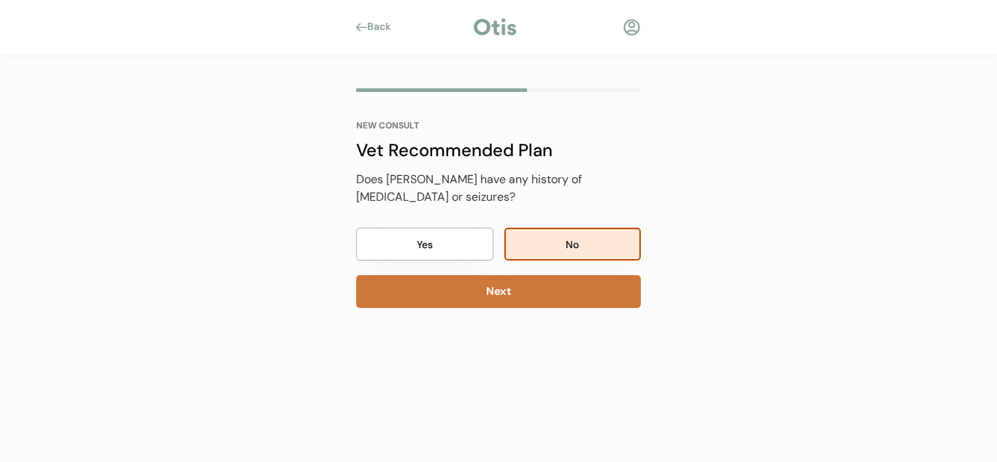
click at [542, 296] on button "Next" at bounding box center [498, 291] width 285 height 33
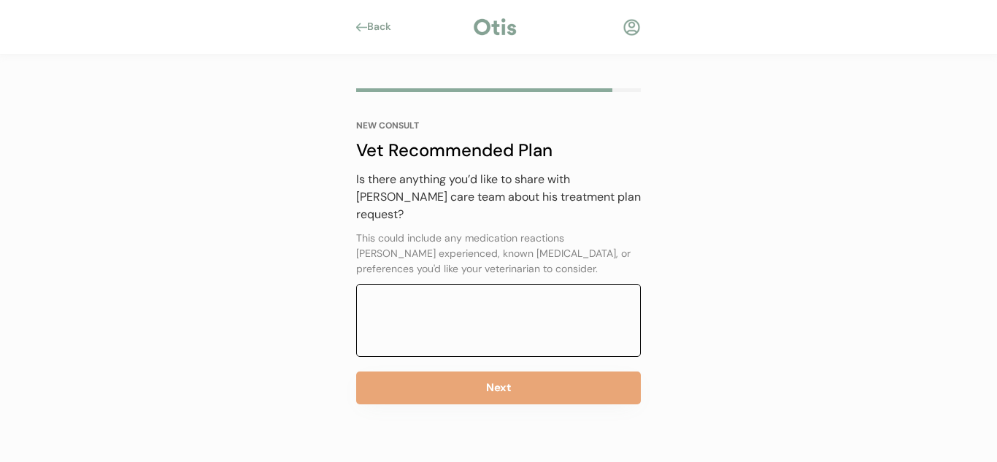
click at [567, 314] on textarea at bounding box center [498, 320] width 285 height 73
type textarea "h"
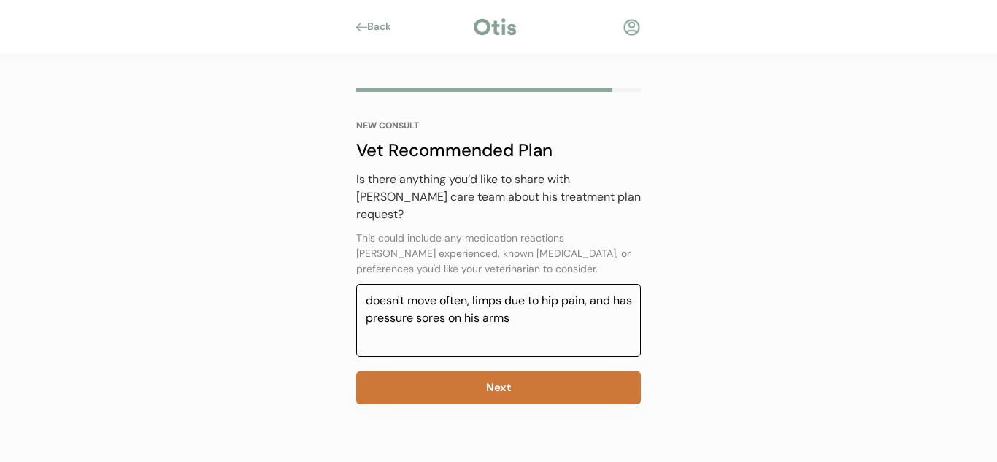
type textarea "doesn't move often, limps due to hip pain, and has pressure sores on his arms"
click at [537, 386] on button "Next" at bounding box center [498, 388] width 285 height 33
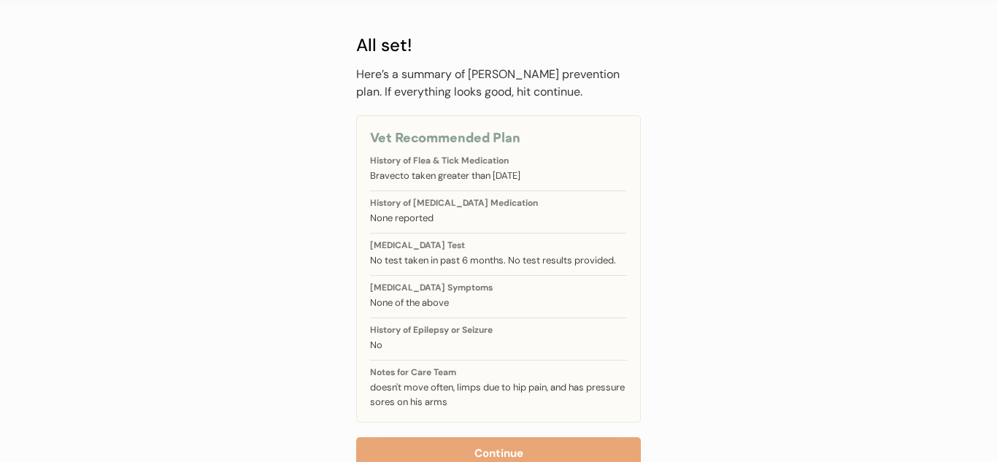
scroll to position [97, 0]
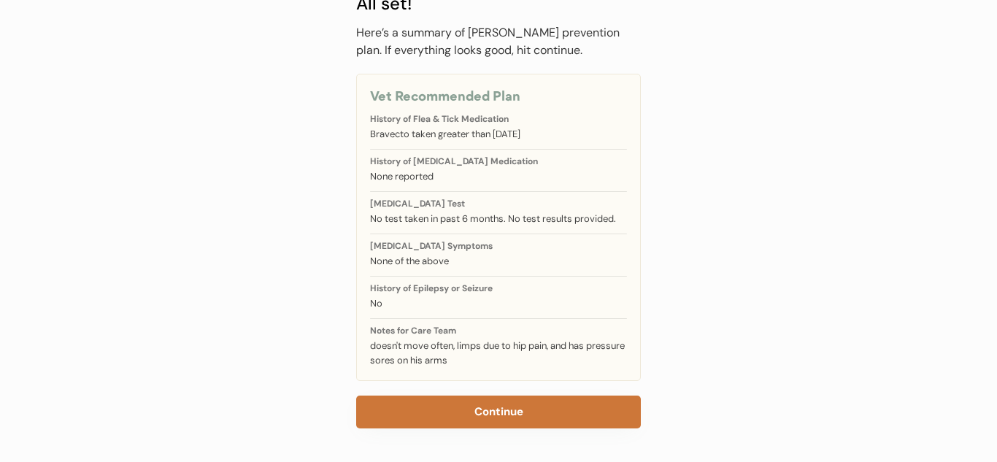
click at [538, 409] on button "Continue" at bounding box center [498, 412] width 285 height 33
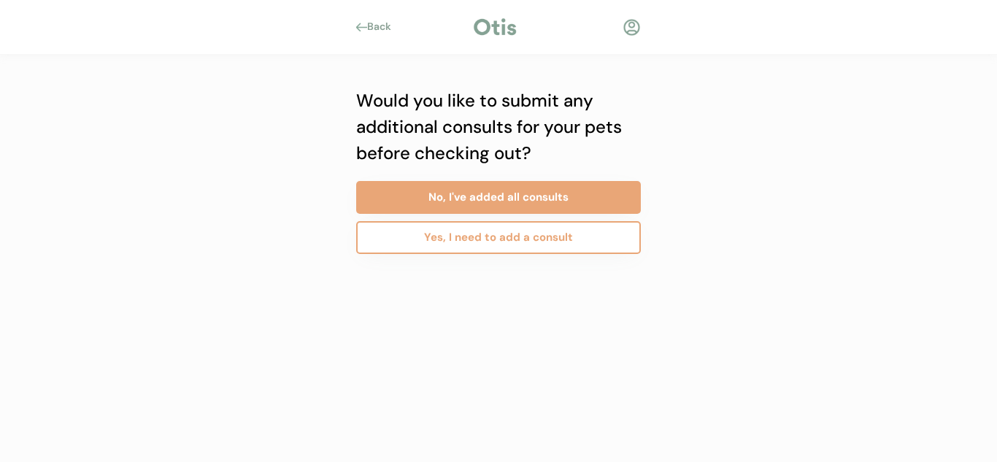
click at [559, 232] on button "Yes, I need to add a consult" at bounding box center [498, 237] width 285 height 33
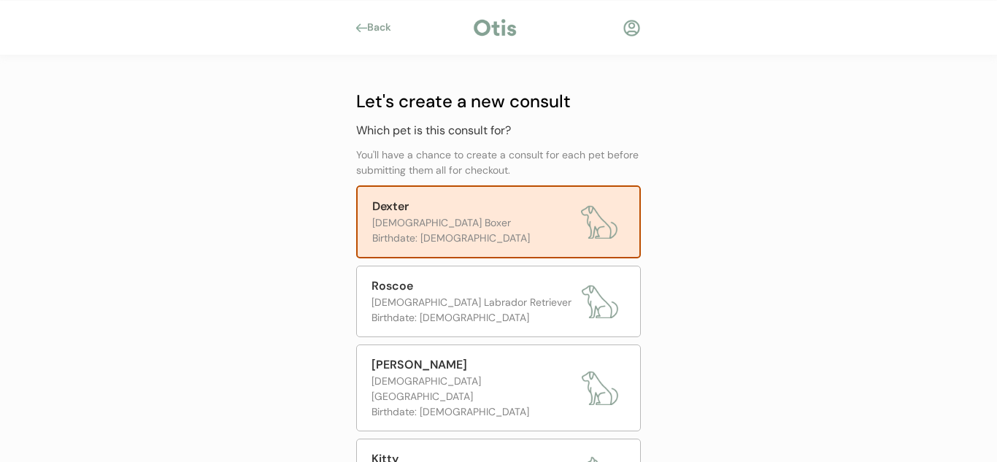
click at [631, 27] on div at bounding box center [632, 28] width 18 height 18
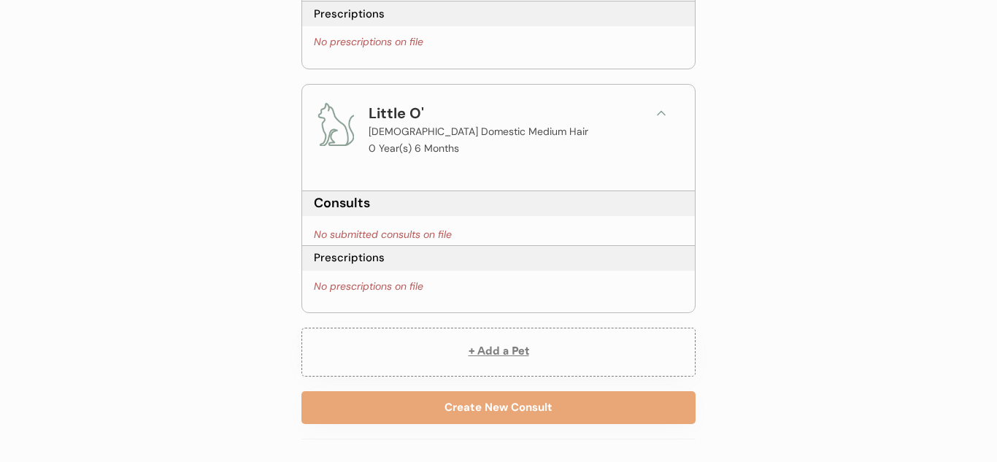
scroll to position [2753, 0]
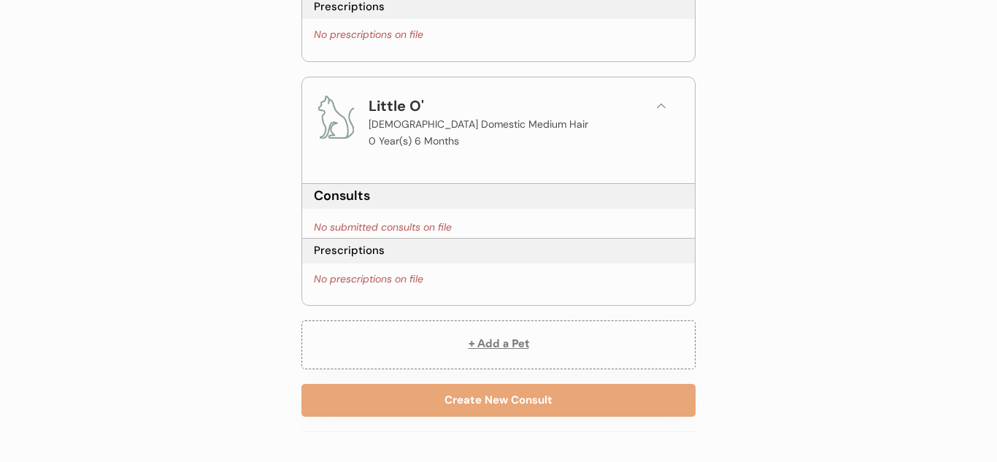
click at [515, 351] on button "+ Add a Pet" at bounding box center [499, 345] width 394 height 49
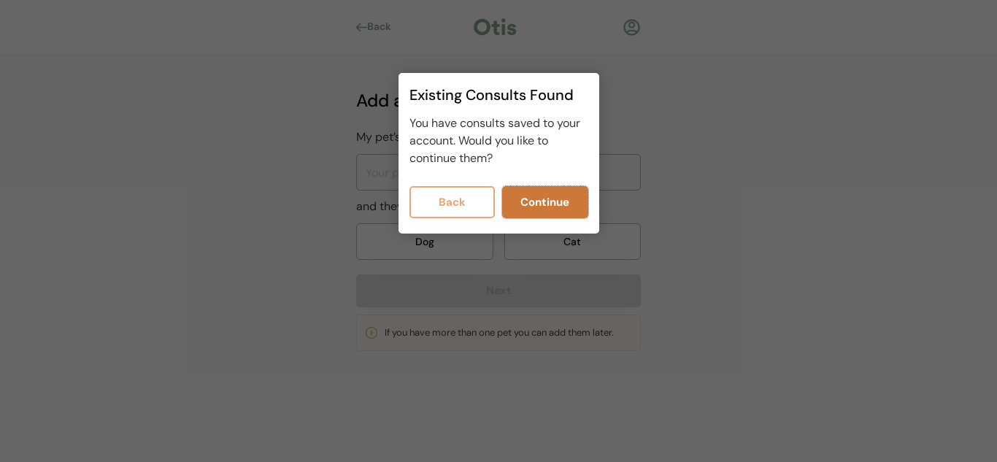
click at [532, 202] on button "Continue" at bounding box center [545, 202] width 86 height 32
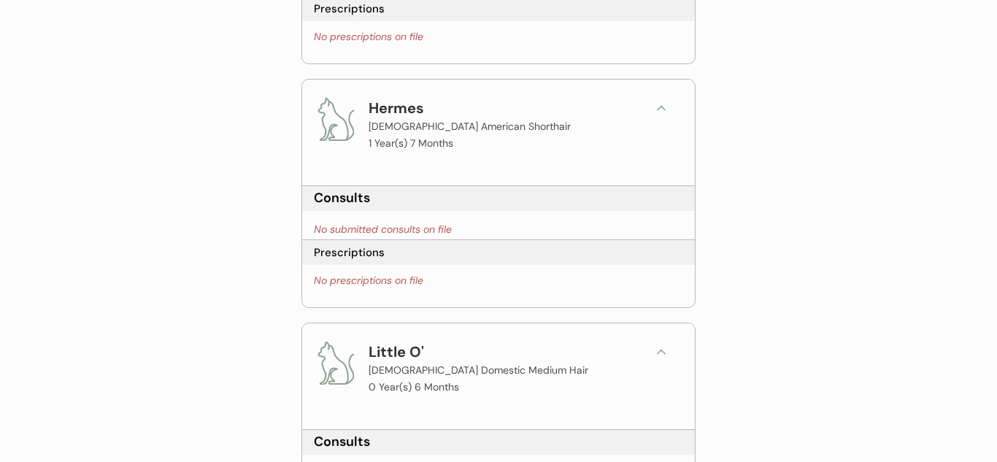
scroll to position [2753, 0]
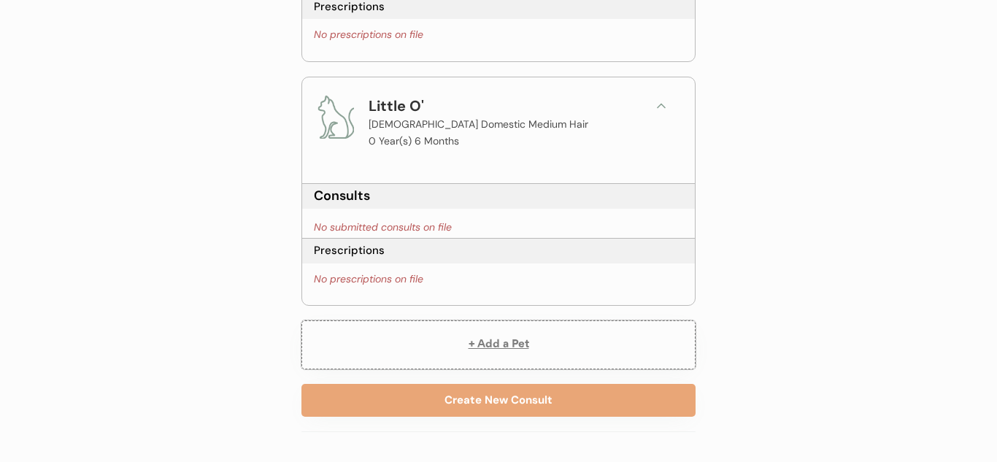
click at [505, 343] on button "+ Add a Pet" at bounding box center [499, 345] width 394 height 49
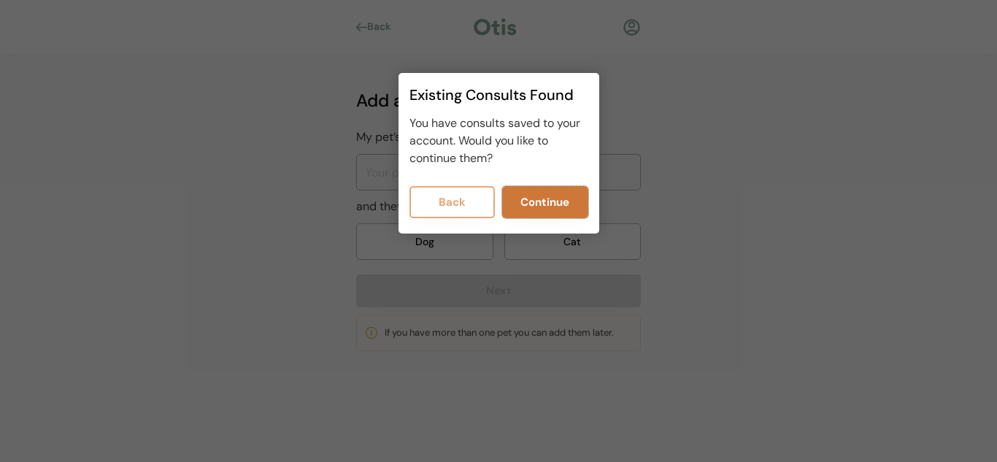
click at [551, 208] on button "Continue" at bounding box center [545, 202] width 86 height 32
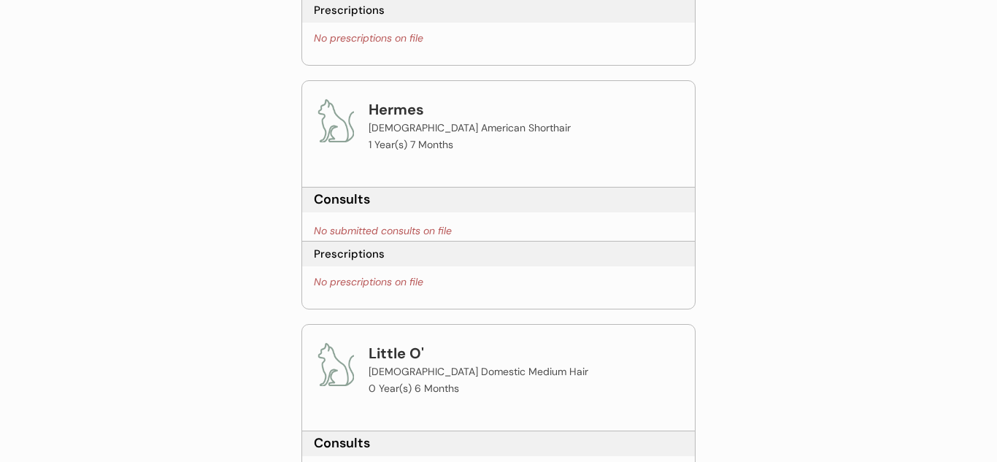
scroll to position [2753, 0]
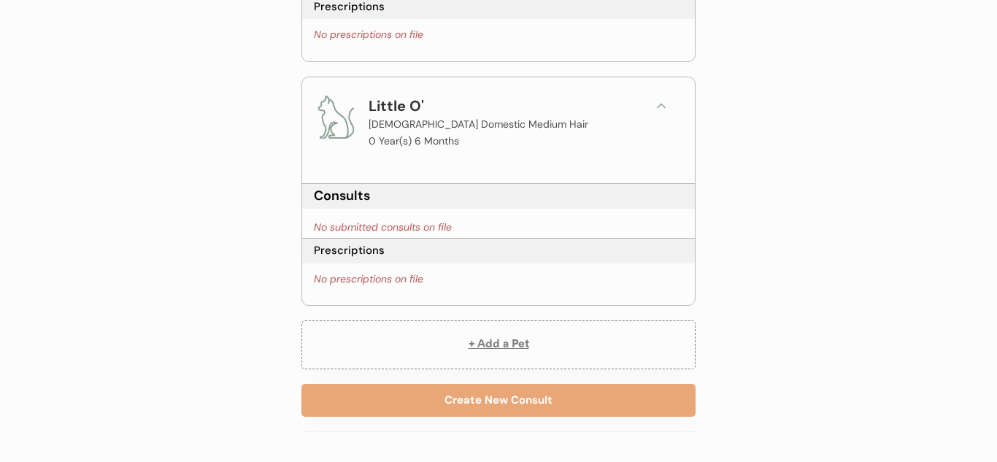
click at [490, 349] on button "+ Add a Pet" at bounding box center [499, 345] width 394 height 49
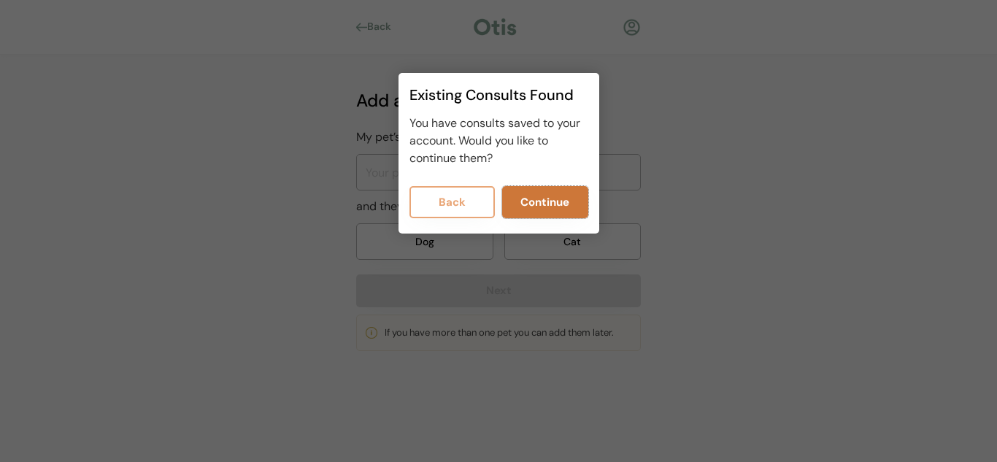
click at [545, 204] on button "Continue" at bounding box center [545, 202] width 86 height 32
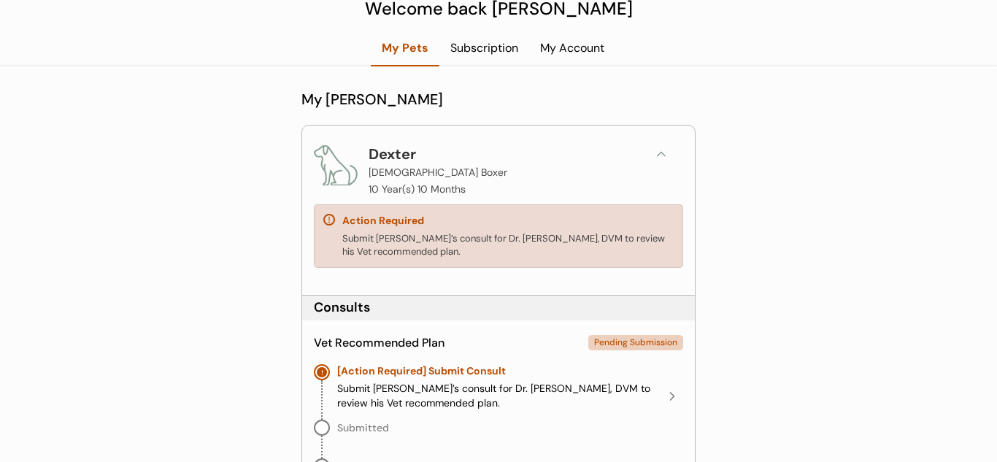
scroll to position [68, 0]
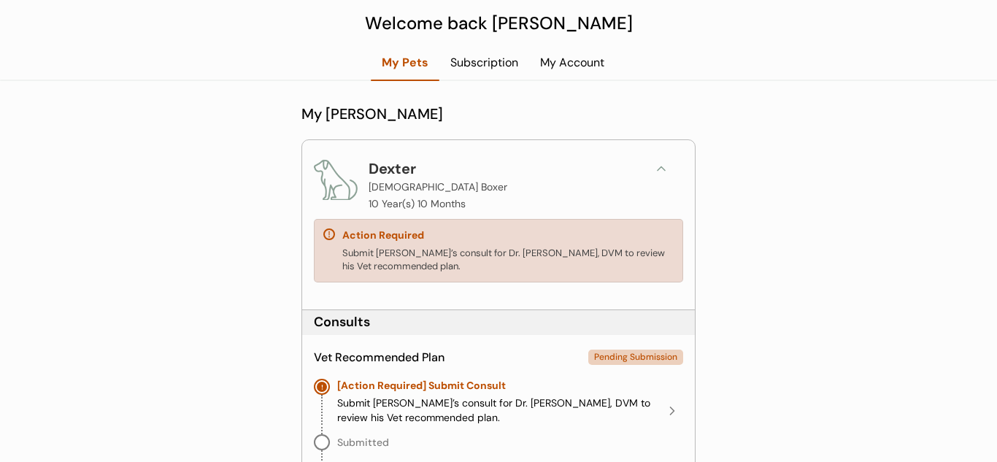
click at [499, 69] on div "Subscription" at bounding box center [485, 63] width 90 height 16
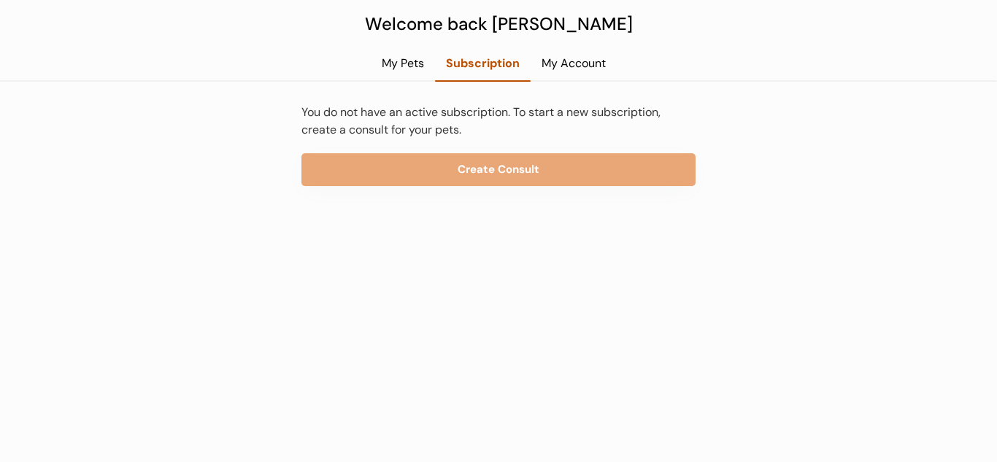
click at [586, 69] on div "My Account" at bounding box center [574, 63] width 86 height 16
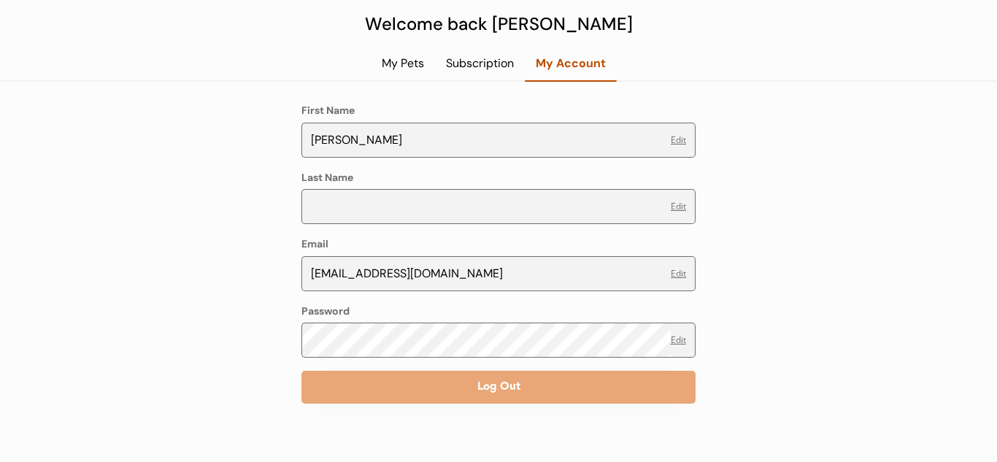
click at [415, 63] on div "My Pets" at bounding box center [403, 63] width 64 height 16
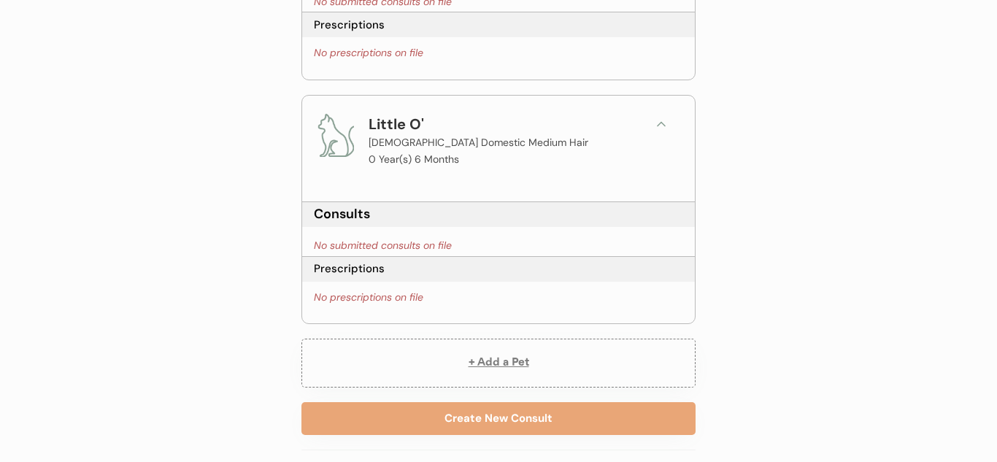
scroll to position [2753, 0]
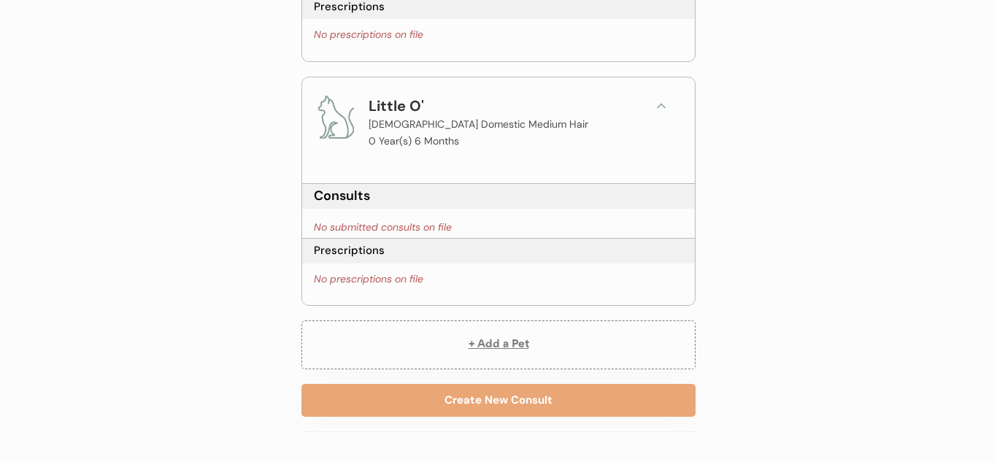
click at [470, 343] on button "+ Add a Pet" at bounding box center [499, 345] width 394 height 49
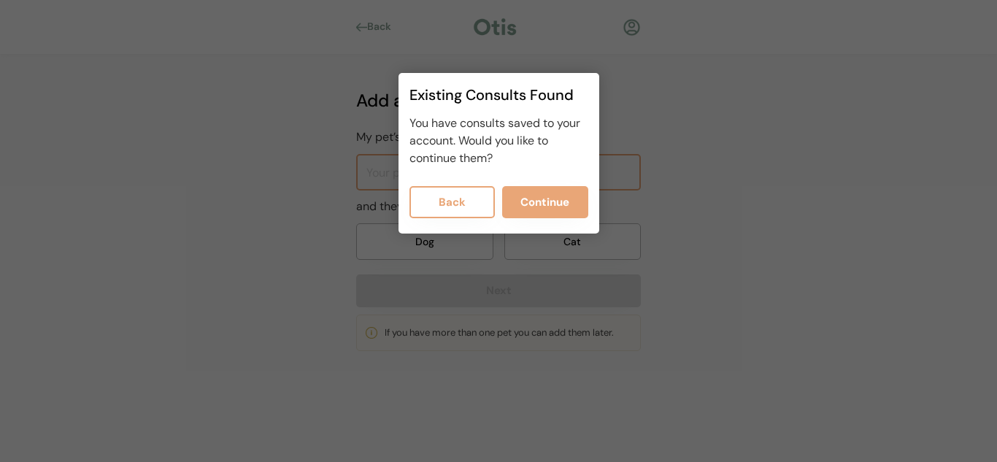
click at [482, 206] on button "Back" at bounding box center [453, 202] width 86 height 32
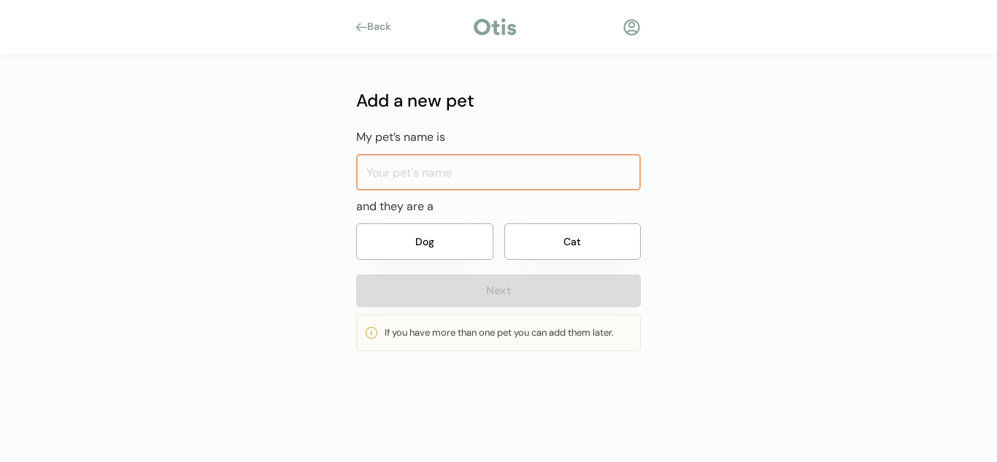
click at [475, 178] on input "input" at bounding box center [498, 172] width 285 height 37
type input "Fawn"
click at [421, 237] on button "Dog" at bounding box center [424, 241] width 137 height 37
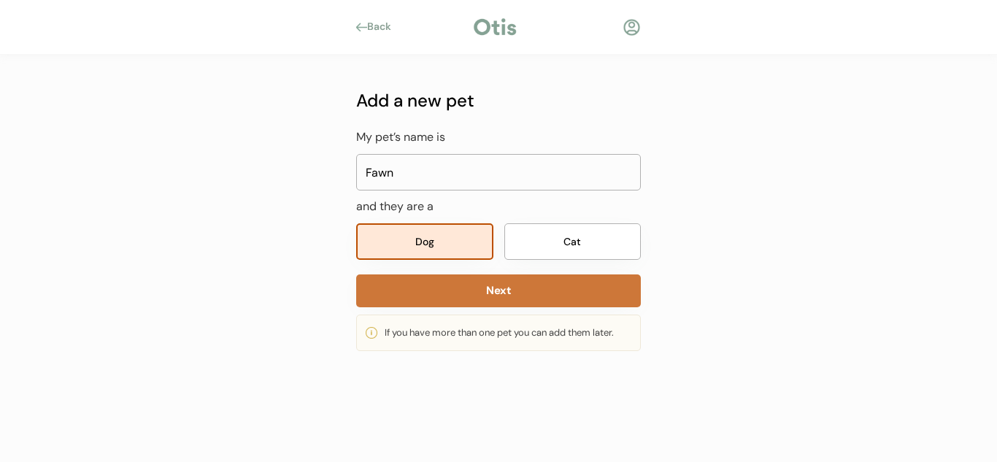
click at [432, 290] on button "Next" at bounding box center [498, 291] width 285 height 33
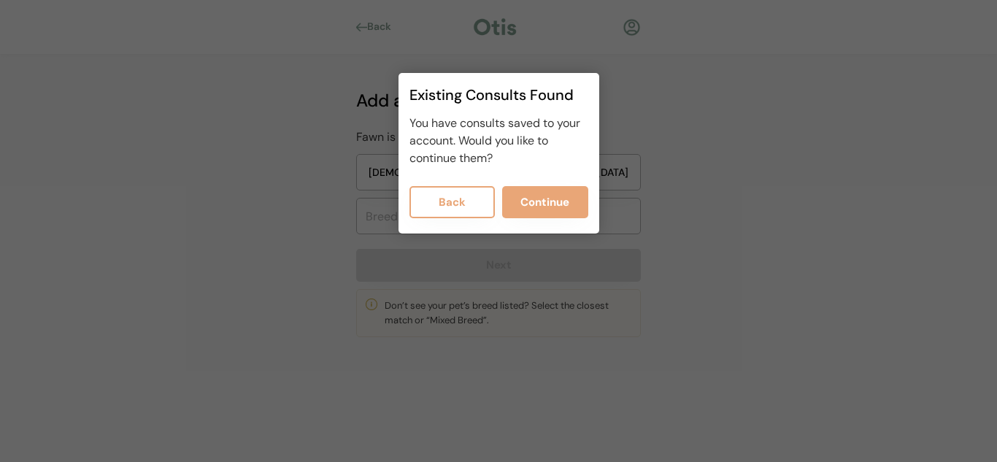
click at [459, 208] on button "Back" at bounding box center [453, 202] width 86 height 32
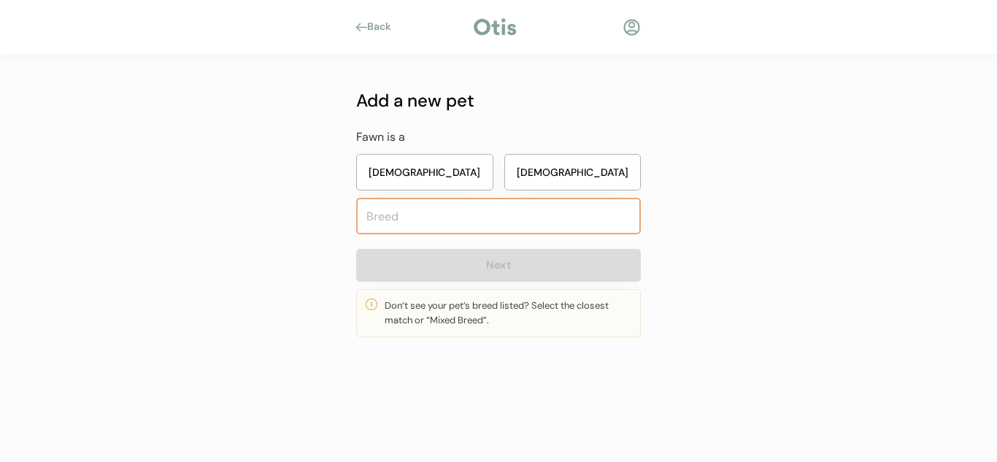
click at [494, 225] on input "text" at bounding box center [498, 216] width 285 height 37
type input "mi"
type input "miniature Bull Terrier"
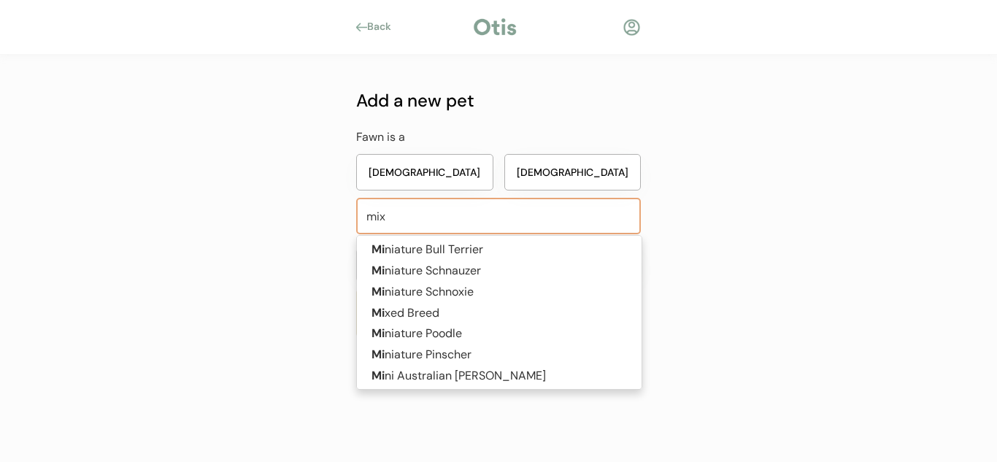
type input "mixe"
type input "mixed Breed"
type input "mixed"
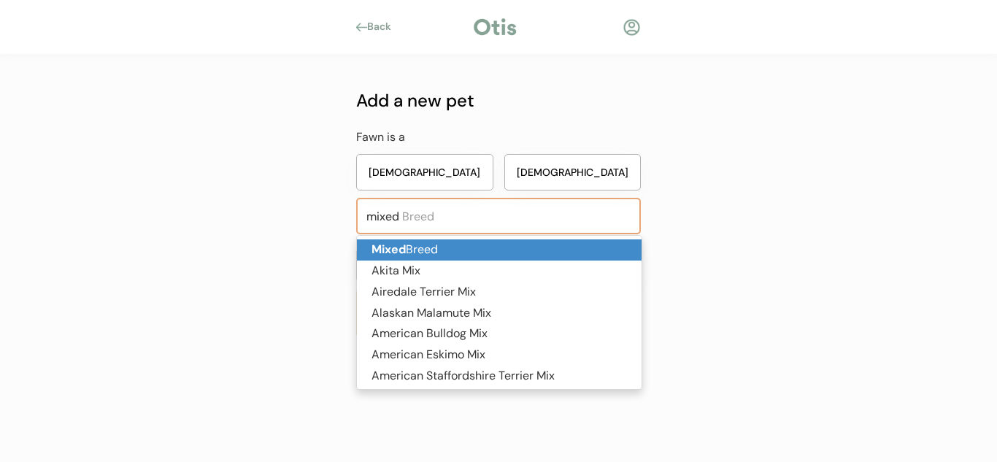
click at [428, 253] on p "Mixed Breed" at bounding box center [499, 250] width 285 height 21
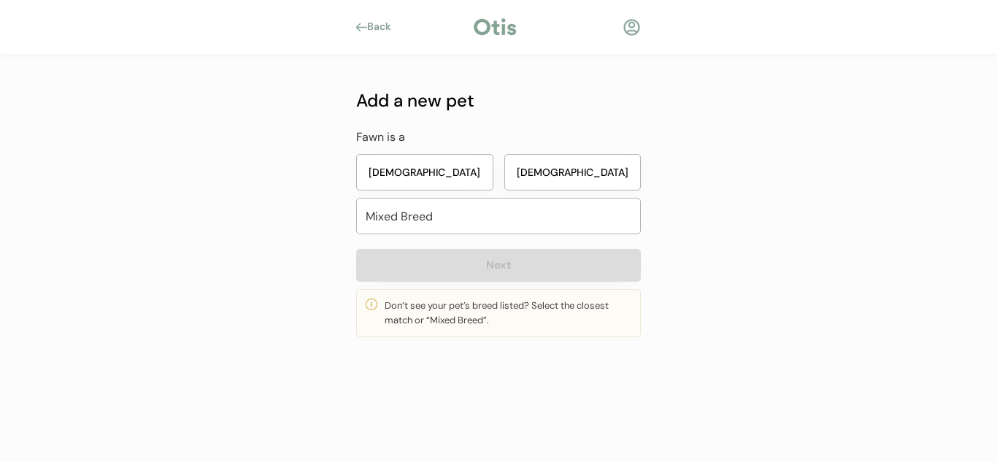
type input "Mixed Breed"
click at [577, 181] on button "[DEMOGRAPHIC_DATA]" at bounding box center [573, 172] width 137 height 37
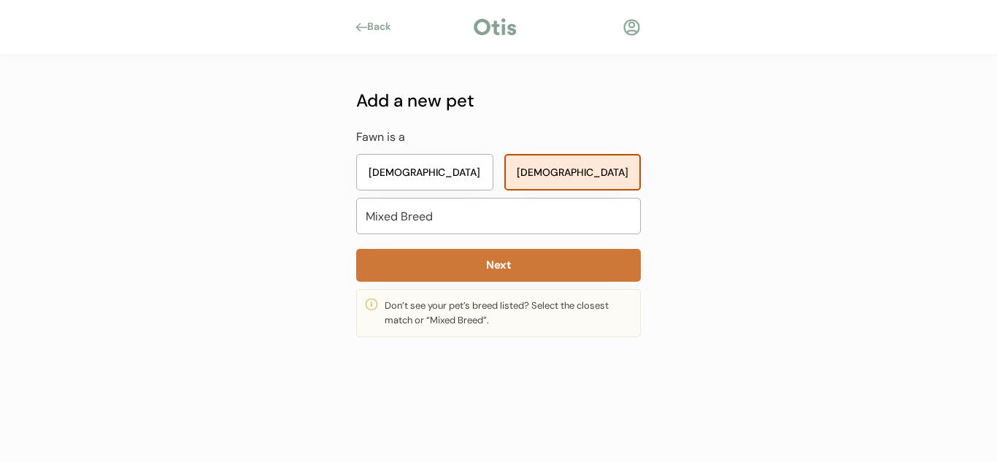
click at [537, 267] on button "Next" at bounding box center [498, 265] width 285 height 33
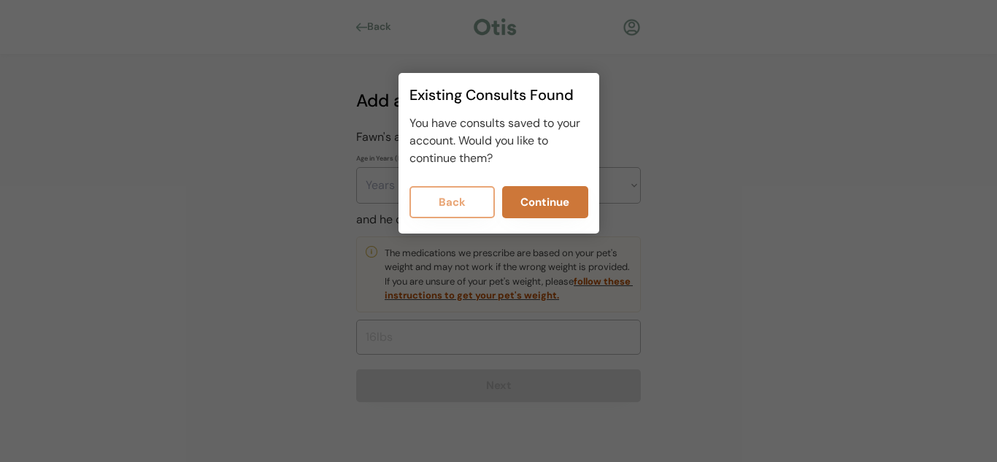
click at [537, 202] on button "Continue" at bounding box center [545, 202] width 86 height 32
